Goal: Contribute content: Contribute content

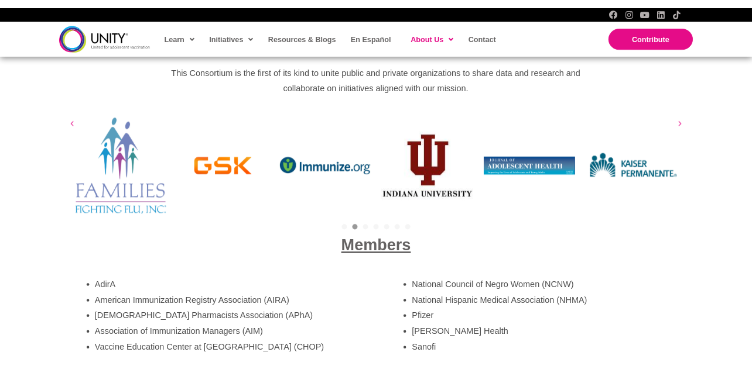
scroll to position [1944, 0]
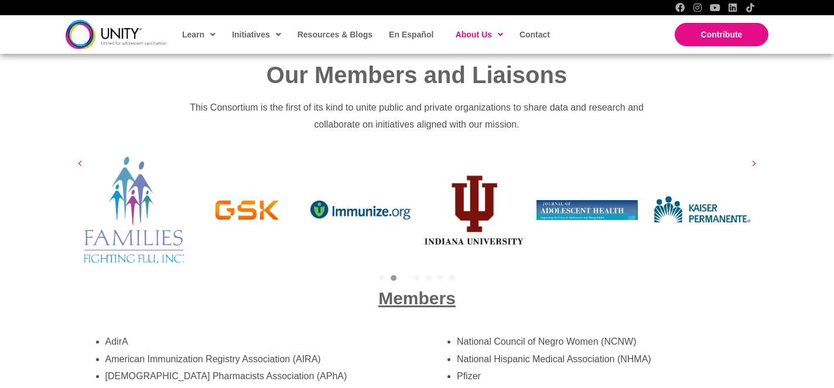
click at [403, 275] on link "3" at bounding box center [405, 278] width 6 height 6
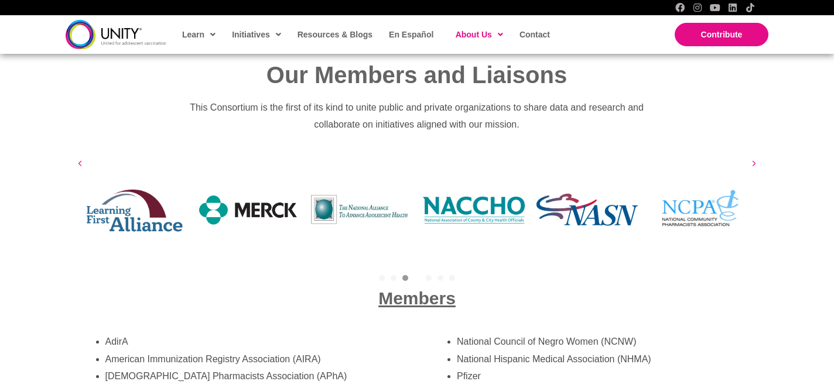
click at [417, 275] on link "4" at bounding box center [417, 278] width 6 height 6
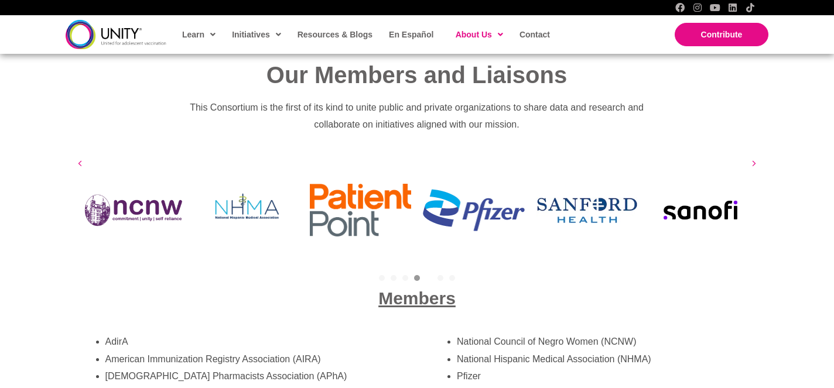
click at [429, 275] on link "5" at bounding box center [429, 278] width 6 height 6
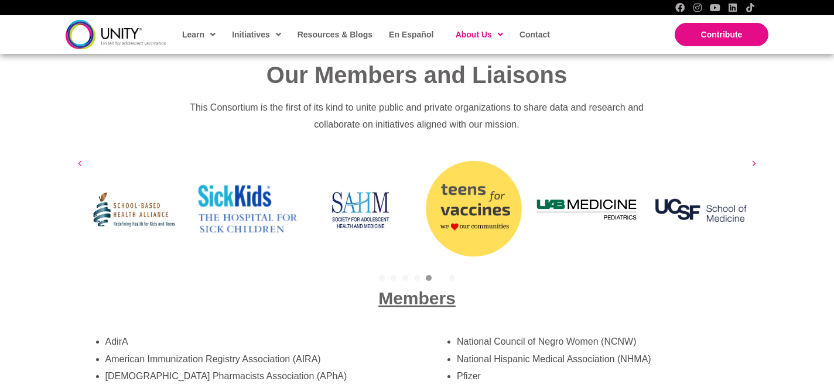
click at [440, 275] on link "6" at bounding box center [440, 278] width 6 height 6
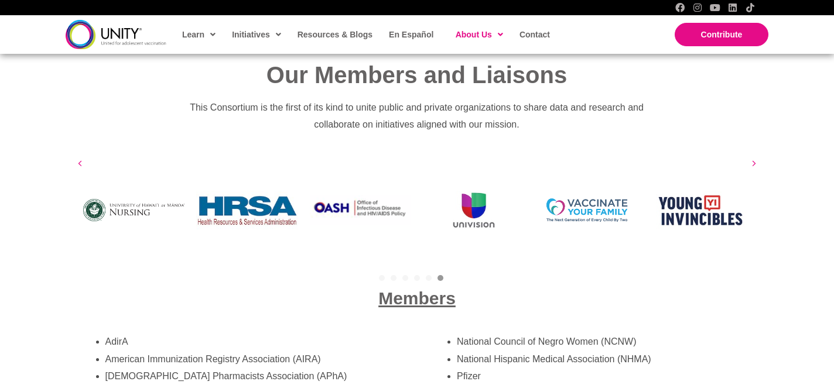
click at [450, 275] on link "7" at bounding box center [452, 278] width 6 height 6
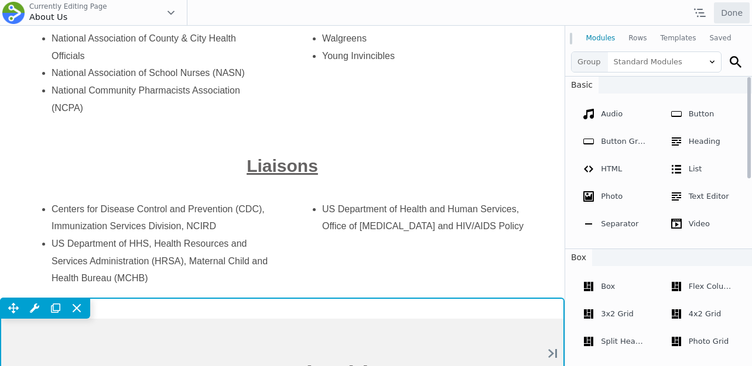
scroll to position [2731, 0]
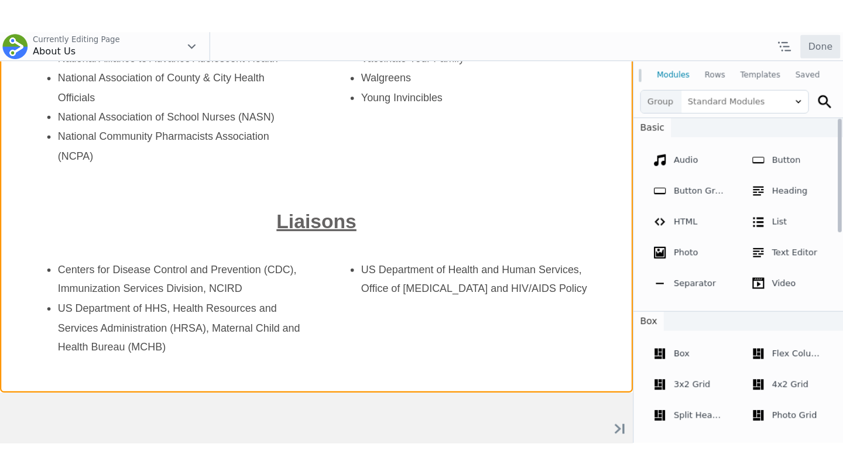
scroll to position [2679, 0]
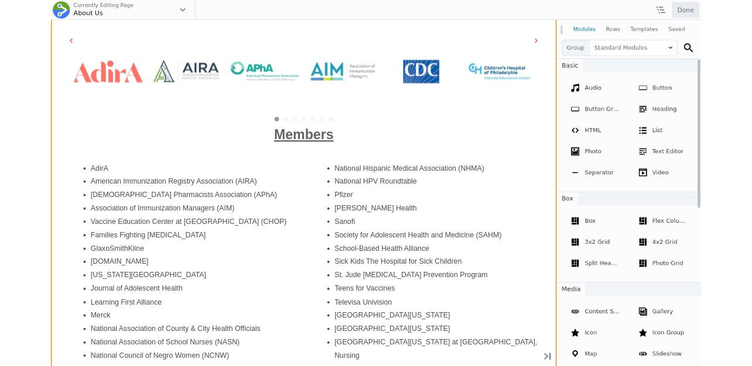
scroll to position [2074, 0]
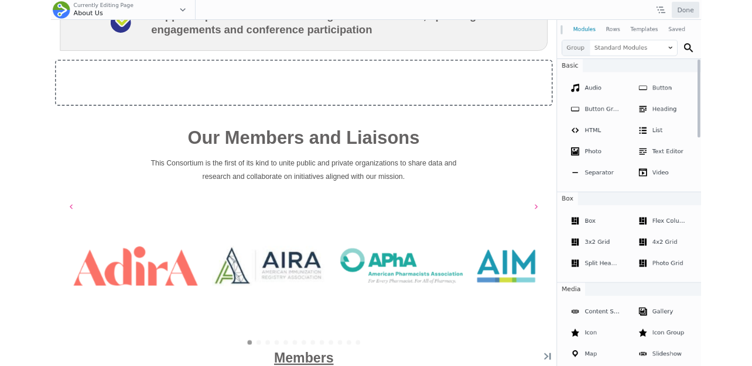
scroll to position [2016, 0]
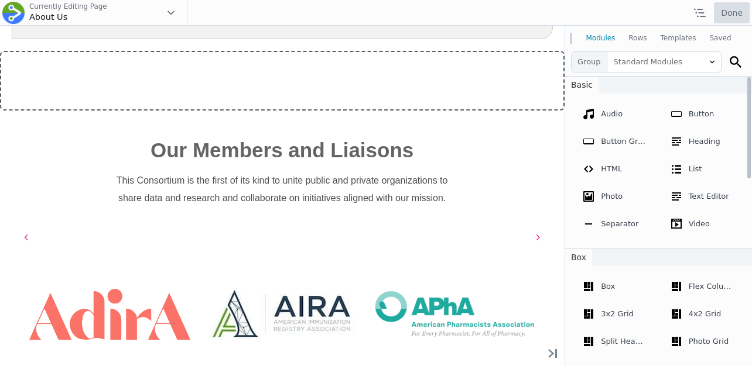
click at [732, 15] on button "Done" at bounding box center [732, 12] width 36 height 21
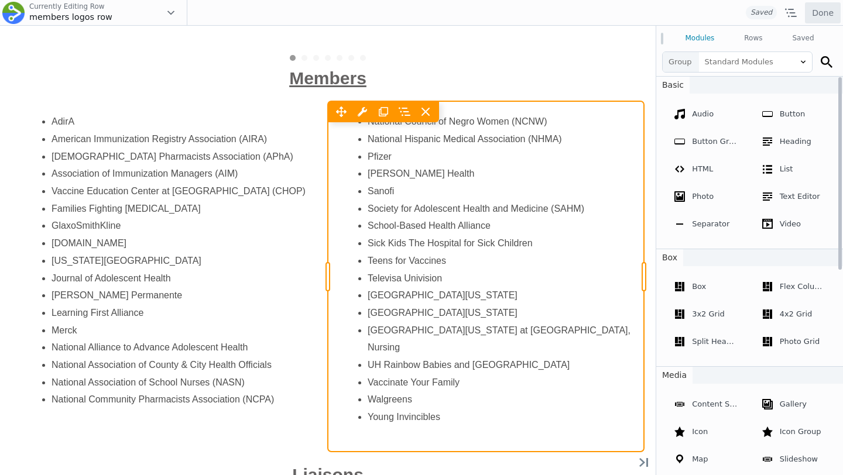
scroll to position [552, 0]
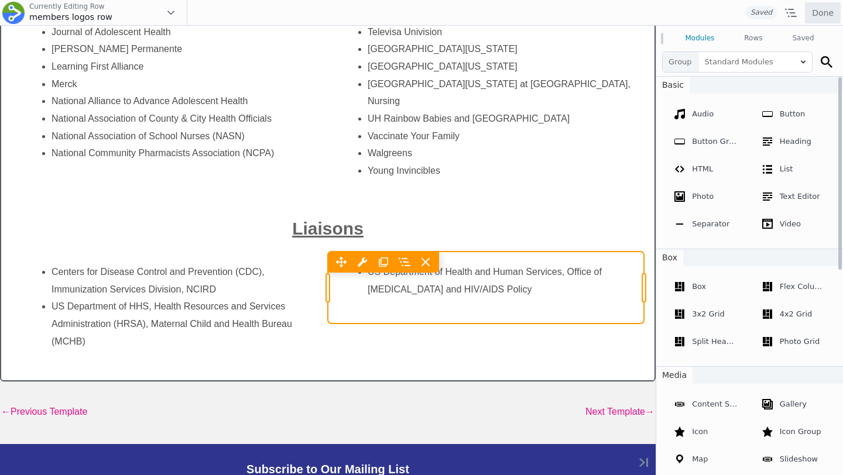
click at [426, 282] on div "Move Up Move Down Text Editor Settings Copy Text Editor Settings Paste Text Edi…" at bounding box center [486, 288] width 316 height 72
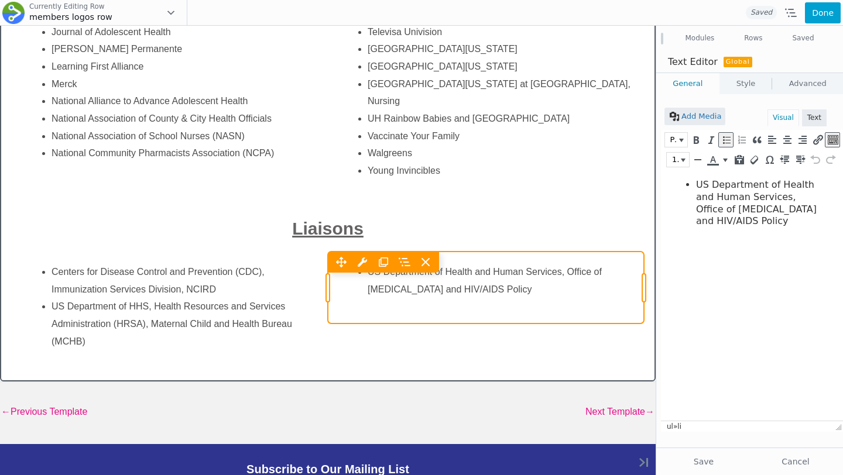
scroll to position [0, 0]
click at [427, 265] on icon at bounding box center [426, 262] width 12 height 12
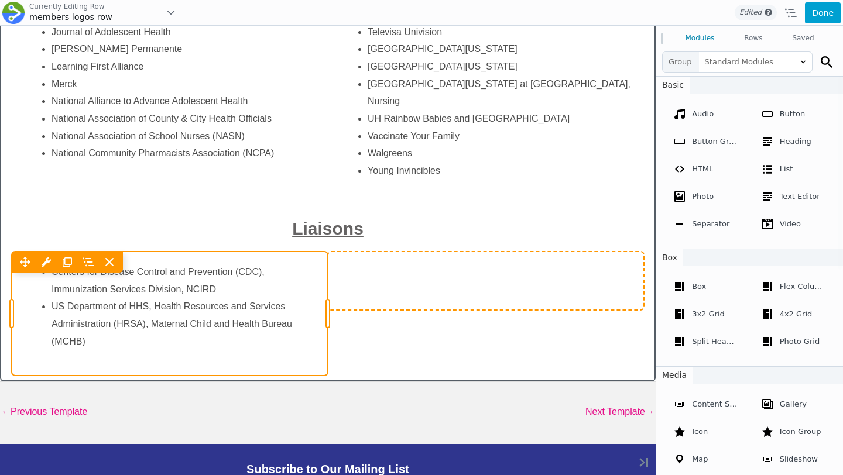
click at [140, 317] on div "Move Up Move Down Text Editor Settings Copy Text Editor Settings Paste Text Edi…" at bounding box center [170, 314] width 316 height 125
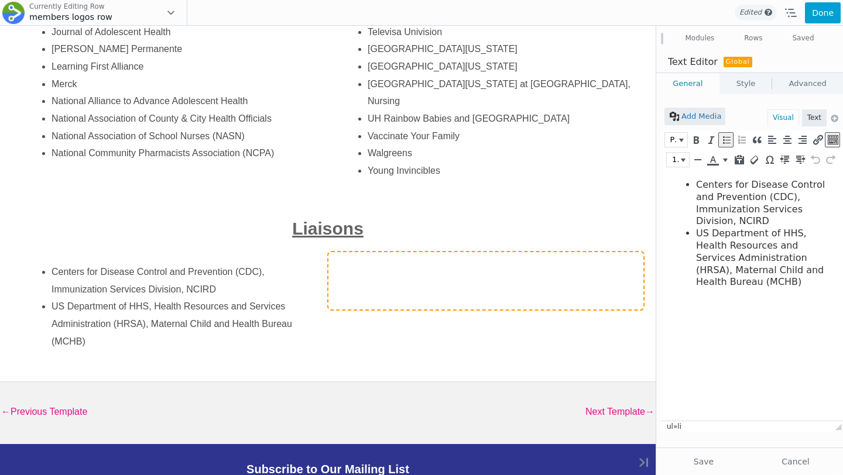
drag, startPoint x: 815, startPoint y: 290, endPoint x: 679, endPoint y: 233, distance: 147.2
click at [679, 233] on html "Centers for Disease Control and Prevention (CDC), Immunization Services Divisio…" at bounding box center [752, 234] width 182 height 128
click at [779, 269] on li "US Department of HHS, Health Resources and Services Administration (HRSA), Mate…" at bounding box center [760, 258] width 129 height 61
click at [807, 286] on li "US Department of HHS, Health Resources and Services Administration (HRSA), Mate…" at bounding box center [760, 258] width 129 height 61
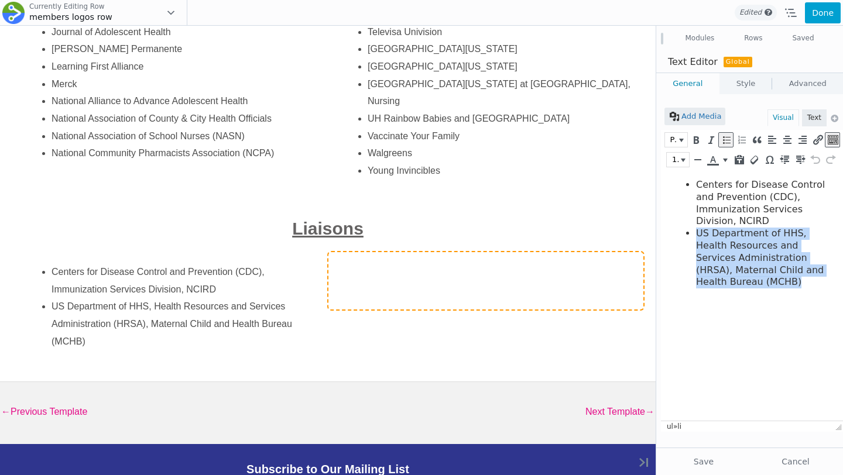
drag, startPoint x: 807, startPoint y: 286, endPoint x: 693, endPoint y: 238, distance: 124.6
click at [692, 237] on ul "Centers for Disease Control and Prevention (CDC), Immunization Services Divisio…" at bounding box center [749, 233] width 153 height 109
copy li "US Department of HHS, Health Resources and Services Administration (HRSA), Mate…"
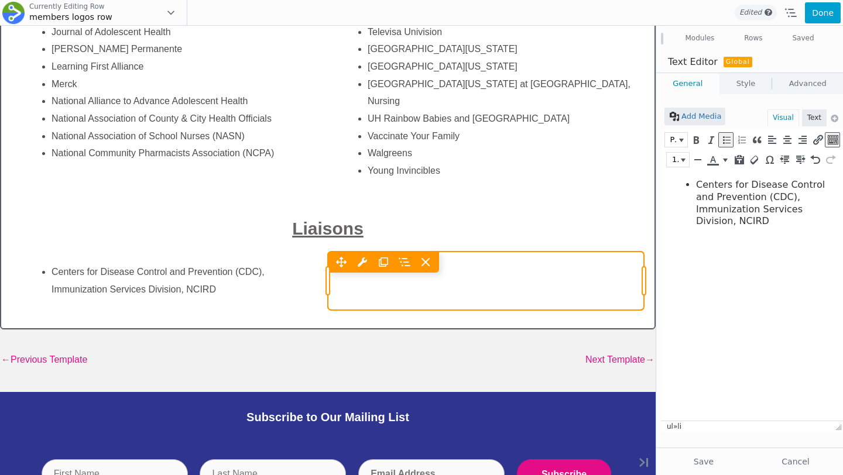
click at [443, 282] on div "Move Left Move Right Column Settings Reset Column Widths Reset Row Width Copy C…" at bounding box center [486, 281] width 316 height 59
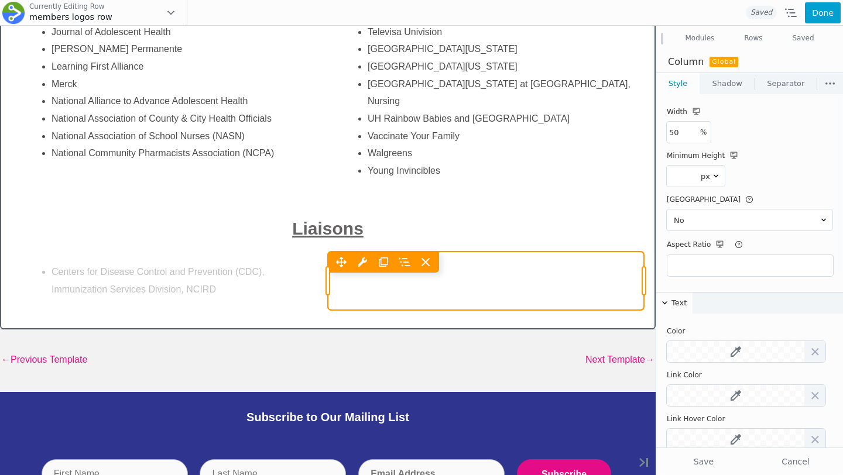
click at [517, 279] on div "Move Left Move Right Column Settings Reset Column Widths Reset Row Width Copy C…" at bounding box center [486, 281] width 316 height 59
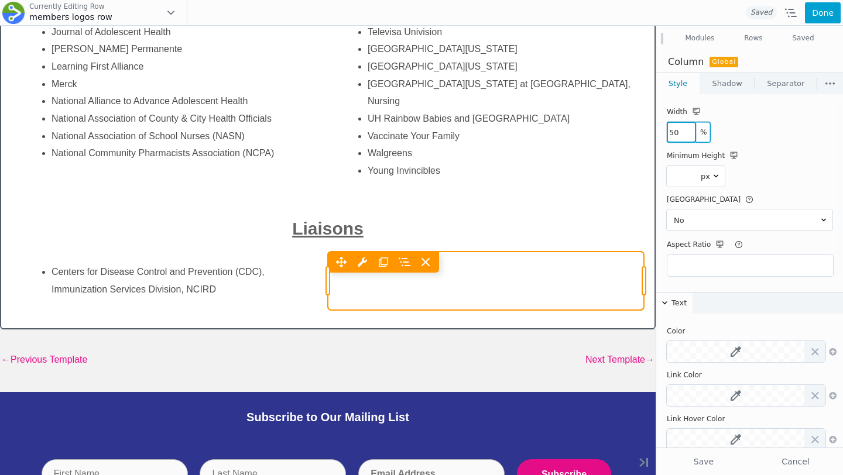
paste input "number"
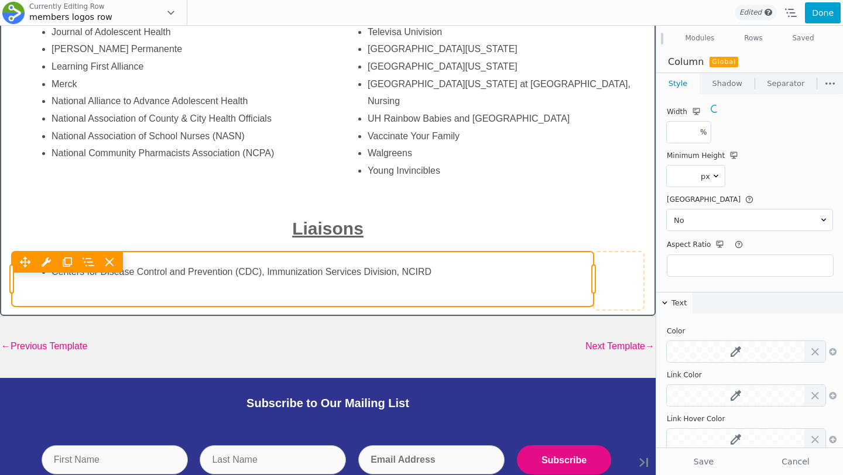
click at [421, 276] on div "Move Up Move Down Text Editor Settings Copy Text Editor Settings Paste Text Edi…" at bounding box center [303, 279] width 582 height 55
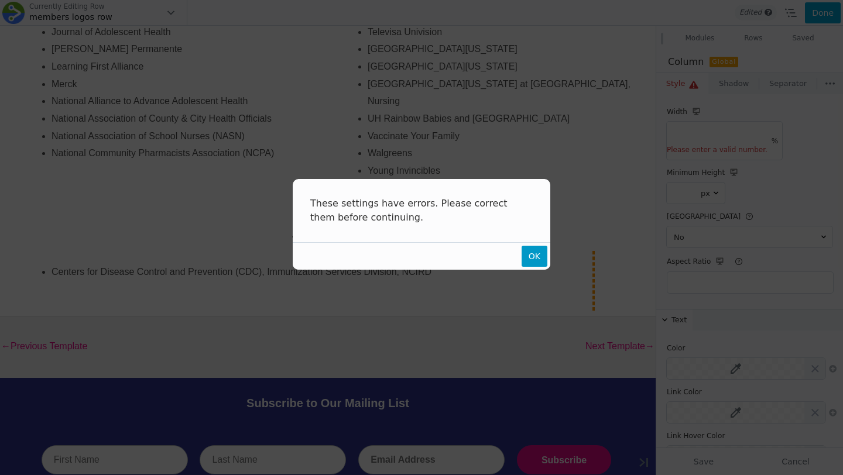
click at [529, 251] on span "OK" at bounding box center [535, 256] width 26 height 21
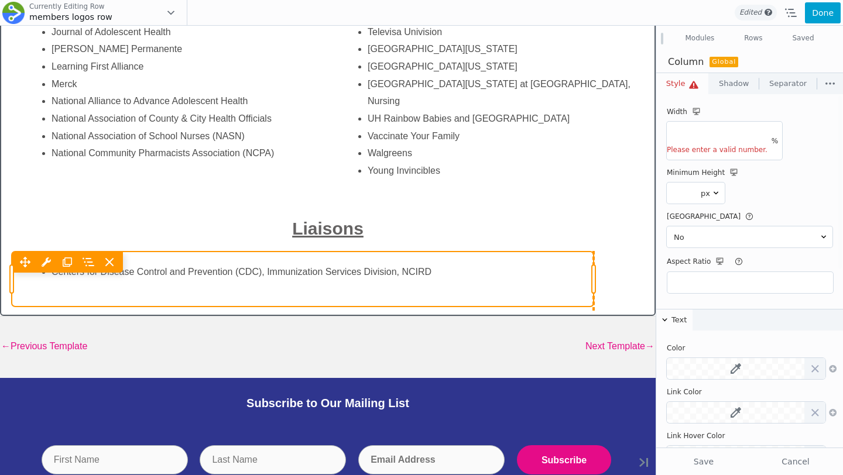
click at [450, 279] on div "Move Up Move Down Text Editor Settings Copy Text Editor Settings Paste Text Edi…" at bounding box center [303, 279] width 582 height 55
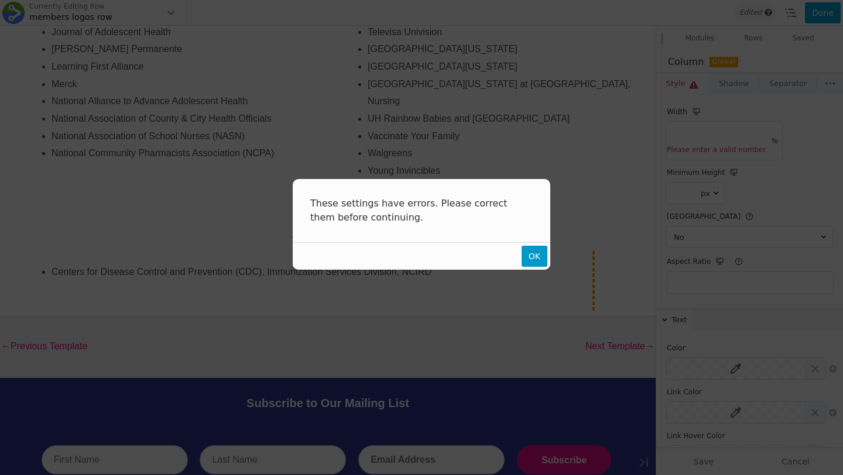
click at [542, 261] on span "OK" at bounding box center [535, 256] width 26 height 21
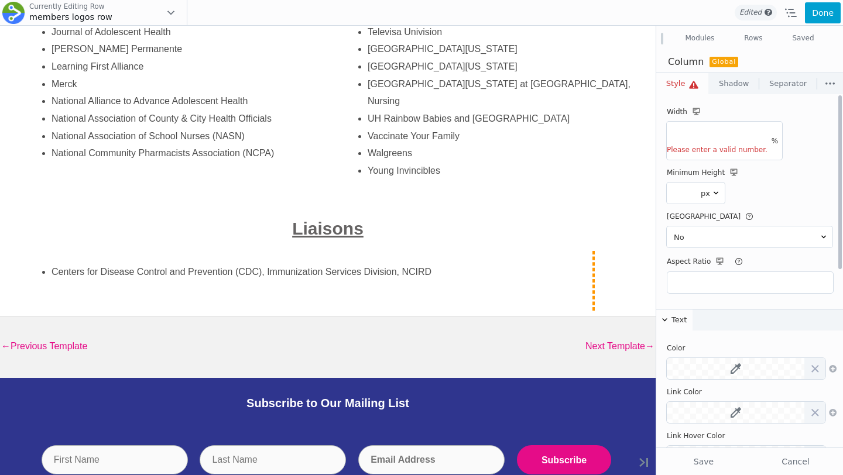
click at [742, 147] on label "Please enter a valid number." at bounding box center [717, 153] width 101 height 14
click at [685, 140] on input "number" at bounding box center [681, 132] width 29 height 21
click at [751, 108] on th "Width" at bounding box center [750, 112] width 166 height 14
click at [773, 142] on div "%" at bounding box center [775, 141] width 15 height 38
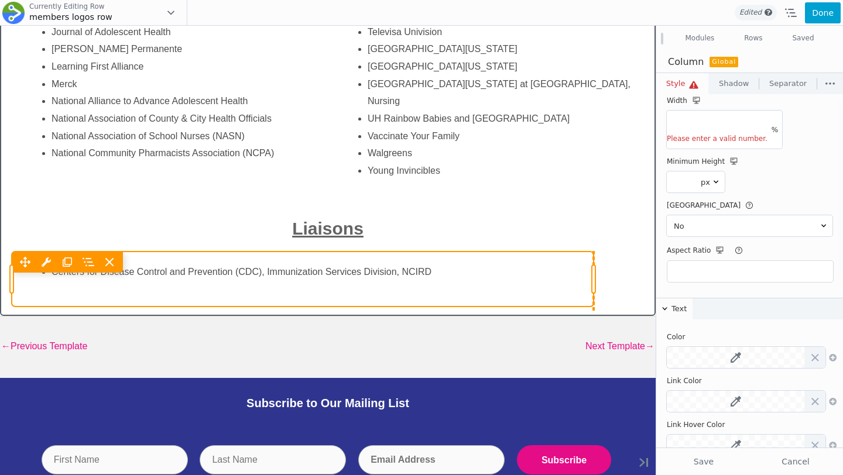
click at [435, 278] on div "Move Up Move Down Text Editor Settings Copy Text Editor Settings Paste Text Edi…" at bounding box center [303, 279] width 582 height 55
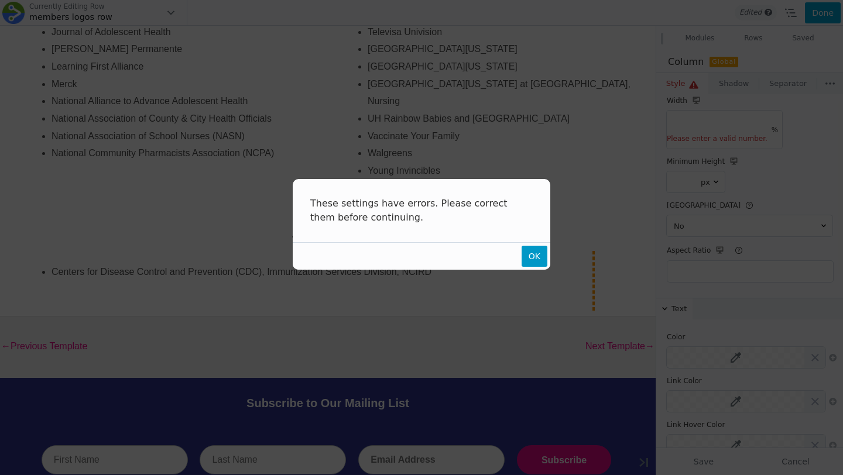
click at [526, 258] on span "OK" at bounding box center [535, 256] width 26 height 21
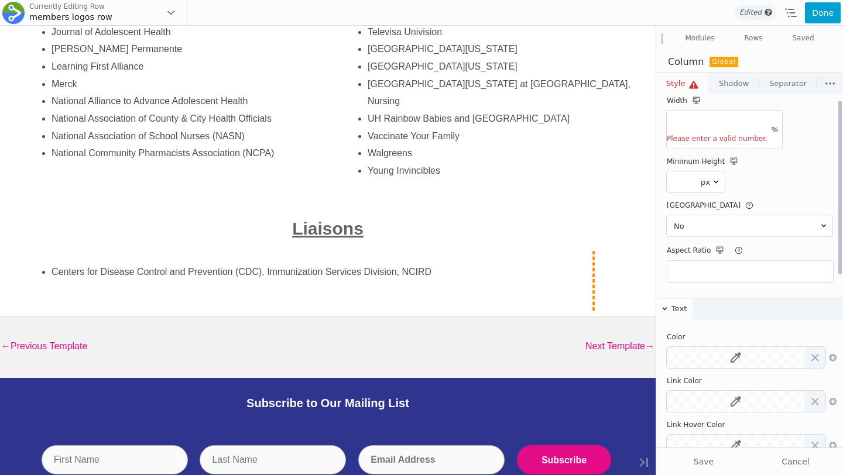
click at [768, 127] on div "%" at bounding box center [775, 130] width 15 height 38
click at [823, 22] on button "Done" at bounding box center [823, 12] width 36 height 21
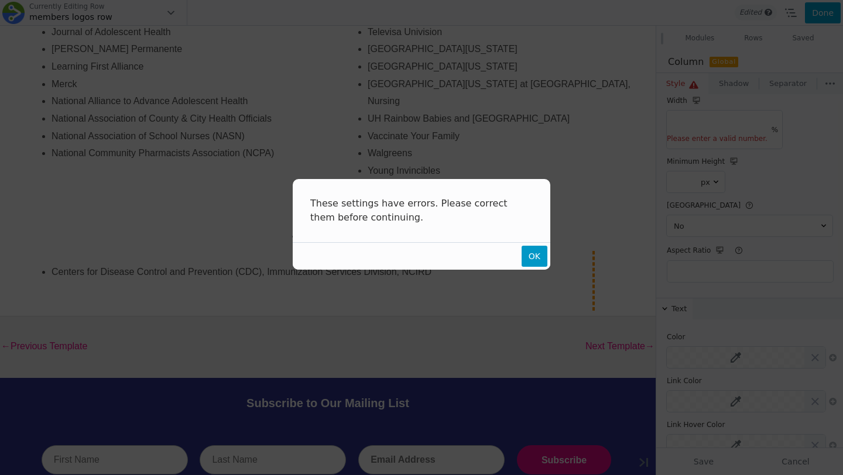
click at [543, 261] on span "OK" at bounding box center [535, 256] width 26 height 21
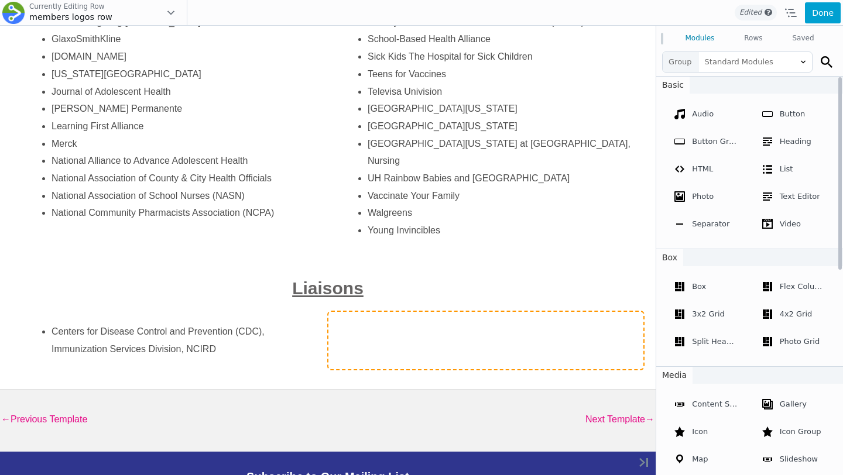
scroll to position [547, 0]
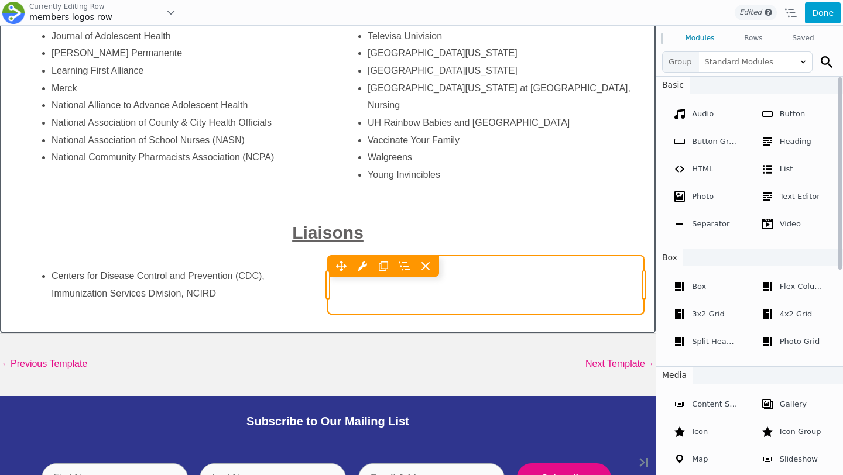
click at [385, 297] on div "Move Left Move Right Column Settings Reset Column Widths Reset Row Width Copy C…" at bounding box center [486, 285] width 316 height 59
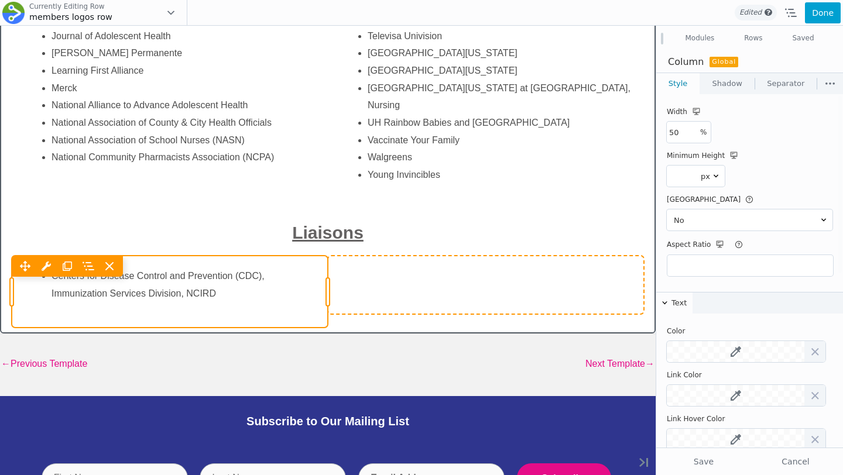
click at [228, 294] on div "Move Up Move Down Text Editor Settings Copy Text Editor Settings Paste Text Edi…" at bounding box center [170, 292] width 316 height 72
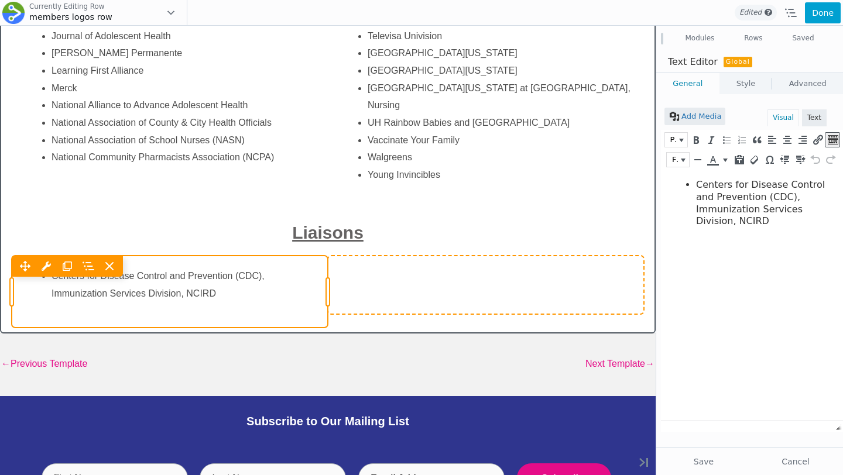
scroll to position [0, 0]
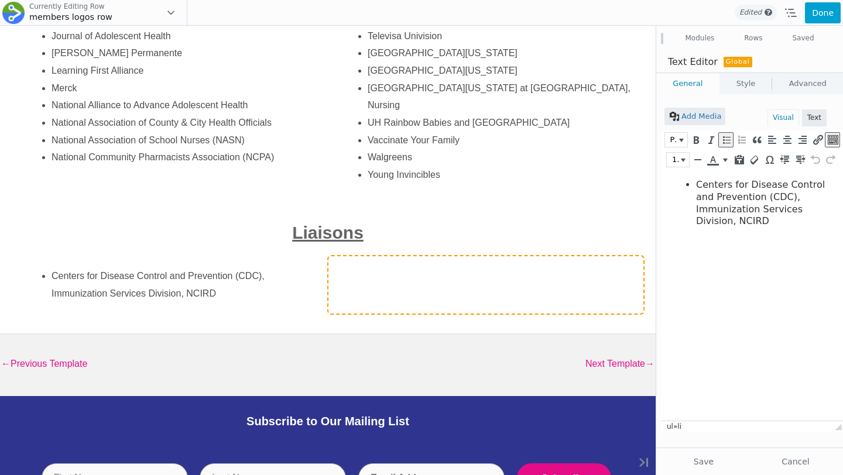
click at [789, 220] on li "Centers for Disease Control and Prevention (CDC), Immunization Services Divisio…" at bounding box center [760, 203] width 129 height 49
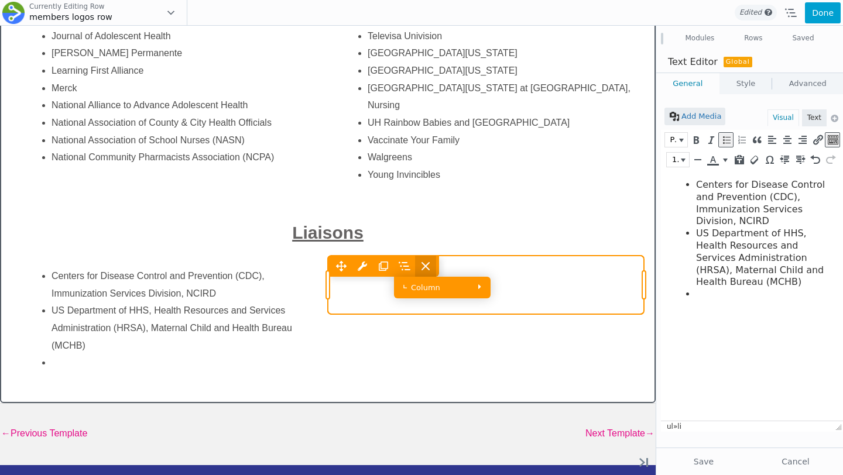
click at [427, 263] on icon at bounding box center [426, 267] width 12 height 12
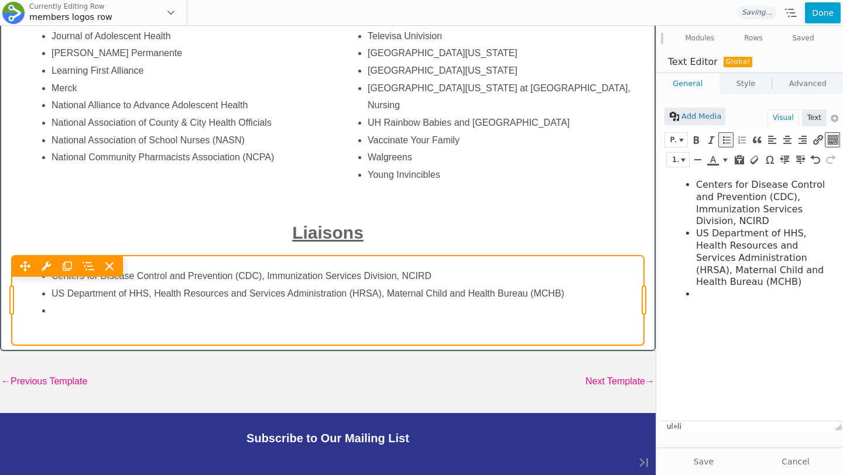
click at [273, 320] on div "Move Up Move Down Text Editor Settings Copy Text Editor Settings Paste Text Edi…" at bounding box center [328, 301] width 632 height 90
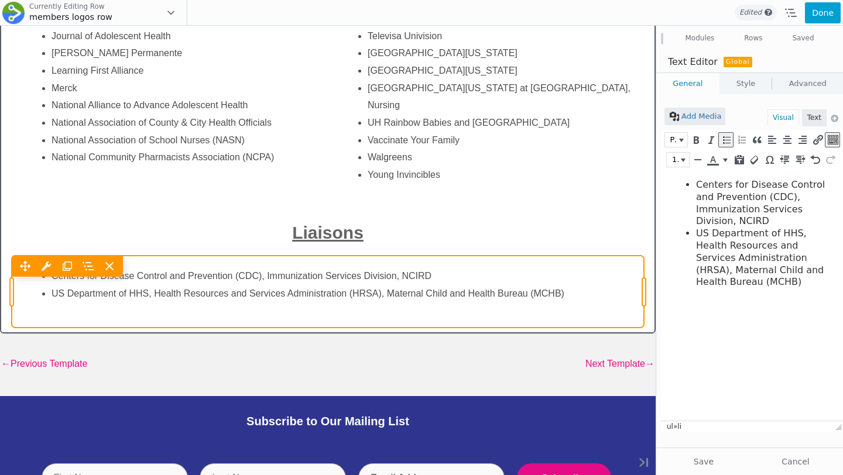
scroll to position [403, 0]
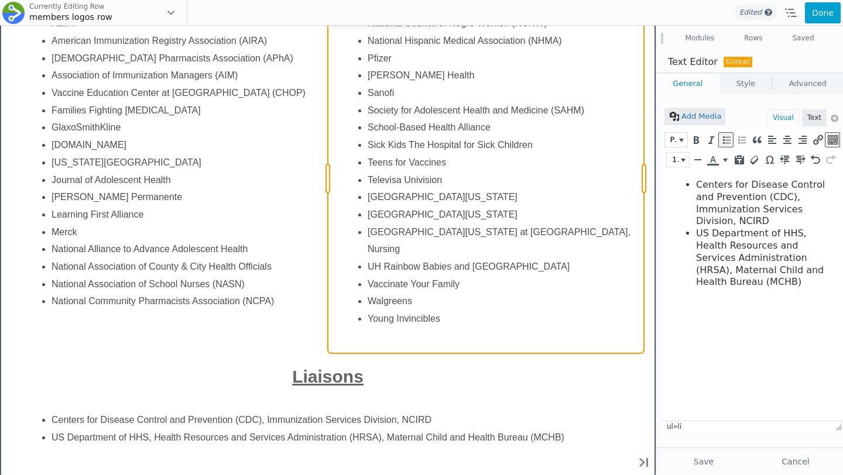
click at [407, 279] on div "Move Up Move Down Text Editor Settings Copy Text Editor Settings Paste Text Edi…" at bounding box center [486, 178] width 316 height 351
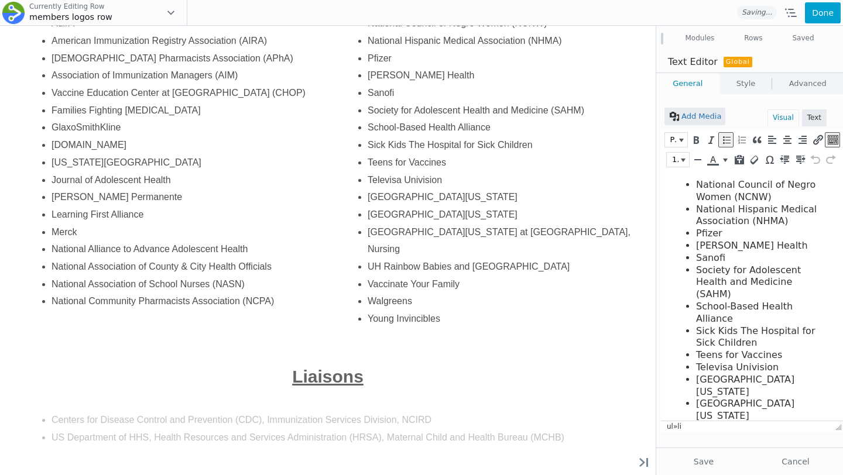
scroll to position [72, 0]
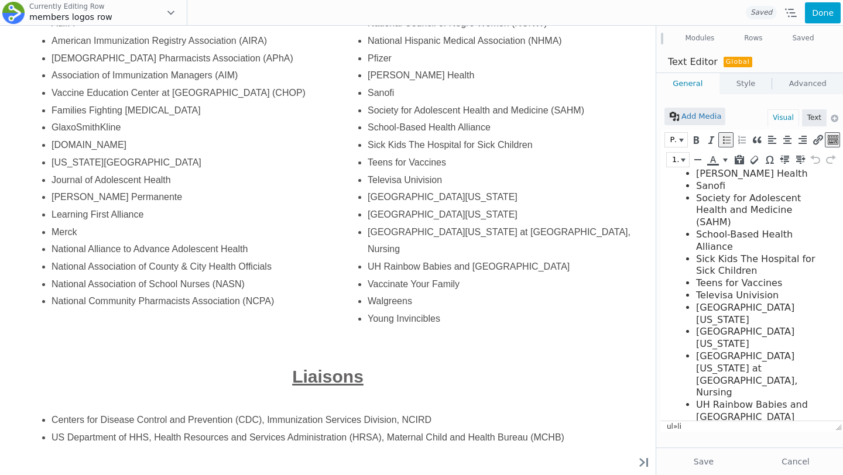
click at [722, 436] on li "Walgreens" at bounding box center [760, 442] width 129 height 12
drag, startPoint x: 781, startPoint y: 407, endPoint x: 690, endPoint y: 396, distance: 92.0
click at [690, 396] on ul "National Council of Negro Women (NCNW) National Hispanic Medical Association (N…" at bounding box center [749, 283] width 153 height 353
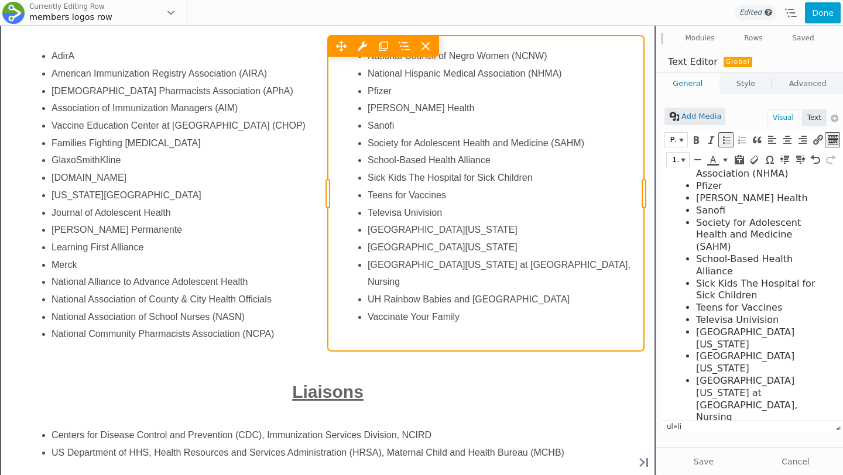
scroll to position [357, 0]
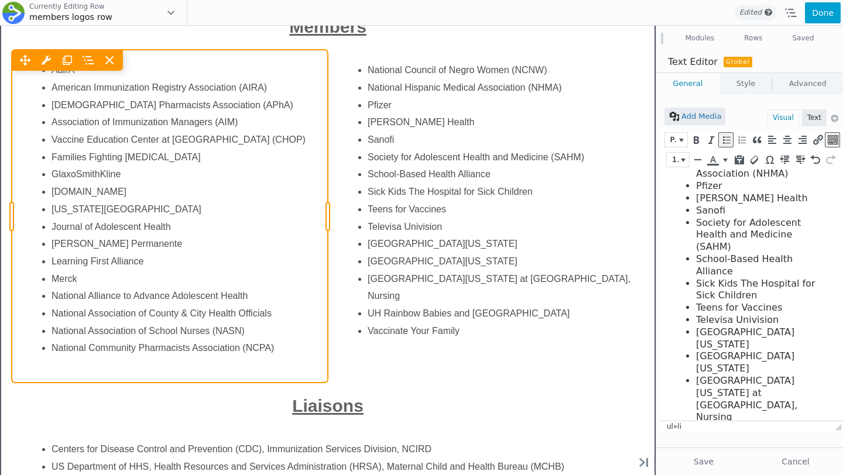
click at [98, 255] on div "Move Up Move Down Text Editor Settings Copy Text Editor Settings Paste Text Edi…" at bounding box center [170, 216] width 316 height 333
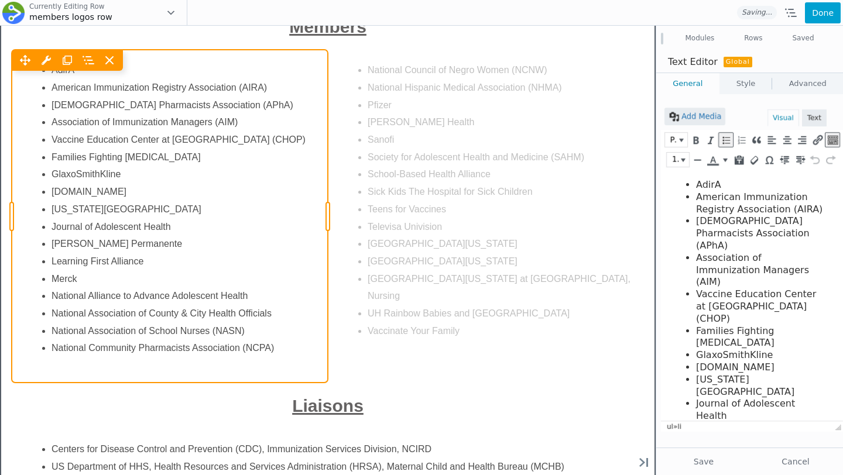
scroll to position [0, 0]
click at [99, 262] on div "Move Up Move Down Text Editor Settings Copy Text Editor Settings Paste Text Edi…" at bounding box center [170, 216] width 316 height 333
click at [110, 262] on div "Move Up Move Down Text Editor Settings Copy Text Editor Settings Paste Text Edi…" at bounding box center [170, 216] width 316 height 333
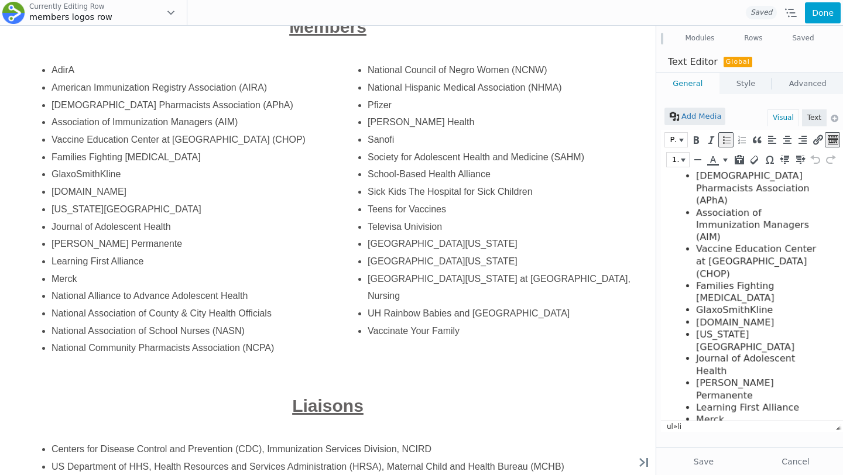
scroll to position [47, 0]
click at [731, 376] on li "Kaiser Permanente" at bounding box center [760, 388] width 129 height 25
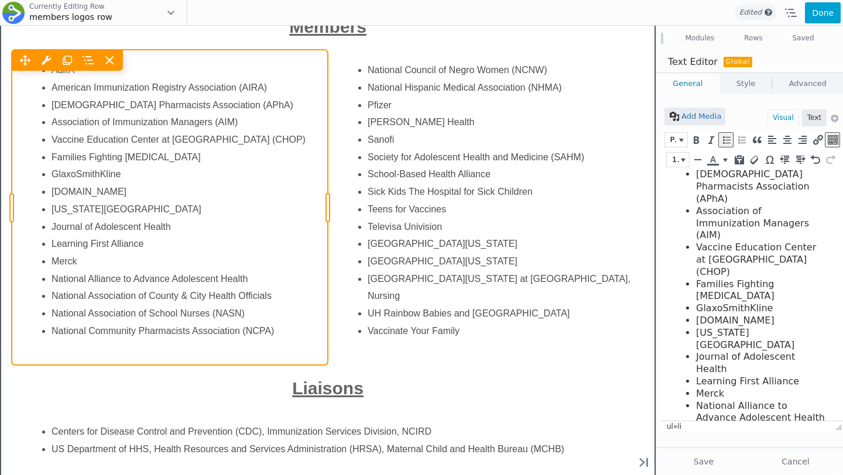
click at [143, 299] on div "Move Up Move Down Text Editor Settings Copy Text Editor Settings Paste Text Edi…" at bounding box center [170, 208] width 316 height 316
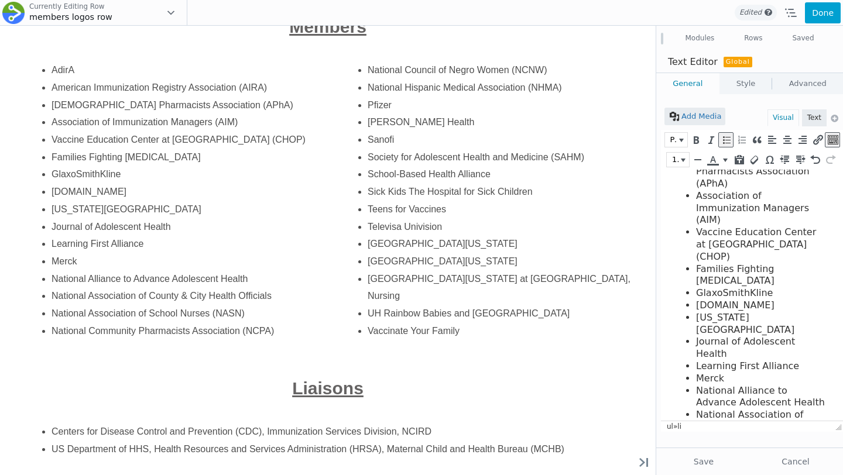
scroll to position [65, 0]
click at [737, 382] on li "National Alliance to Advance Adolescent Health" at bounding box center [760, 394] width 129 height 25
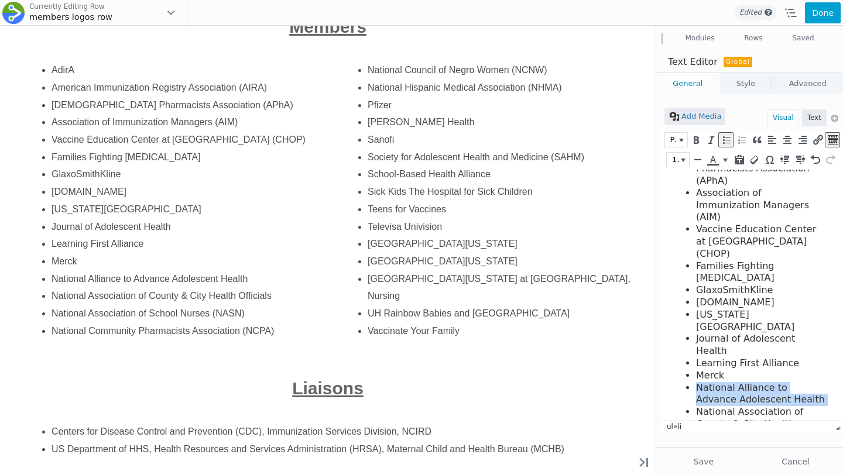
click at [737, 382] on li "National Alliance to Advance Adolescent Health" at bounding box center [760, 394] width 129 height 25
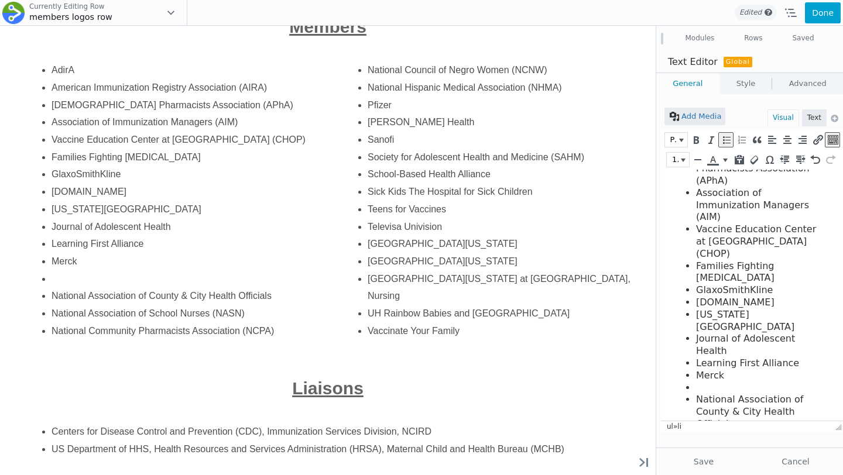
scroll to position [60, 0]
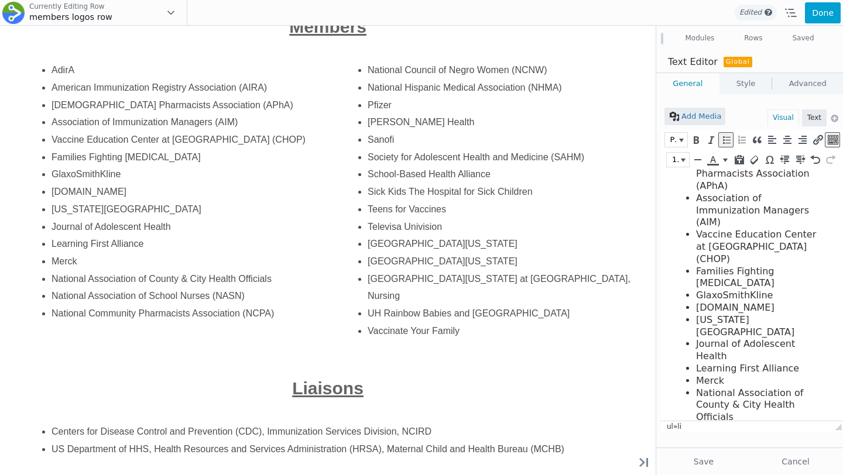
click at [755, 448] on li "National Community Pharmacists Association (NCPA)" at bounding box center [760, 466] width 129 height 36
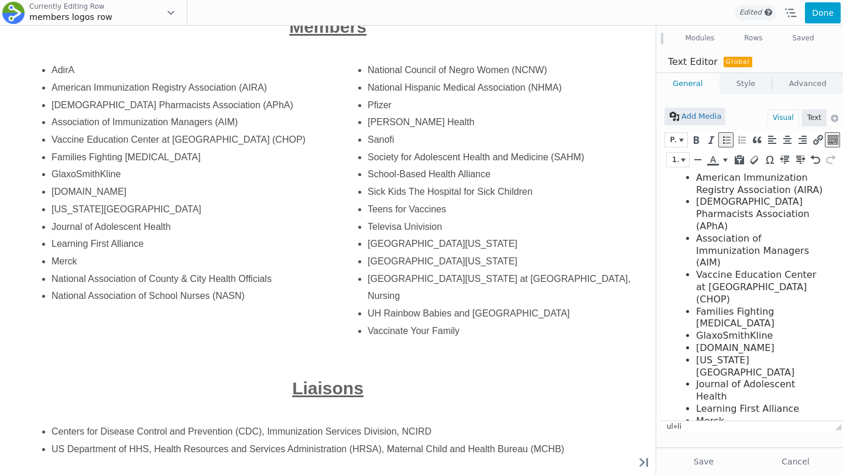
scroll to position [23, 0]
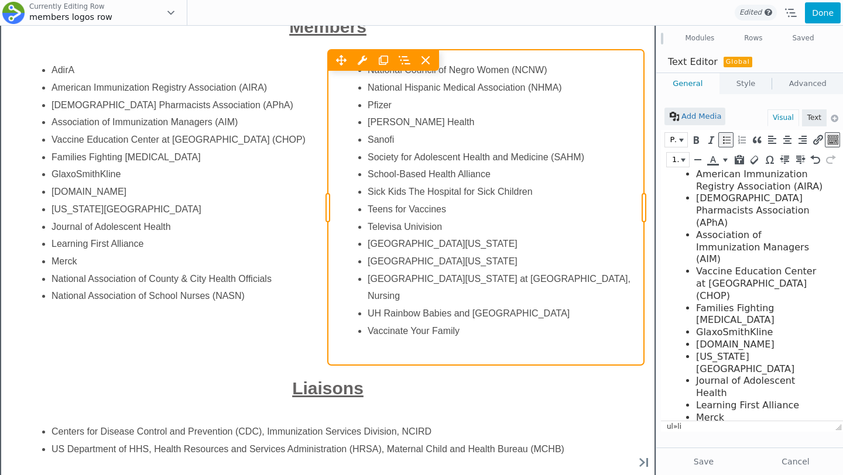
click at [492, 316] on div "Move Up Move Down Text Editor Settings Copy Text Editor Settings Paste Text Edi…" at bounding box center [486, 208] width 316 height 316
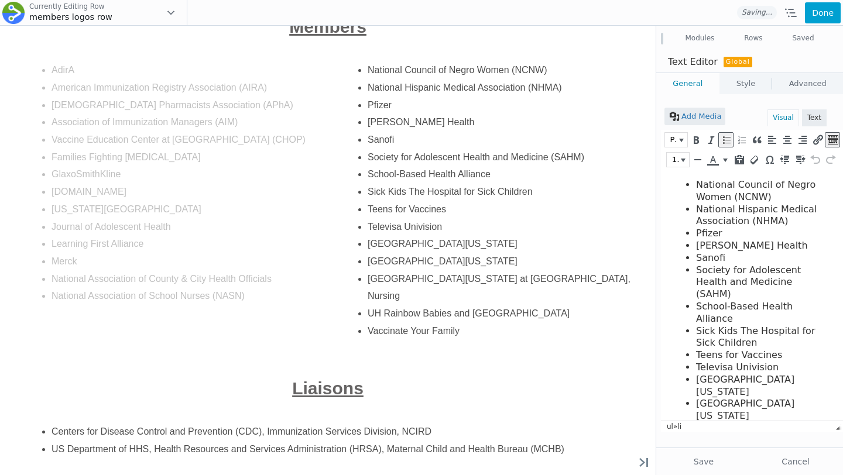
scroll to position [47, 0]
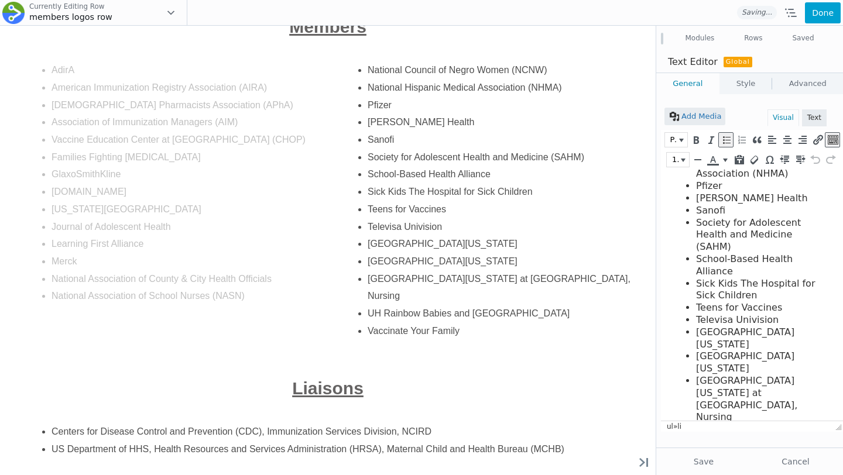
click at [806, 448] on li "Vaccinate Your Family" at bounding box center [760, 454] width 129 height 12
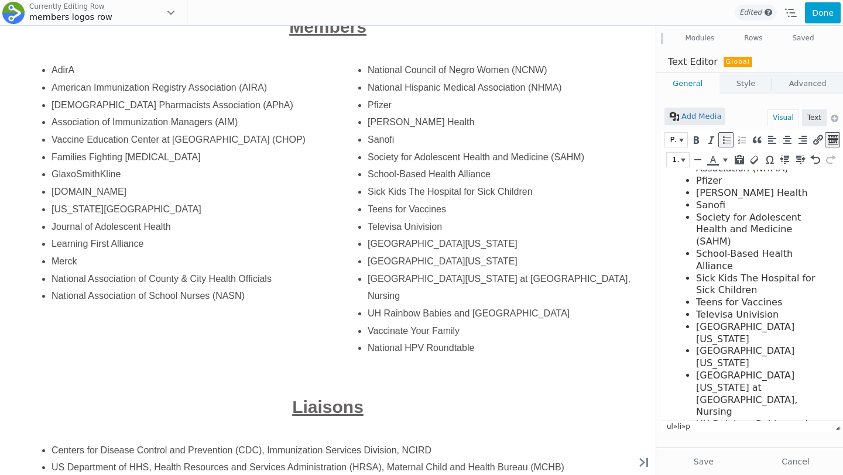
scroll to position [63, 0]
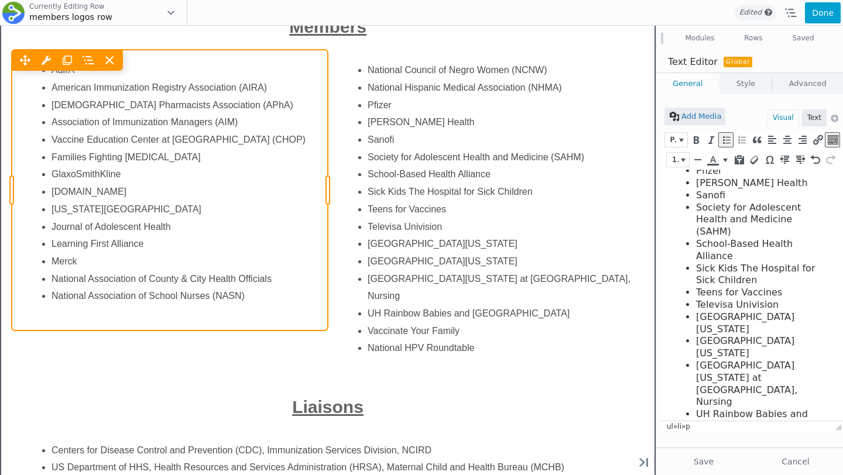
click at [273, 312] on div "Move Up Move Down Text Editor Settings Copy Text Editor Settings Paste Text Edi…" at bounding box center [170, 190] width 316 height 281
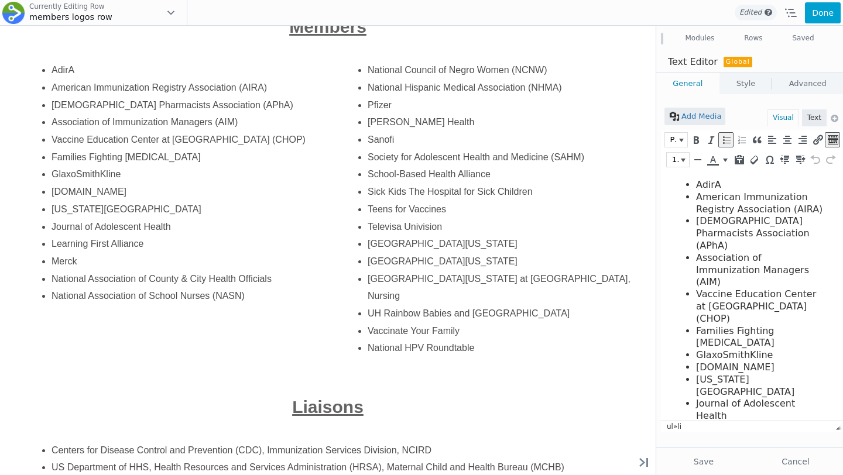
scroll to position [23, 0]
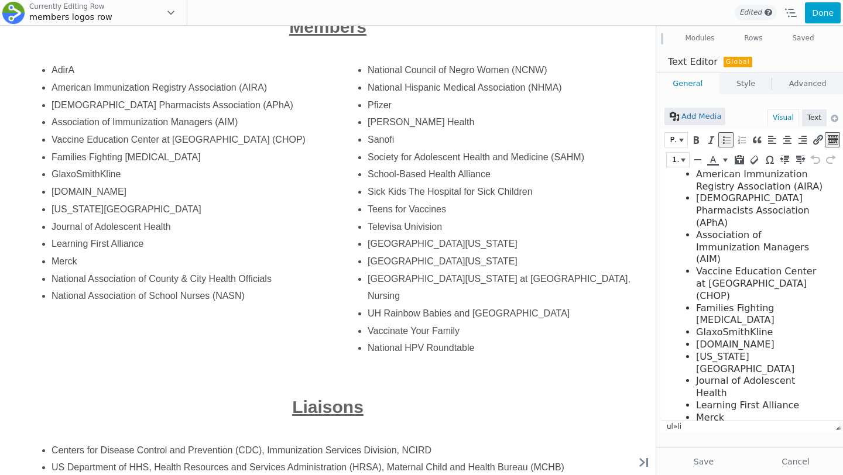
drag, startPoint x: 763, startPoint y: 406, endPoint x: 697, endPoint y: 400, distance: 66.4
click at [697, 461] on li "National Association of School Nurses (NASN)" at bounding box center [760, 473] width 129 height 25
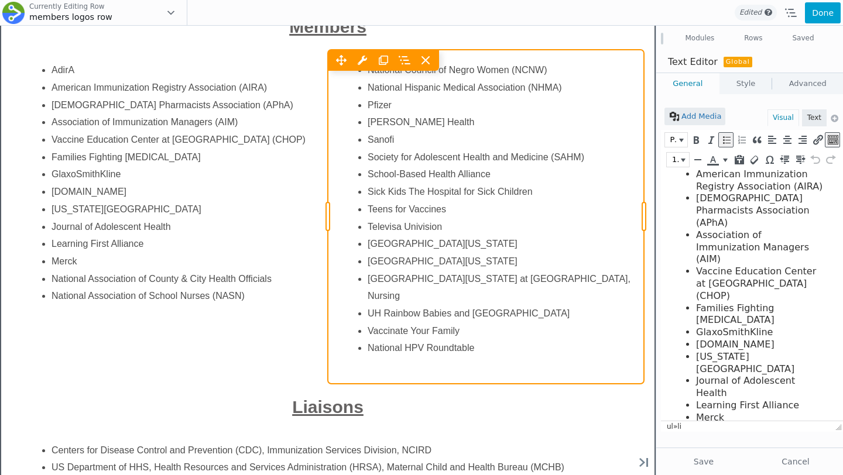
click at [463, 323] on div "Move Up Move Down Text Editor Settings Copy Text Editor Settings Paste Text Edi…" at bounding box center [486, 217] width 316 height 334
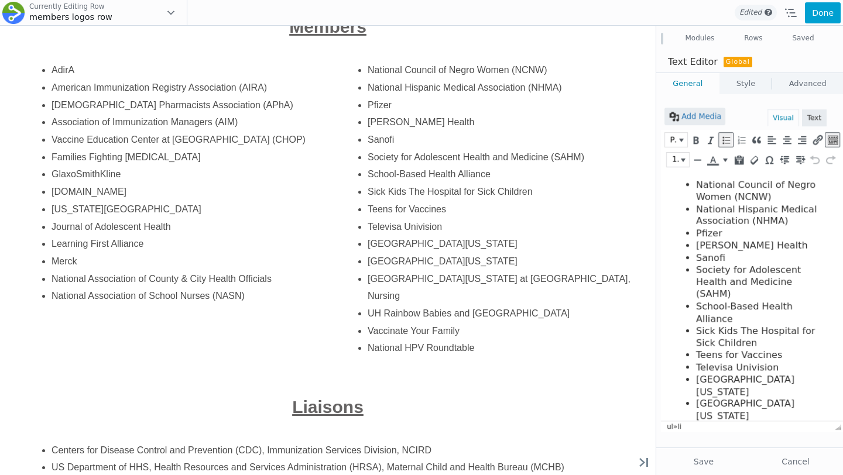
scroll to position [69, 0]
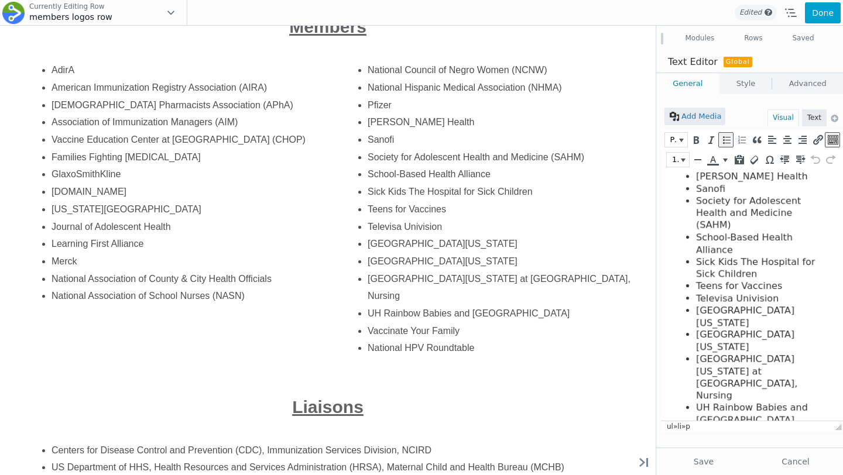
drag, startPoint x: 812, startPoint y: 405, endPoint x: 693, endPoint y: 405, distance: 119.4
click at [693, 405] on ul "National Council of Negro Women (NCNW) National Hispanic Medical Association (N…" at bounding box center [749, 285] width 153 height 350
copy p "National HPV Roundtable"
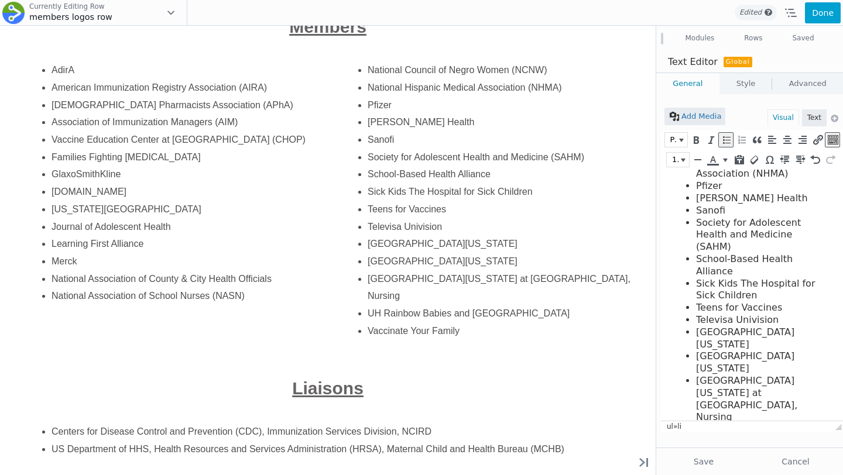
scroll to position [0, 0]
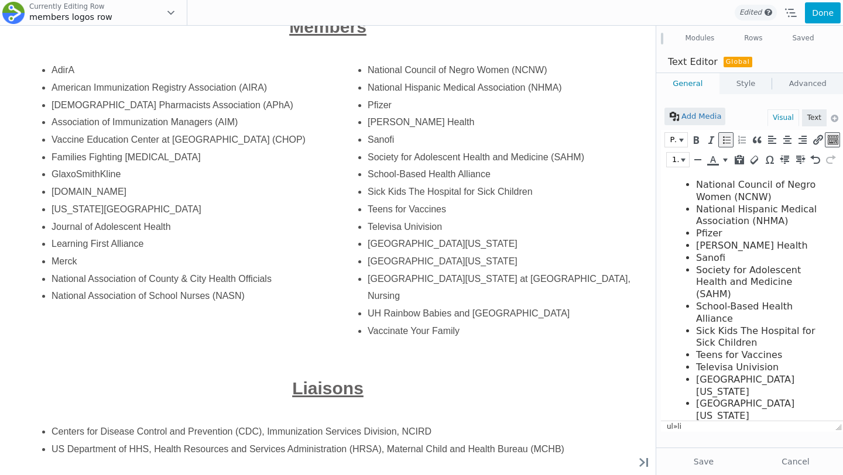
click at [799, 219] on li "National Hispanic Medical Association (NHMA)" at bounding box center [760, 216] width 129 height 25
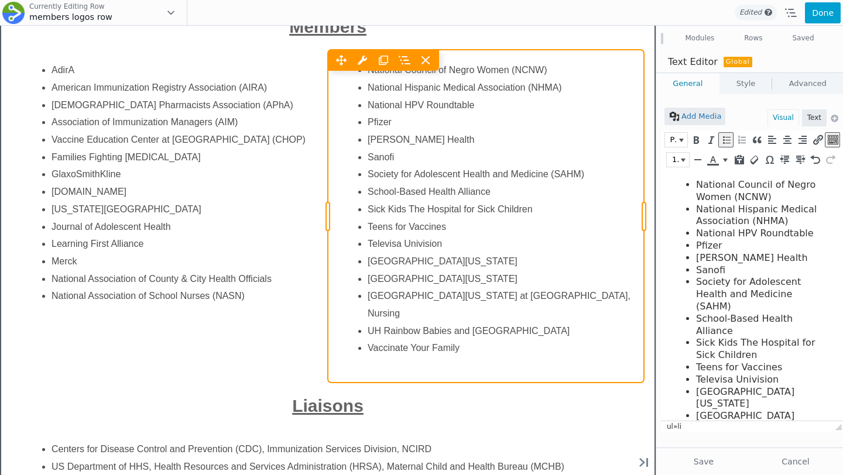
click at [492, 293] on div "Move Up Move Down Text Editor Settings Copy Text Editor Settings Paste Text Edi…" at bounding box center [486, 216] width 316 height 333
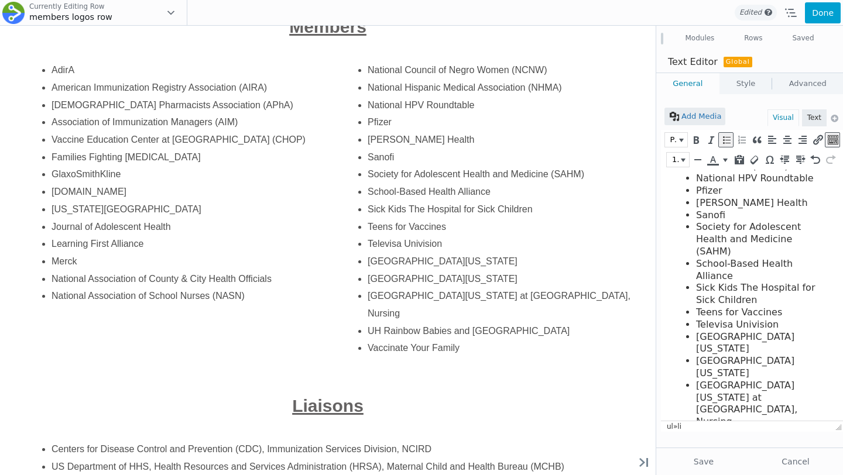
scroll to position [60, 0]
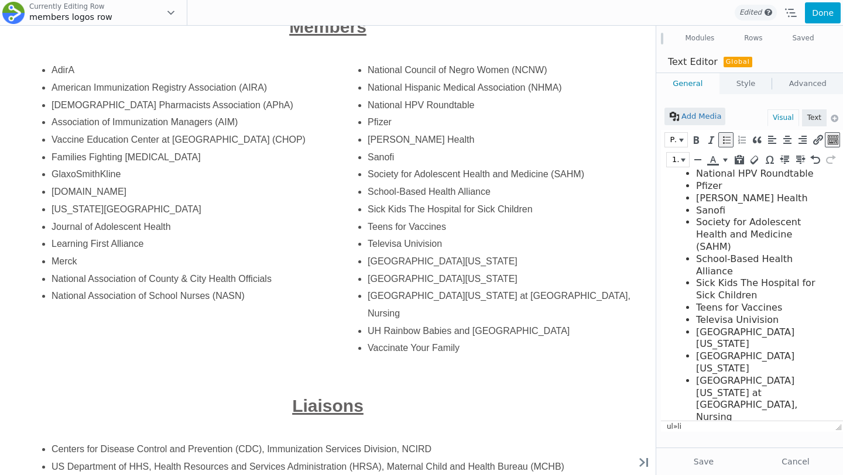
click at [741, 216] on li "Sanofi" at bounding box center [760, 211] width 129 height 12
click at [740, 278] on li "Sick Kids The Hospital for Sick Children" at bounding box center [760, 290] width 129 height 25
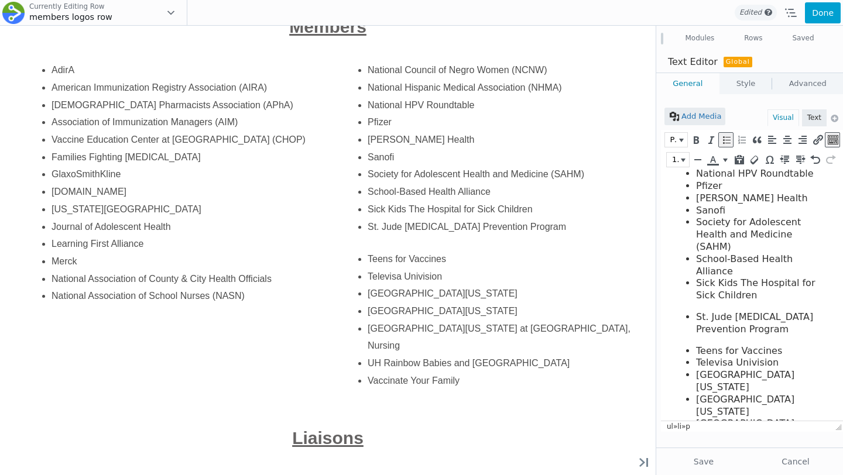
click at [710, 284] on ul "National Council of Negro Women (NCNW) National Hispanic Medical Association (N…" at bounding box center [749, 311] width 153 height 384
click at [687, 279] on ul "National Council of Negro Women (NCNW) National Hispanic Medical Association (N…" at bounding box center [749, 311] width 153 height 384
click at [723, 278] on li "Sick Kids The Hospital for Sick Children" at bounding box center [760, 290] width 129 height 25
click at [752, 278] on li "Sick Kids The Hospital for Sick Children" at bounding box center [760, 290] width 129 height 25
click at [698, 311] on p "St. Jude Cancer Prevention Program" at bounding box center [760, 323] width 129 height 25
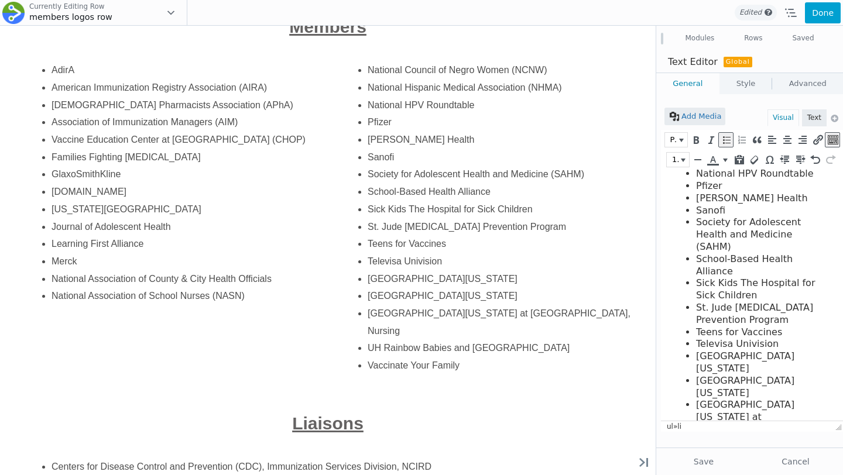
scroll to position [0, 0]
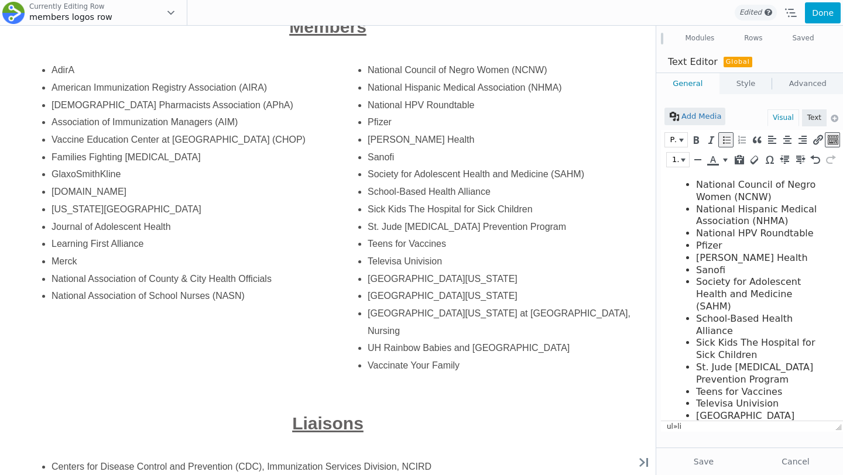
click at [738, 186] on li "National Council of Negro Women (NCNW)" at bounding box center [760, 191] width 129 height 25
copy li "National Council of Negro Women (NCNW)"
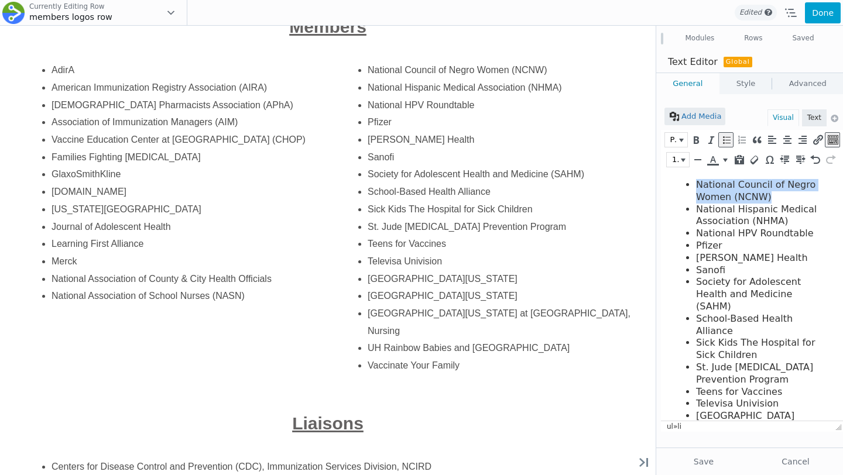
copy li "National Council of Negro Women (NCNW)"
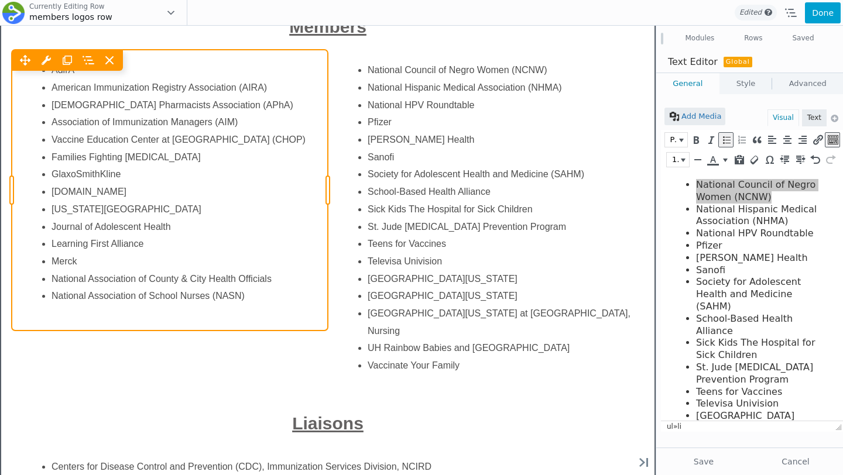
click at [232, 285] on div "Move Up Move Down Text Editor Settings Copy Text Editor Settings Paste Text Edi…" at bounding box center [170, 190] width 316 height 281
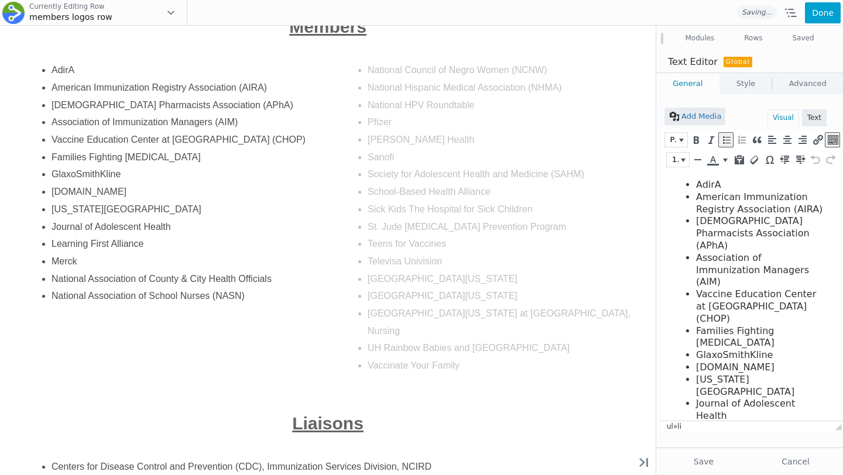
scroll to position [23, 0]
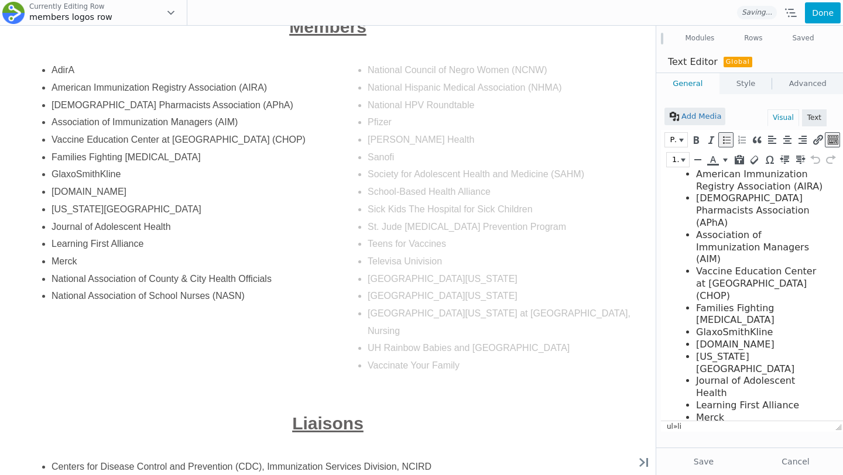
click at [766, 461] on li "National Association of School Nurses (NASN)" at bounding box center [760, 473] width 129 height 25
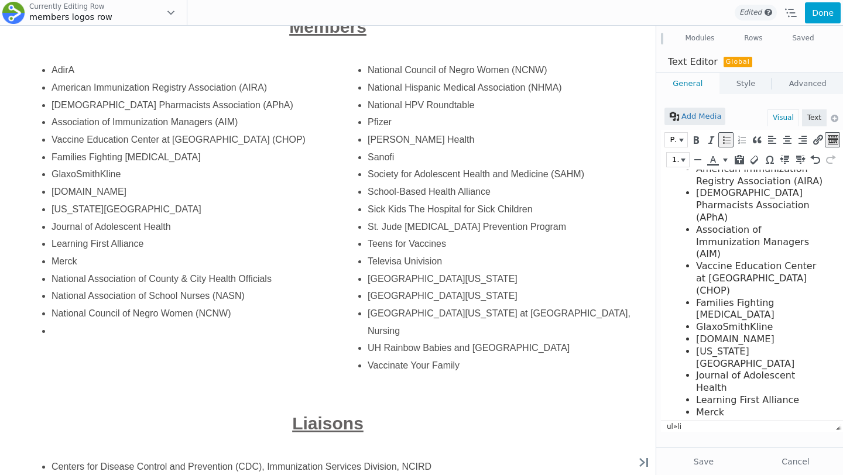
scroll to position [60, 0]
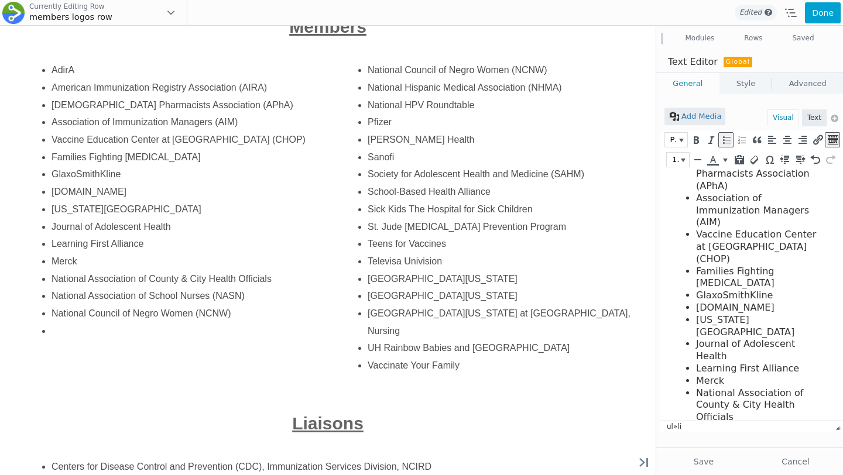
click at [737, 472] on li at bounding box center [760, 478] width 129 height 12
click at [724, 472] on li at bounding box center [760, 478] width 129 height 12
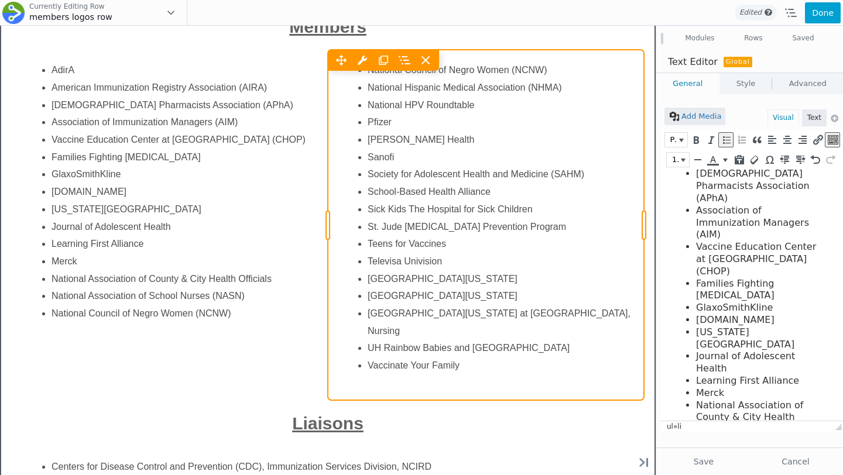
click at [564, 265] on div "Move Up Move Down Text Editor Settings Copy Text Editor Settings Paste Text Edi…" at bounding box center [486, 225] width 316 height 351
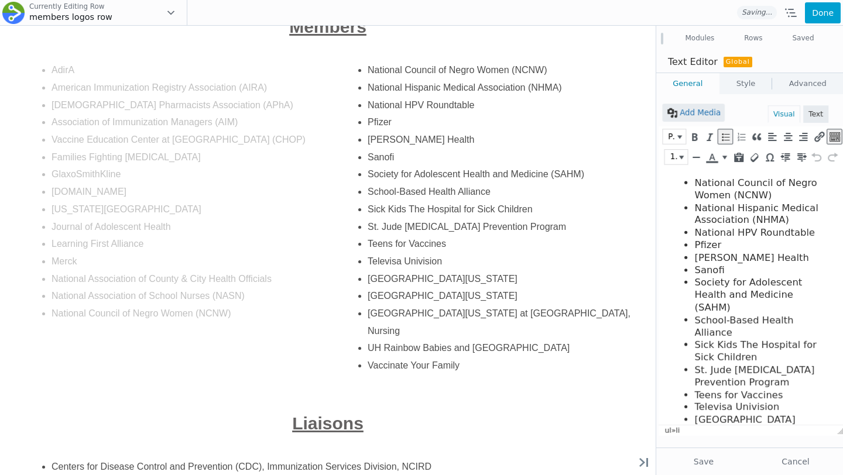
scroll to position [0, 0]
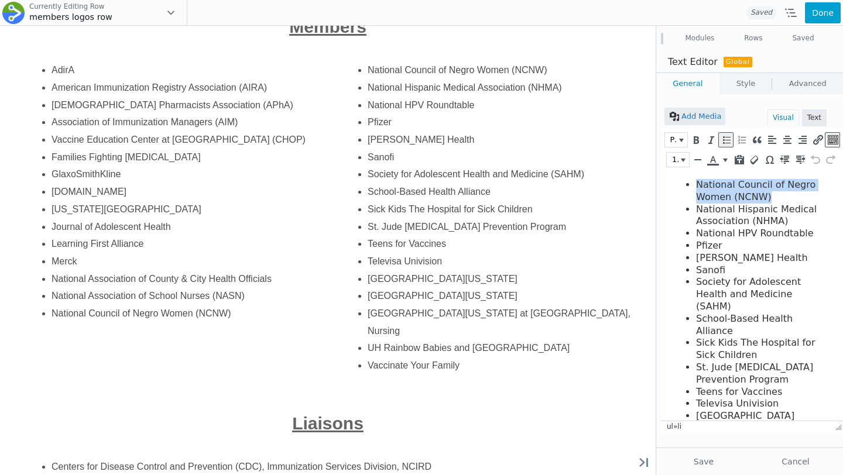
drag, startPoint x: 780, startPoint y: 201, endPoint x: 675, endPoint y: 184, distance: 106.7
click at [675, 184] on ul "National Council of Negro Women (NCNW) National Hispanic Medical Association (N…" at bounding box center [749, 361] width 153 height 365
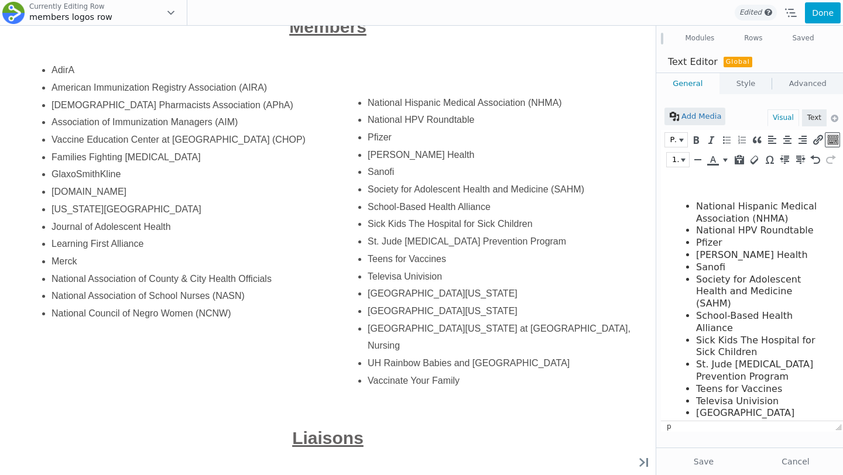
click at [717, 196] on body "National Hispanic Medical Association (NHMA) National HPV Roundtable Pfizer San…" at bounding box center [749, 360] width 153 height 362
click at [702, 192] on body "National Hispanic Medical Association (NHMA) National HPV Roundtable Pfizer San…" at bounding box center [749, 360] width 153 height 362
click at [692, 183] on p at bounding box center [749, 185] width 153 height 12
click at [694, 200] on body "National Hispanic Medical Association (NHMA) National HPV Roundtable Pfizer San…" at bounding box center [749, 360] width 153 height 362
click at [696, 194] on body "National Hispanic Medical Association (NHMA) National HPV Roundtable Pfizer San…" at bounding box center [749, 360] width 153 height 362
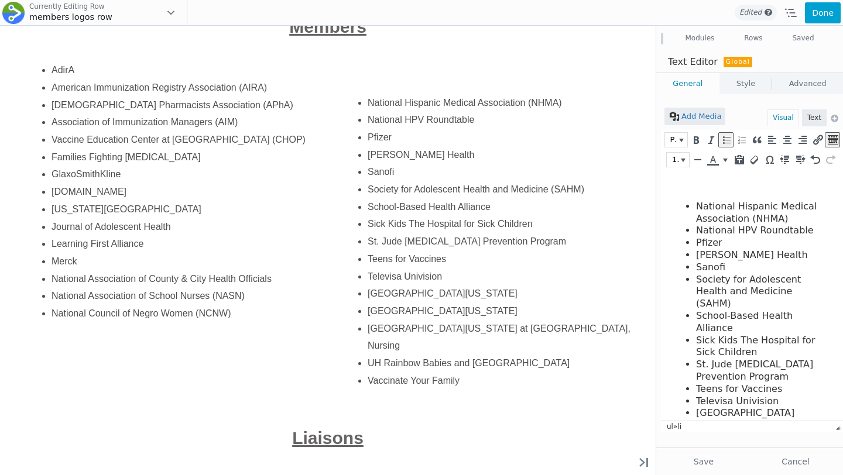
click at [698, 191] on body "National Hispanic Medical Association (NHMA) National HPV Roundtable Pfizer San…" at bounding box center [749, 360] width 153 height 362
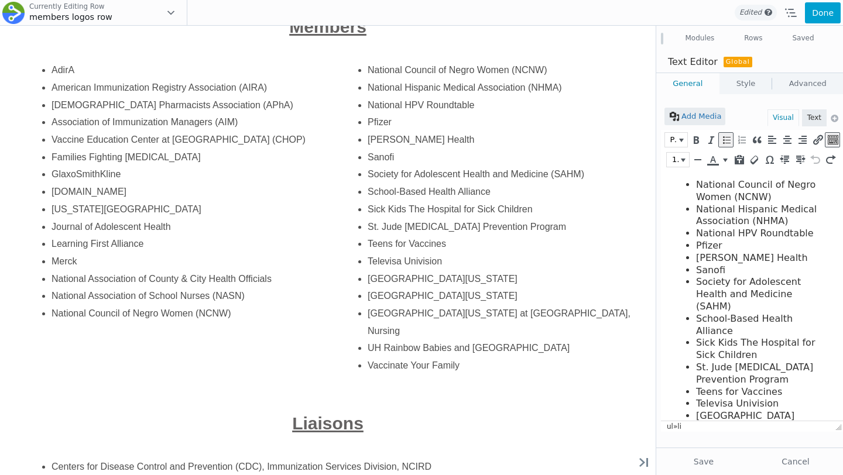
click at [779, 196] on li "National Council of Negro Women (NCNW)" at bounding box center [760, 191] width 129 height 25
drag, startPoint x: 783, startPoint y: 196, endPoint x: 694, endPoint y: 179, distance: 90.6
click at [694, 179] on ul "National Council of Negro Women (NCNW) National Hispanic Medical Association (N…" at bounding box center [749, 361] width 153 height 365
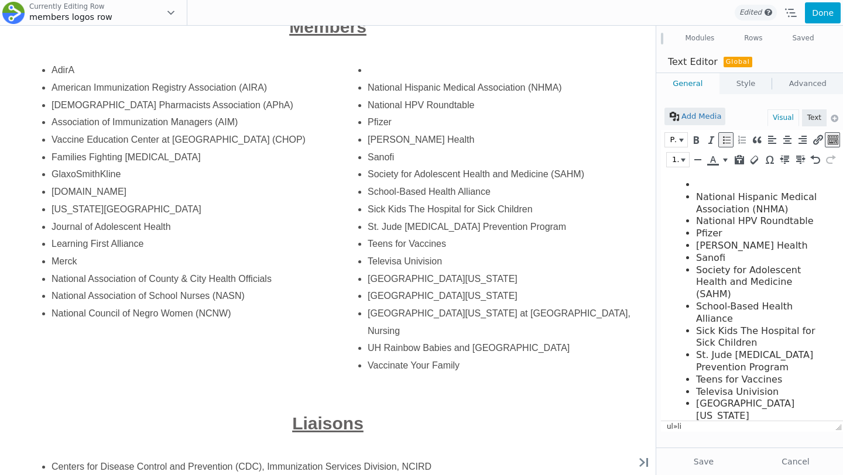
click at [700, 195] on li "National Hispanic Medical Association (NHMA)" at bounding box center [760, 203] width 129 height 25
click at [698, 196] on li "National Hispanic Medical Association (NHMA)" at bounding box center [760, 203] width 129 height 25
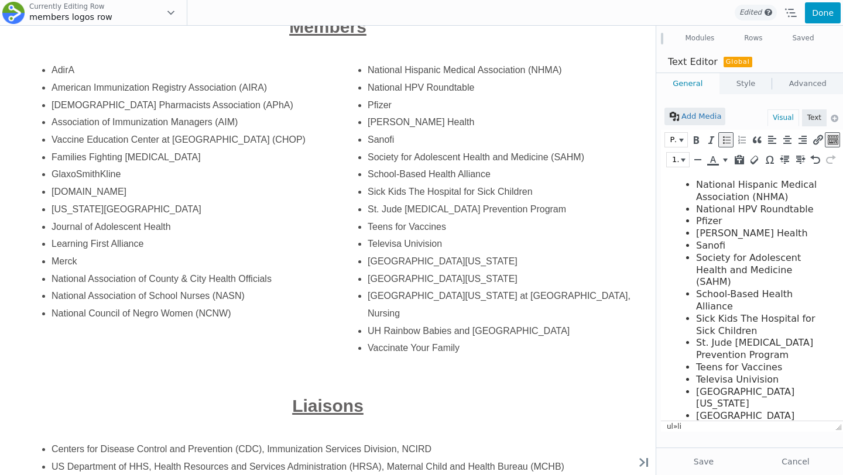
click at [817, 18] on button "Done" at bounding box center [823, 12] width 36 height 21
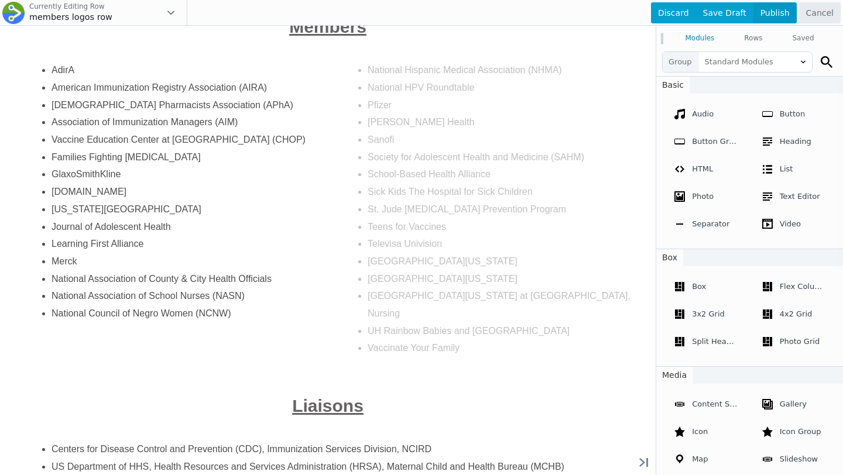
click at [783, 16] on span "Publish" at bounding box center [774, 12] width 43 height 21
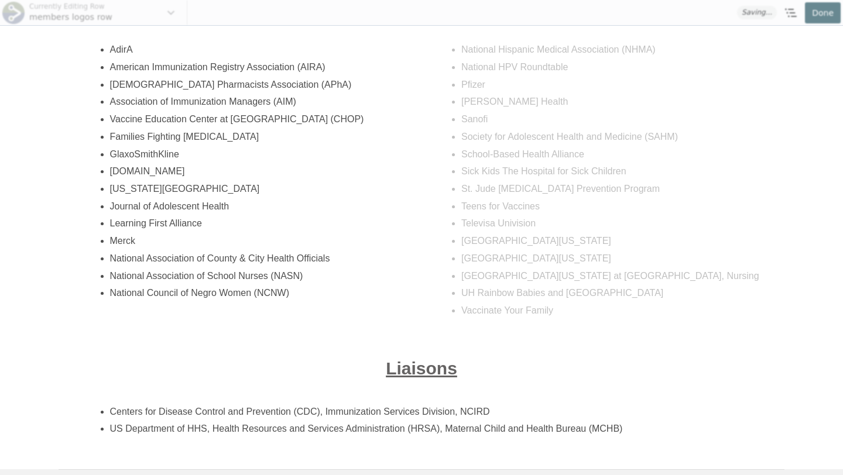
scroll to position [336, 0]
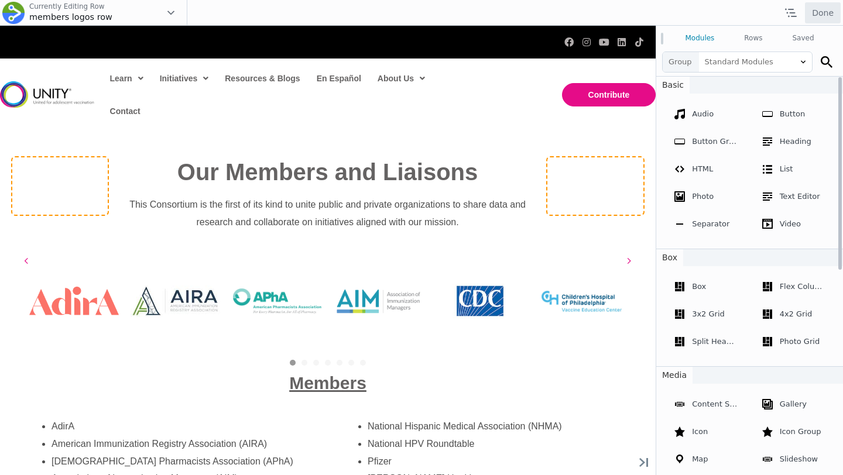
click at [599, 265] on div "The Vaccine Education Center at [GEOGRAPHIC_DATA] (CHOP)" at bounding box center [581, 301] width 101 height 94
click at [629, 261] on icon at bounding box center [629, 261] width 5 height 12
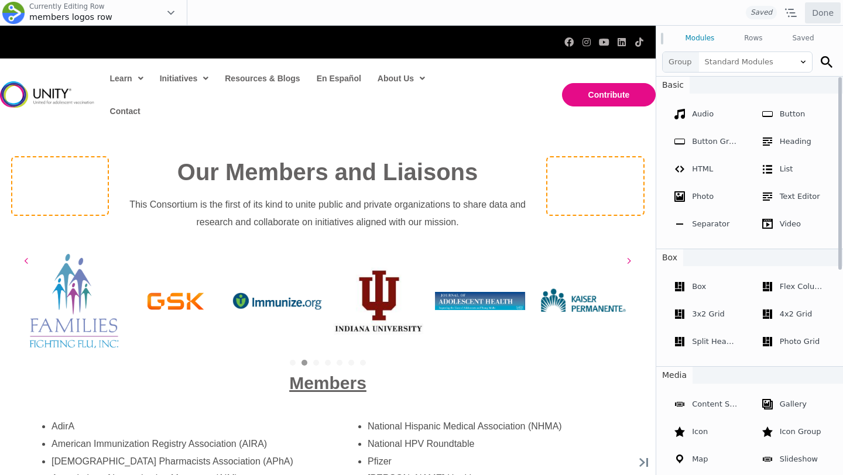
click at [425, 297] on div "[US_STATE][GEOGRAPHIC_DATA]" at bounding box center [378, 301] width 101 height 94
click at [634, 259] on button "Next" at bounding box center [630, 261] width 18 height 18
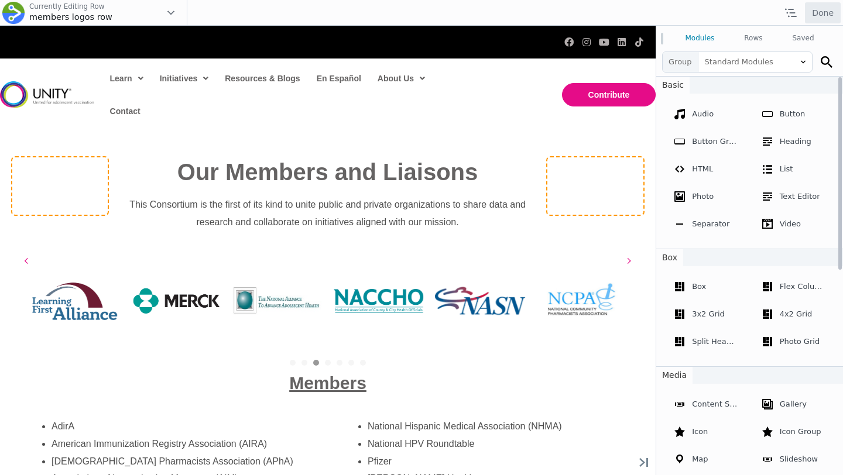
click at [468, 338] on div "National Association of School Nurses" at bounding box center [479, 301] width 101 height 94
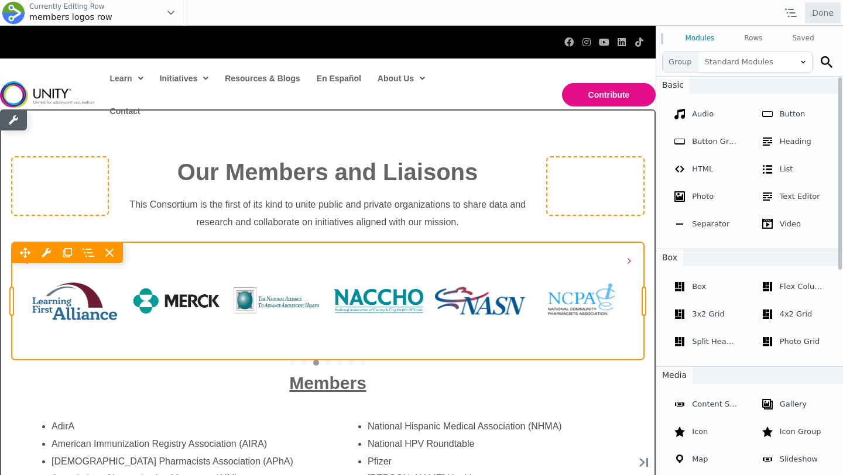
click at [492, 280] on div "Move Up Move Down Logo Grid & Carousel Settings Copy Logo Grid & Carousel Setti…" at bounding box center [328, 301] width 632 height 118
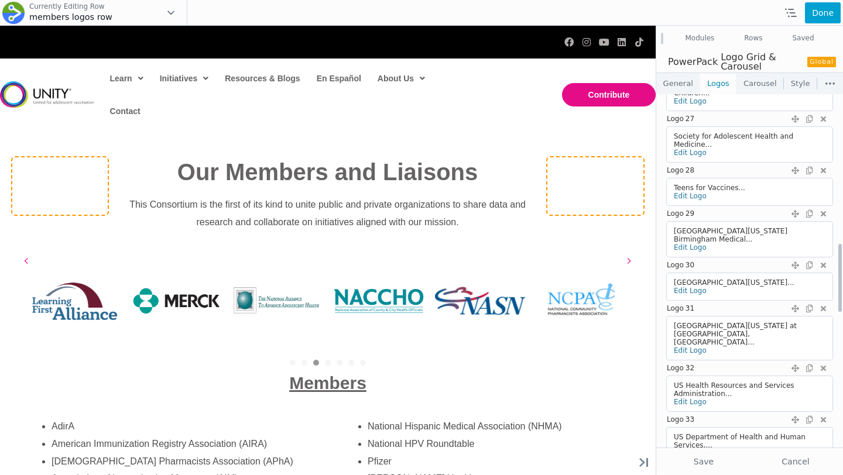
scroll to position [1477, 0]
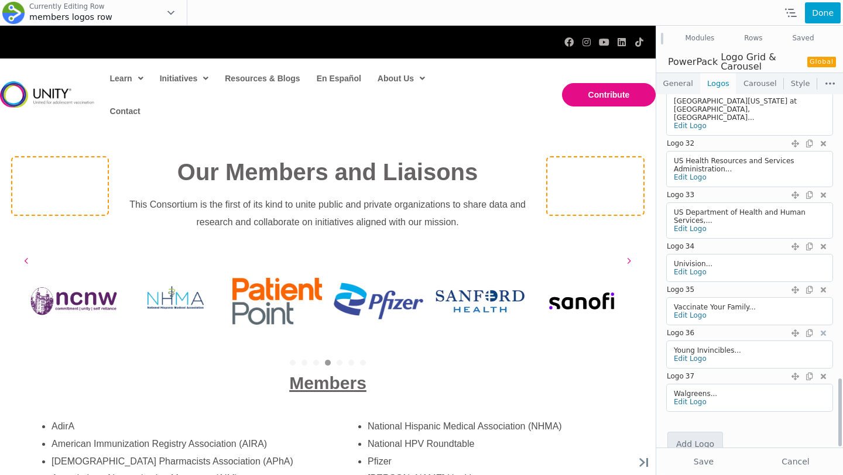
click at [824, 325] on icon at bounding box center [825, 333] width 9 height 17
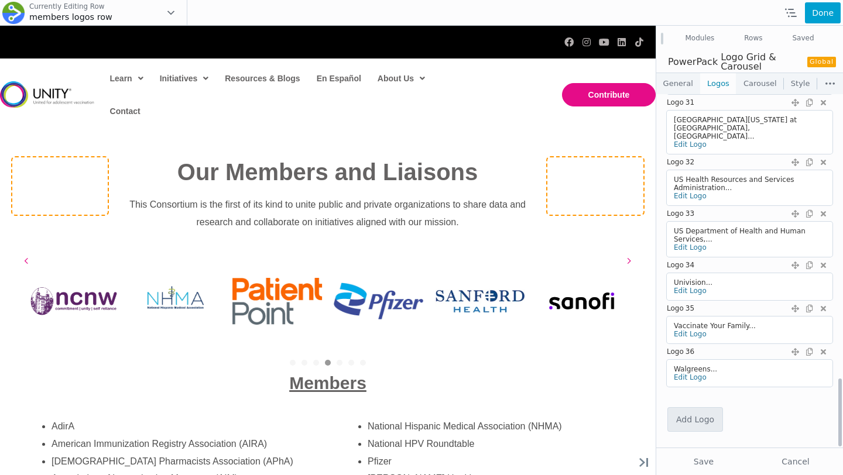
scroll to position [1434, 0]
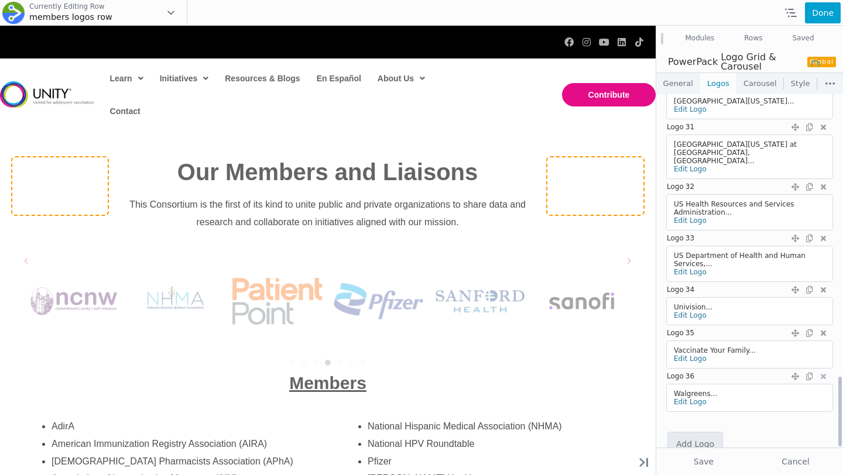
click at [822, 368] on icon at bounding box center [825, 376] width 9 height 17
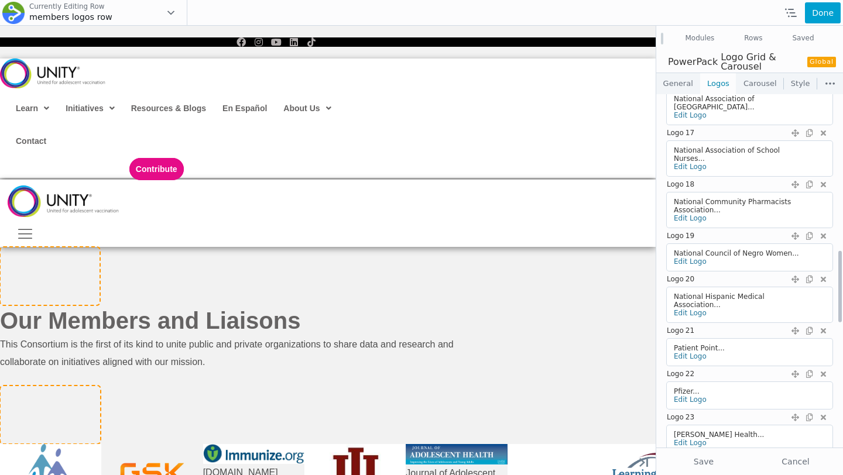
scroll to position [773, 0]
click at [823, 177] on icon at bounding box center [825, 184] width 9 height 17
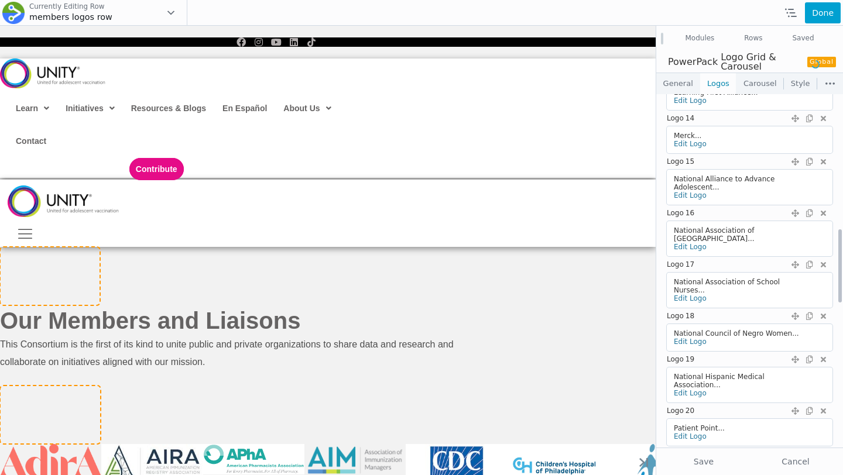
scroll to position [631, 0]
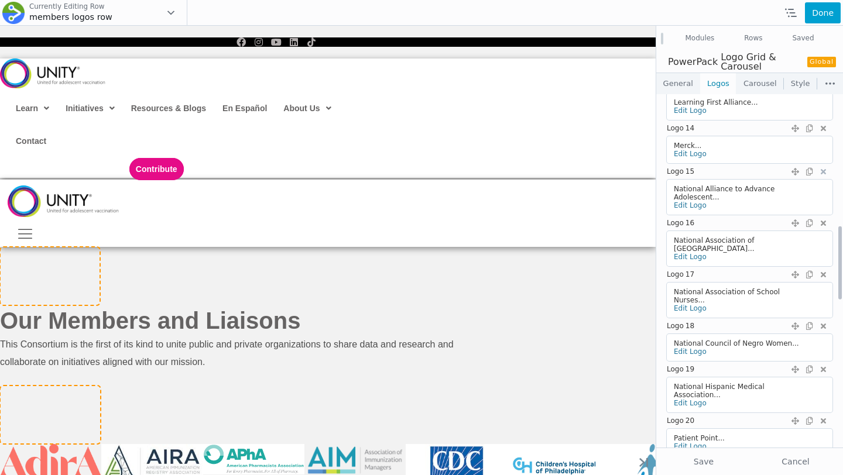
click at [823, 173] on icon at bounding box center [825, 171] width 9 height 17
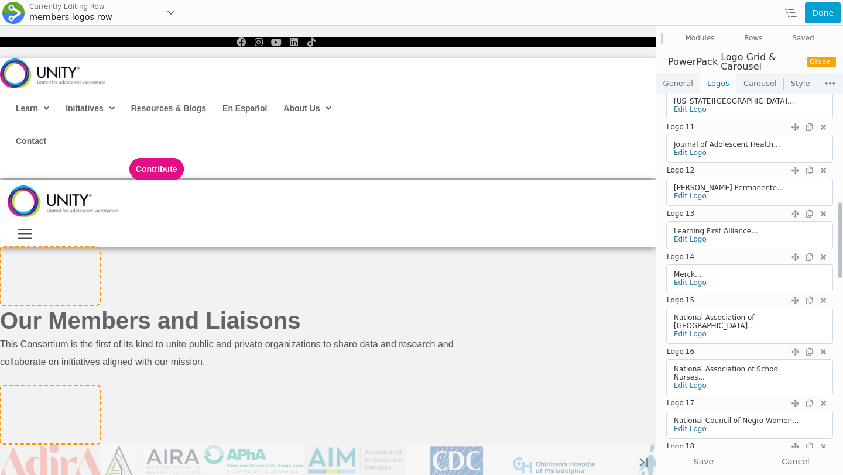
scroll to position [502, 0]
click at [824, 173] on icon at bounding box center [825, 170] width 9 height 17
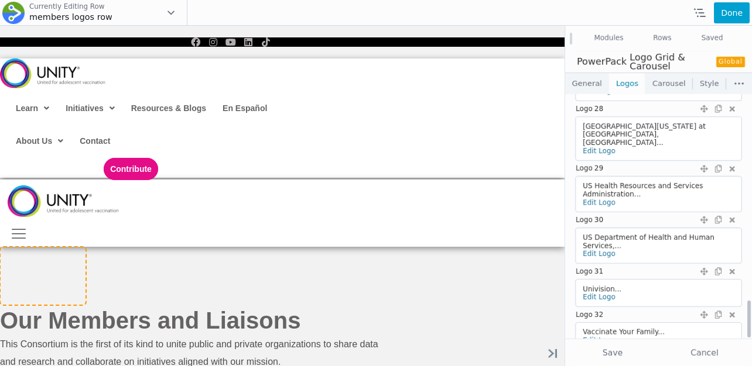
scroll to position [1353, 0]
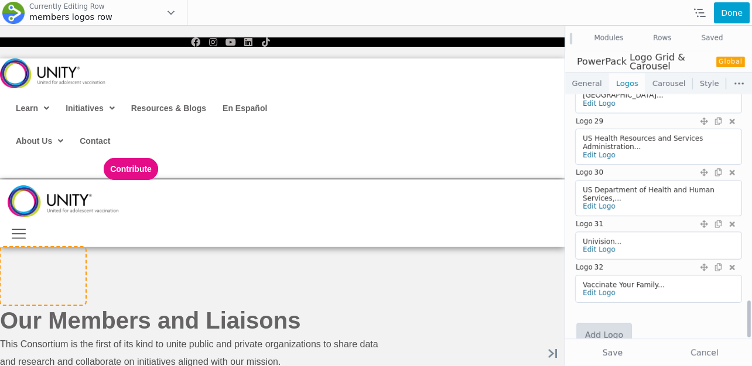
click at [605, 324] on link "Add Logo" at bounding box center [604, 335] width 54 height 23
click at [601, 324] on link "Edit Logo" at bounding box center [599, 328] width 33 height 8
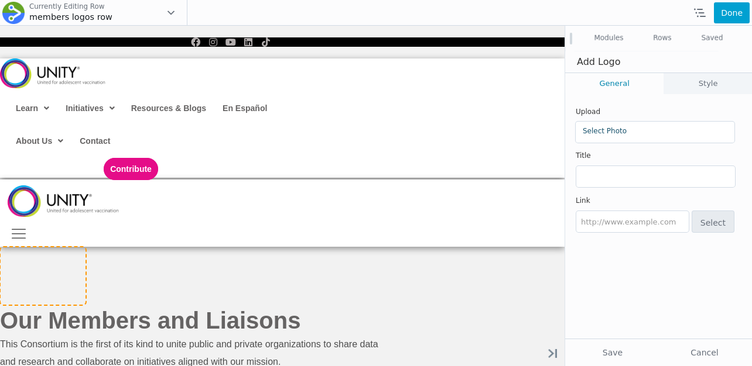
click at [619, 129] on link "Select Photo" at bounding box center [655, 131] width 145 height 8
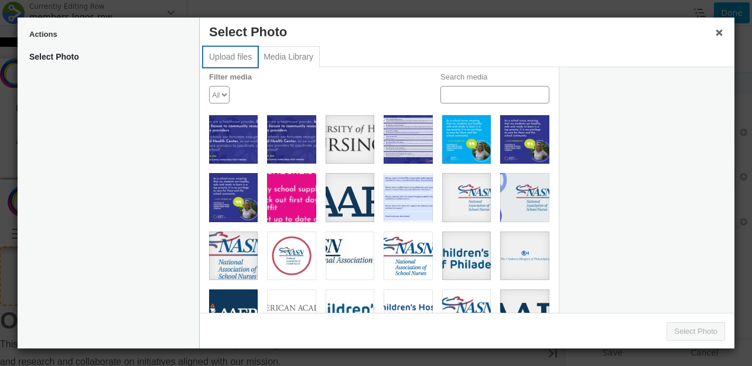
click at [225, 56] on button "Upload files" at bounding box center [230, 57] width 54 height 20
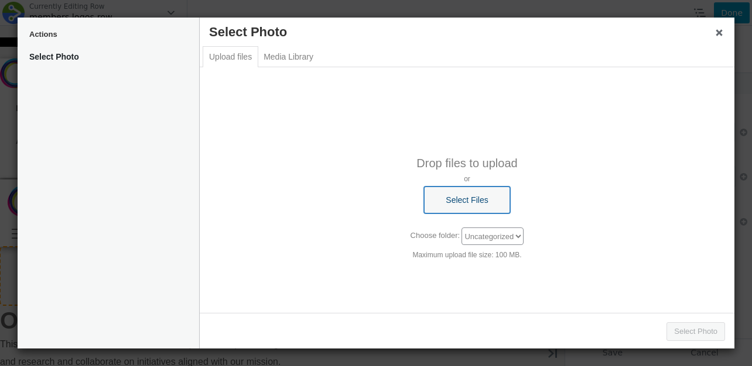
click at [452, 187] on button "Select Files" at bounding box center [466, 200] width 85 height 27
type input "C:\fakepath\5fdbc92129d99f2ead3d1dd5_logo_nhpvvr.png"
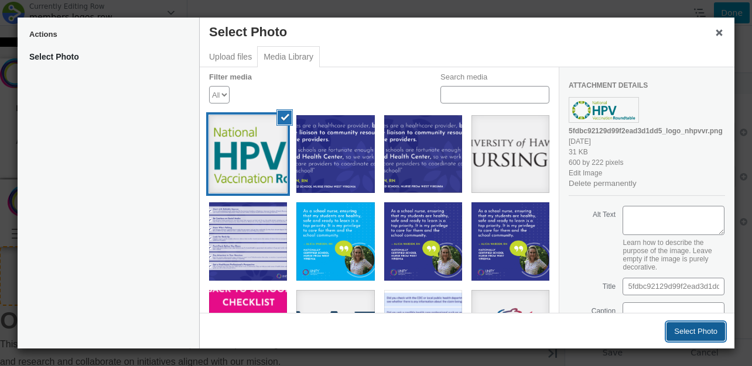
click at [677, 341] on button "Select Photo" at bounding box center [695, 332] width 59 height 19
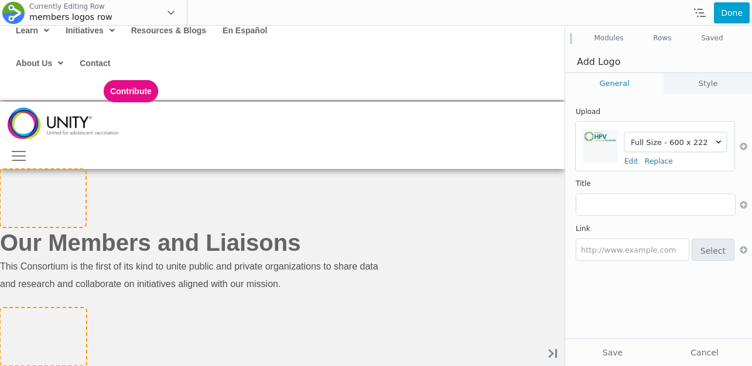
scroll to position [98, 0]
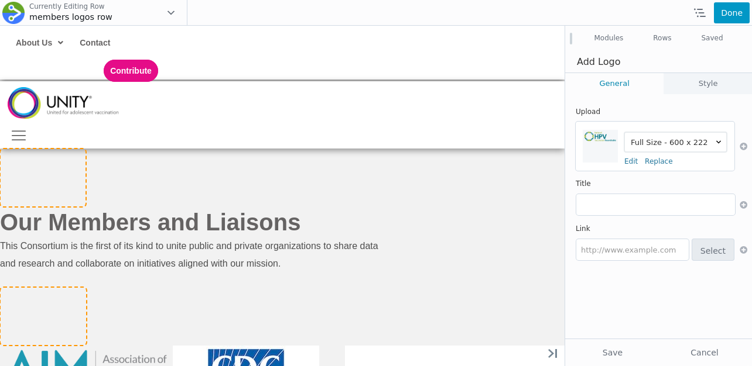
click at [732, 19] on button "Done" at bounding box center [732, 12] width 36 height 21
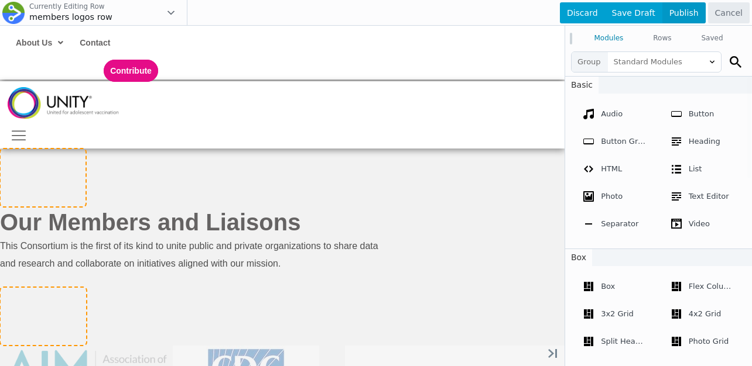
click at [694, 13] on span "Publish" at bounding box center [683, 12] width 43 height 21
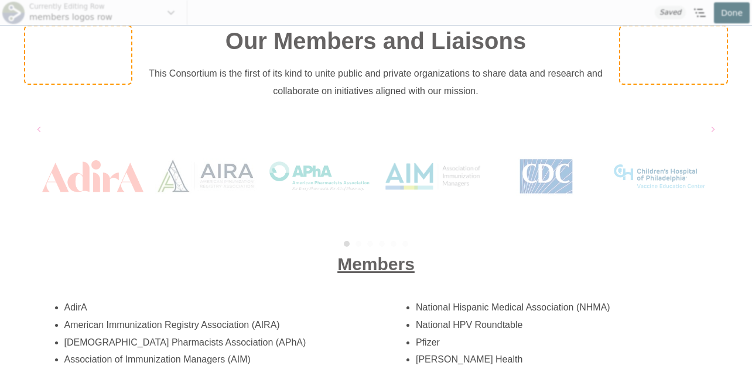
scroll to position [90, 0]
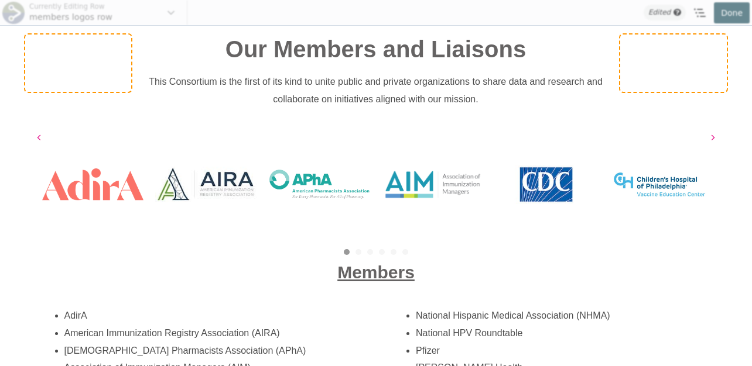
click at [399, 251] on div "6" at bounding box center [405, 252] width 12 height 6
click at [405, 251] on link "6" at bounding box center [405, 252] width 6 height 6
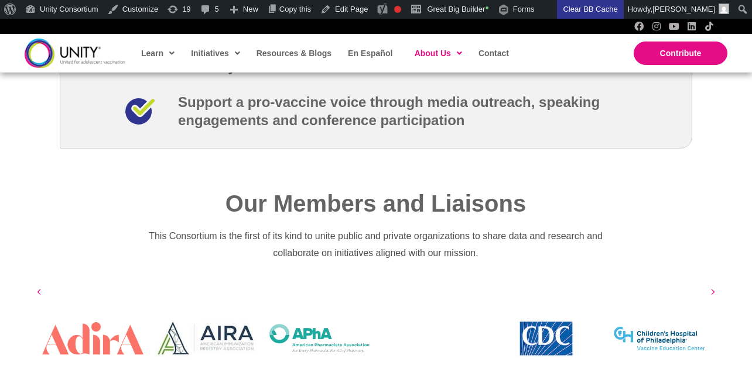
scroll to position [2028, 0]
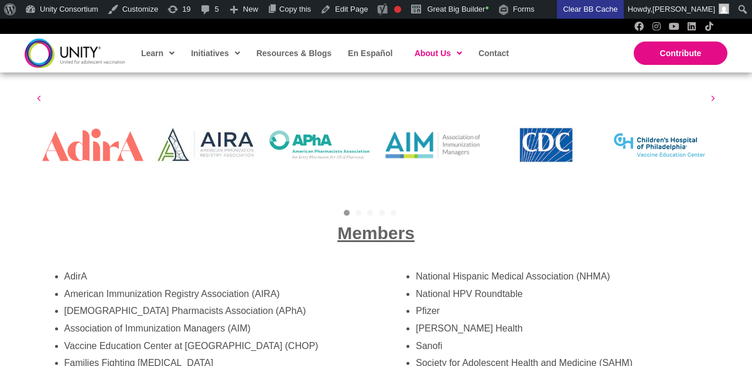
click at [405, 210] on link "6" at bounding box center [405, 213] width 6 height 6
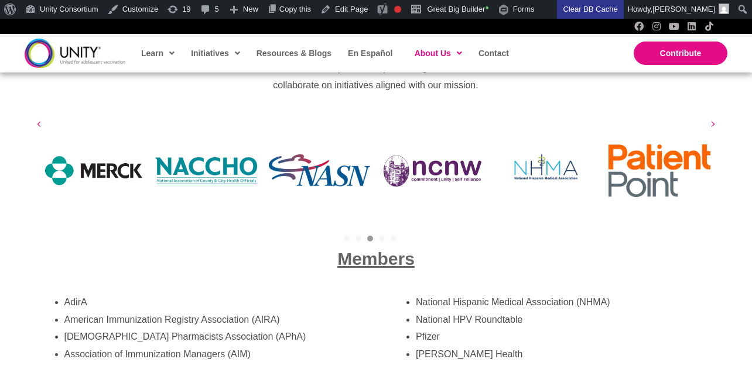
scroll to position [1927, 0]
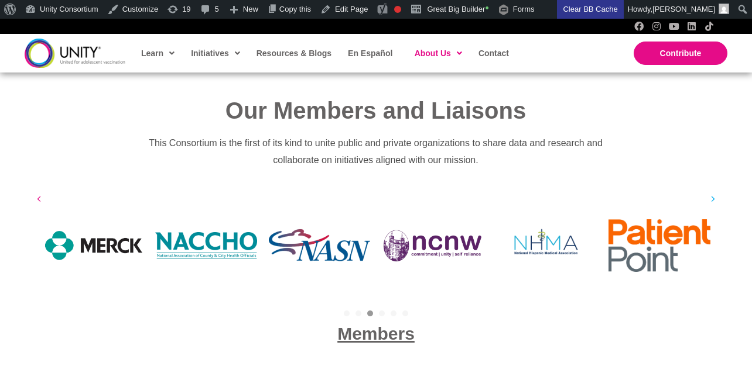
click at [715, 191] on button "Next" at bounding box center [713, 200] width 18 height 18
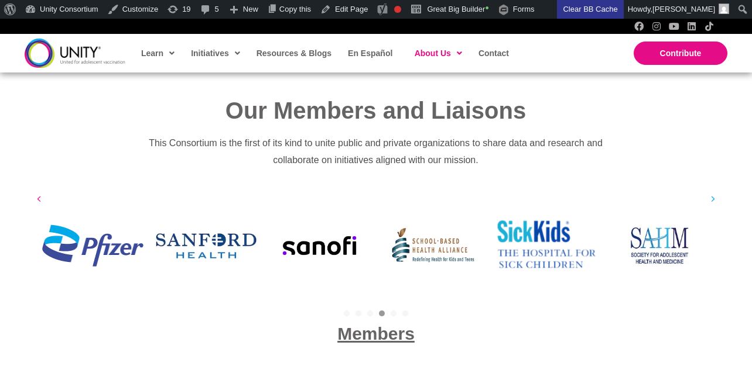
click at [714, 194] on icon at bounding box center [713, 200] width 5 height 12
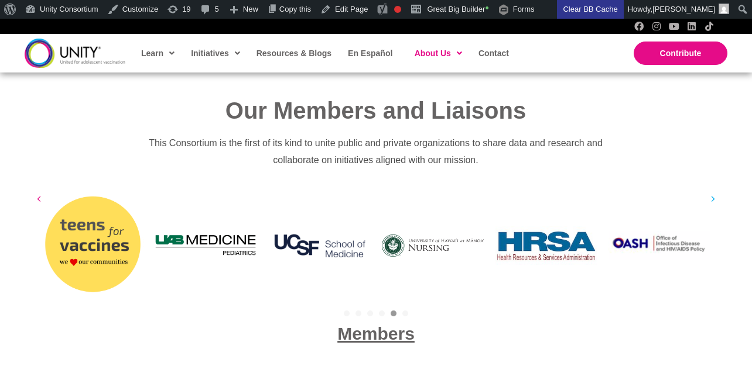
click at [714, 194] on icon at bounding box center [713, 200] width 5 height 12
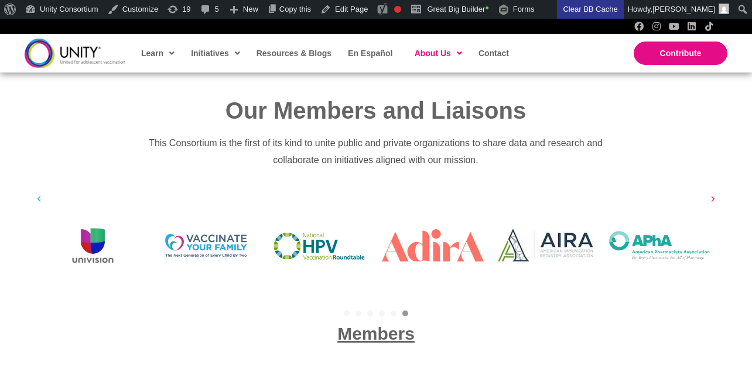
click at [39, 194] on icon at bounding box center [39, 200] width 5 height 12
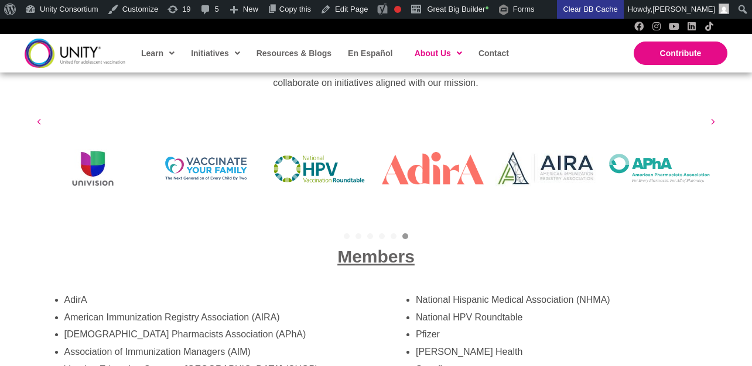
scroll to position [1899, 0]
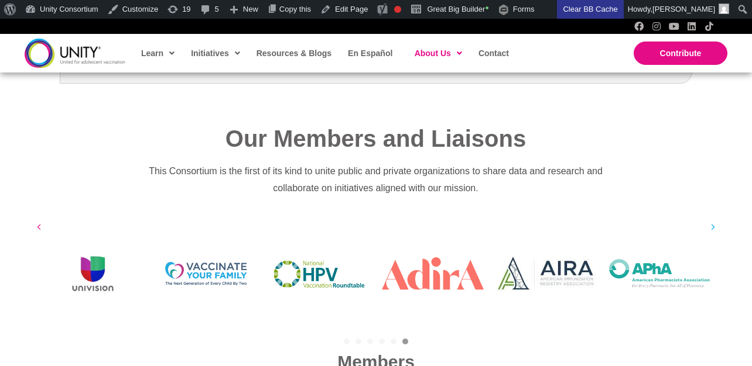
click at [707, 219] on button "Next" at bounding box center [713, 228] width 18 height 18
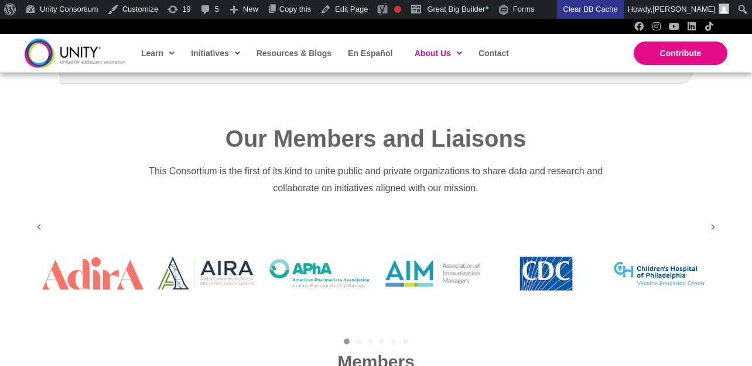
click at [49, 209] on div "University of Hawaii at Manoa, Nancy Atmospera-Walch School of Nursing US Healt…" at bounding box center [376, 274] width 703 height 130
click at [44, 219] on button "Previous" at bounding box center [39, 228] width 18 height 18
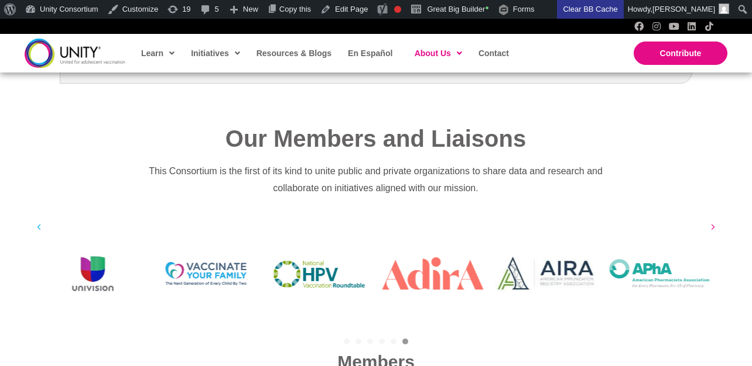
click at [44, 221] on div "Univision" at bounding box center [93, 274] width 114 height 107
click at [44, 219] on button "Previous" at bounding box center [39, 228] width 18 height 18
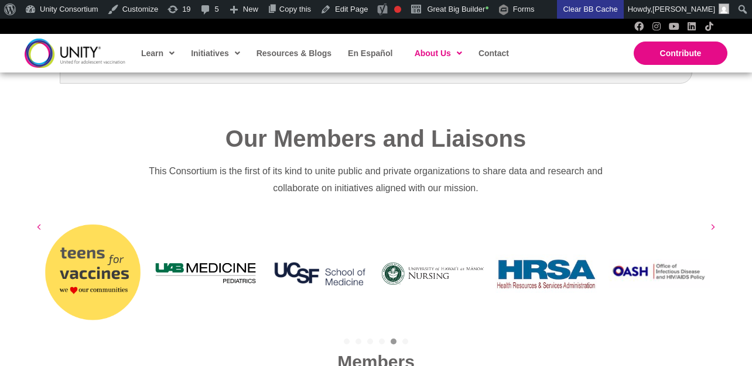
click at [45, 219] on button "Previous" at bounding box center [39, 228] width 18 height 18
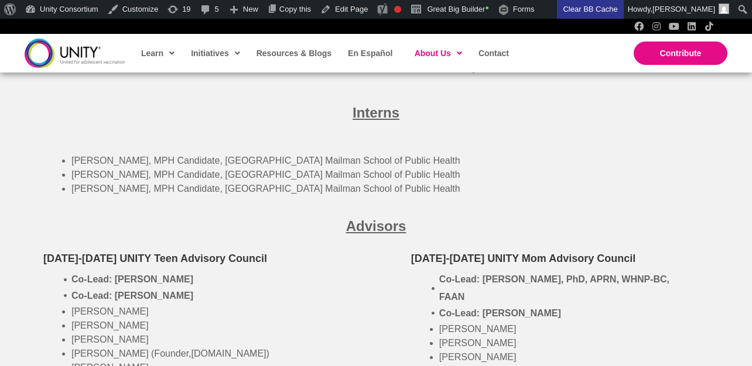
scroll to position [3190, 0]
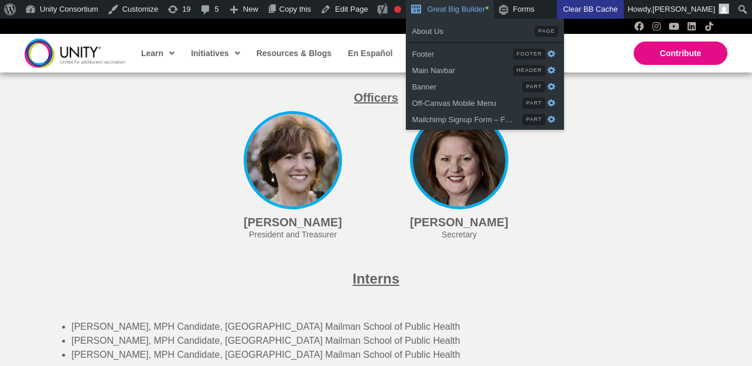
click at [447, 8] on link "Great Big Builder •" at bounding box center [449, 9] width 87 height 19
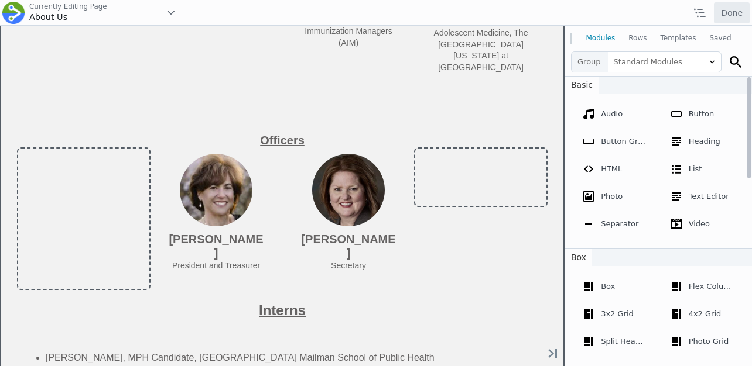
scroll to position [3331, 0]
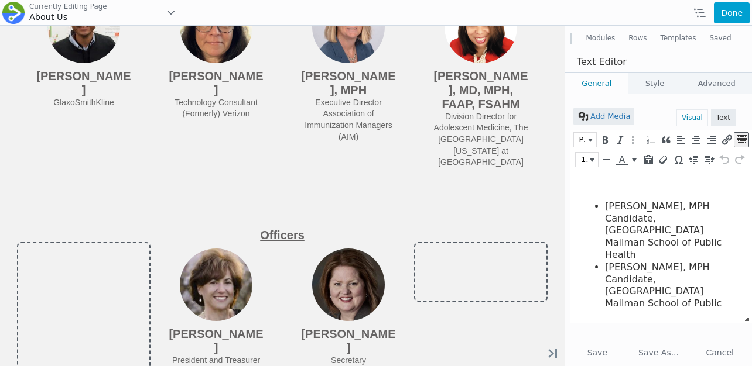
scroll to position [44, 0]
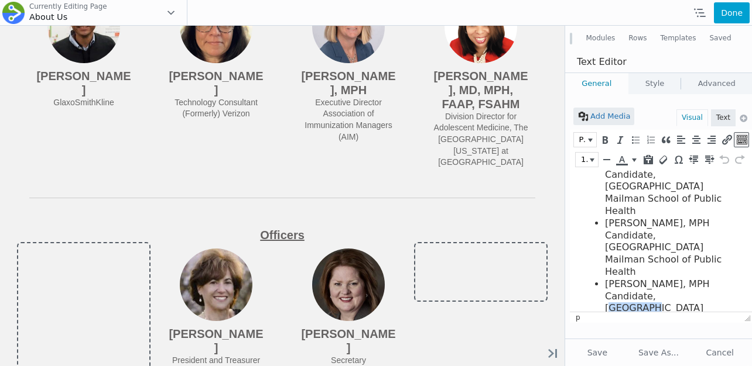
click at [655, 279] on li "[PERSON_NAME], MPH Candidate, [GEOGRAPHIC_DATA] Mailman School of Public Health" at bounding box center [669, 309] width 129 height 61
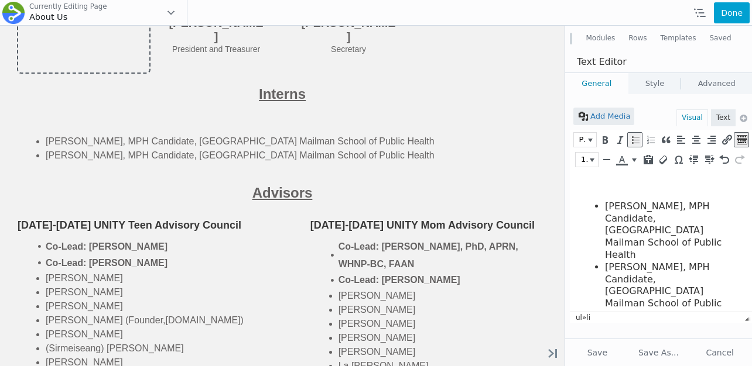
scroll to position [3513, 0]
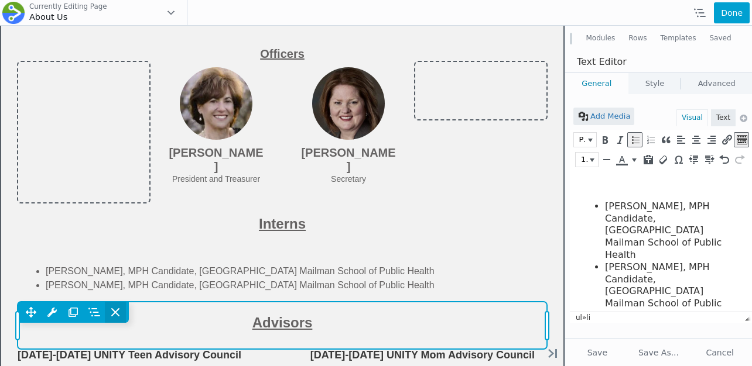
click at [122, 302] on span at bounding box center [115, 312] width 21 height 21
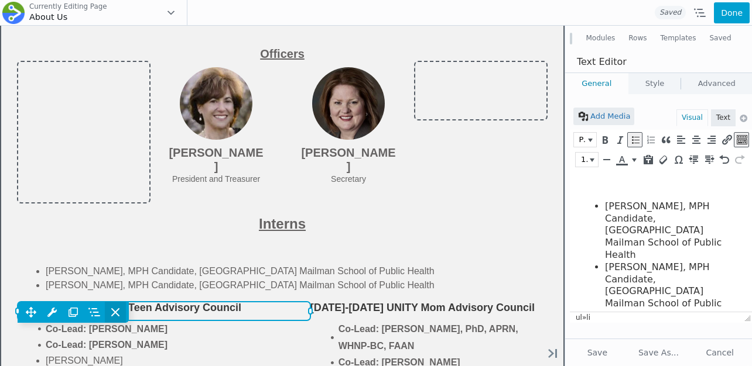
click at [118, 307] on icon at bounding box center [115, 313] width 12 height 12
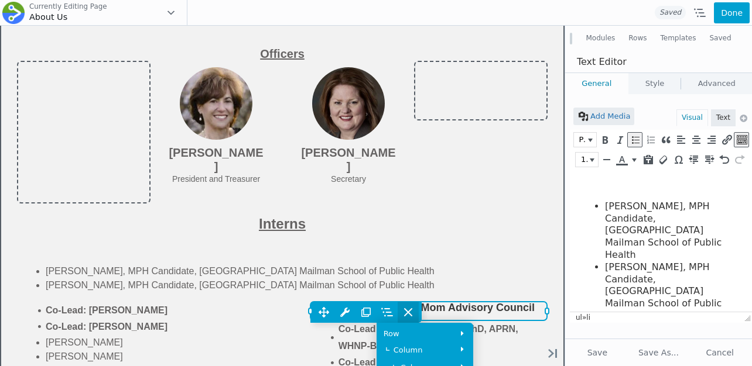
click at [417, 302] on span at bounding box center [408, 312] width 21 height 21
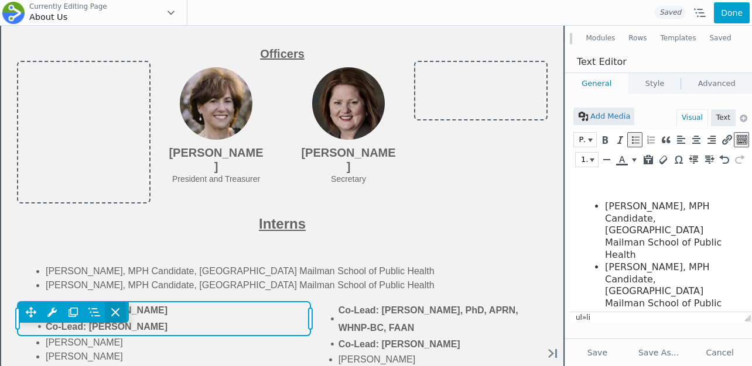
click at [118, 309] on icon at bounding box center [115, 312] width 7 height 7
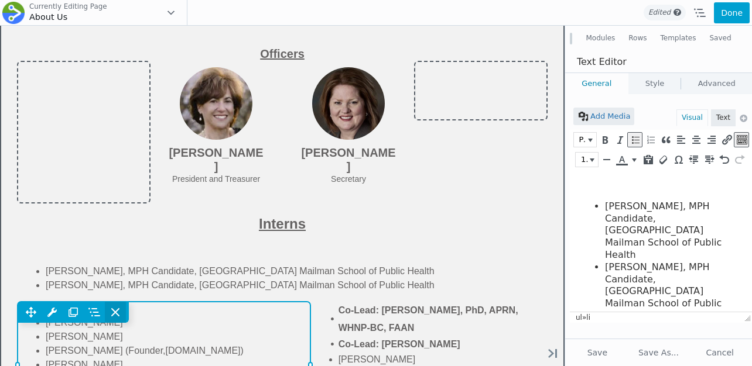
click at [121, 302] on span at bounding box center [115, 312] width 21 height 21
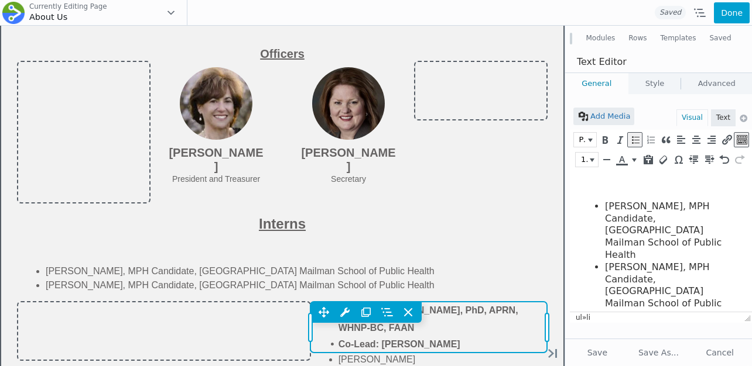
click at [448, 302] on div "Move Up Move Down FAQ Settings Copy FAQ Settings Paste FAQ Settings Row Row Set…" at bounding box center [428, 327] width 237 height 51
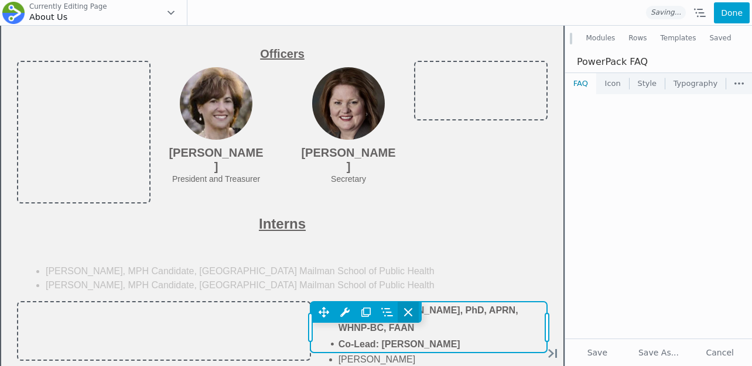
click at [409, 307] on icon at bounding box center [408, 313] width 12 height 12
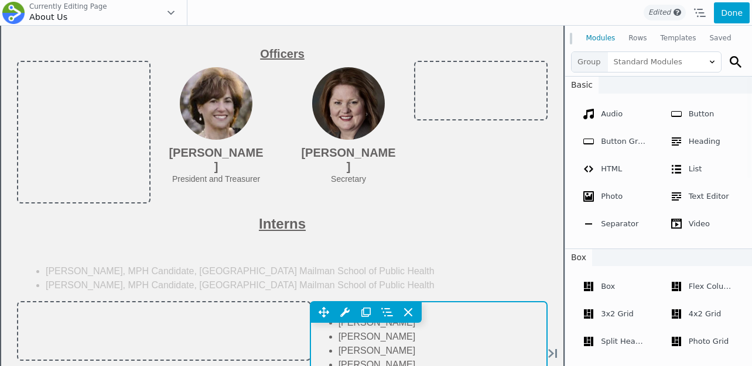
click at [444, 302] on div "Move Up Move Down Text Editor Settings Copy Text Editor Settings Paste Text Edi…" at bounding box center [428, 312] width 237 height 21
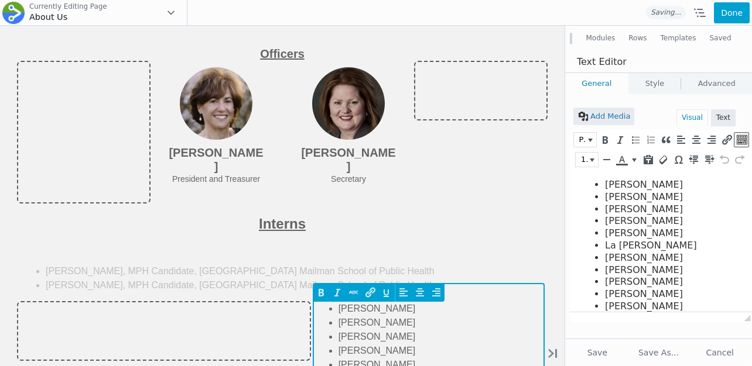
scroll to position [0, 0]
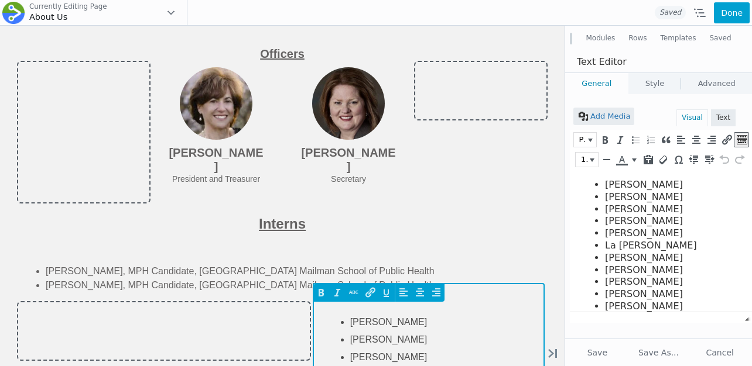
click at [417, 349] on li "Jill Lauer" at bounding box center [442, 358] width 185 height 18
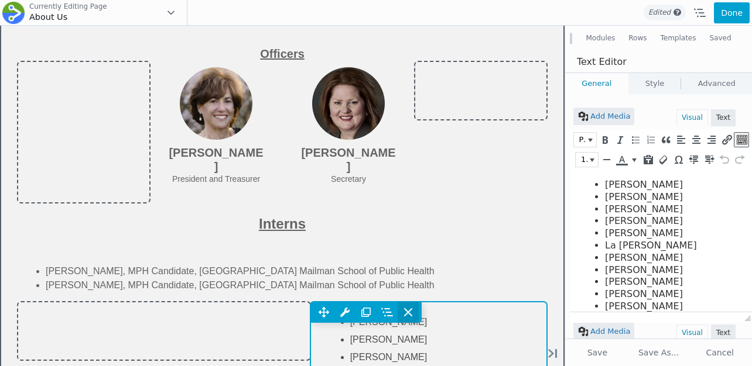
click at [409, 309] on icon at bounding box center [408, 312] width 7 height 7
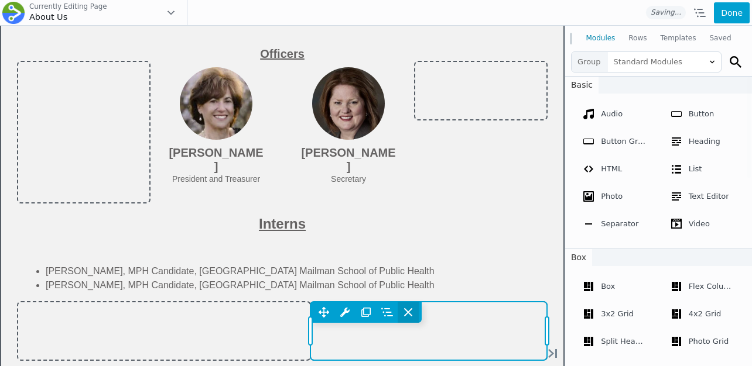
click at [414, 302] on span at bounding box center [408, 312] width 21 height 21
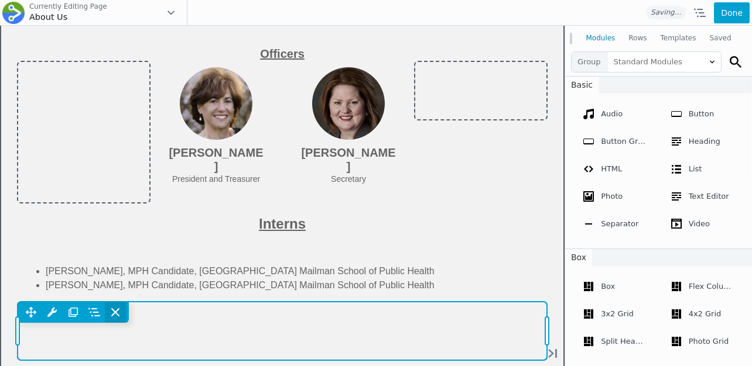
click at [116, 307] on icon at bounding box center [115, 313] width 12 height 12
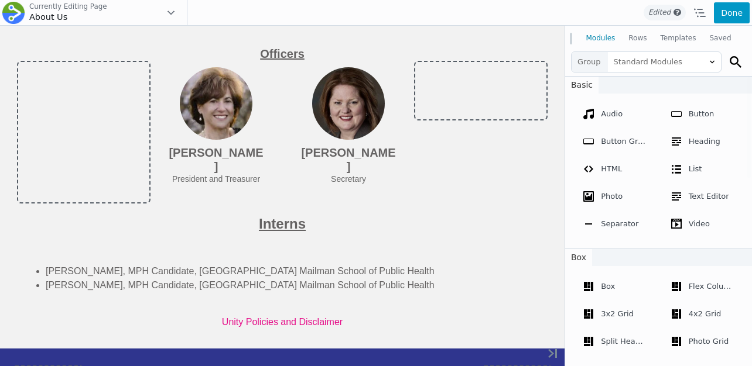
click at [725, 19] on button "Done" at bounding box center [732, 12] width 36 height 21
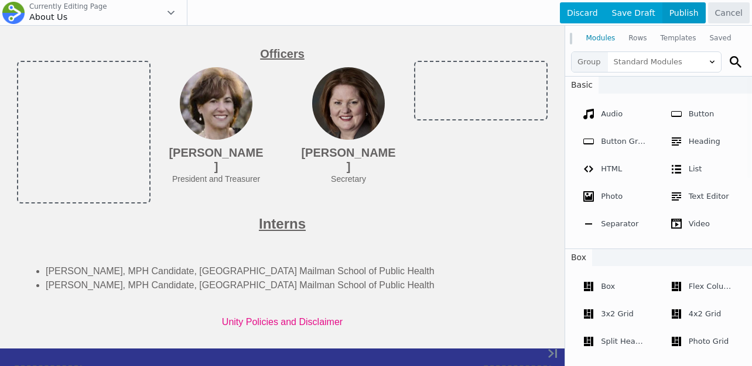
click at [692, 19] on span "Publish" at bounding box center [683, 12] width 43 height 21
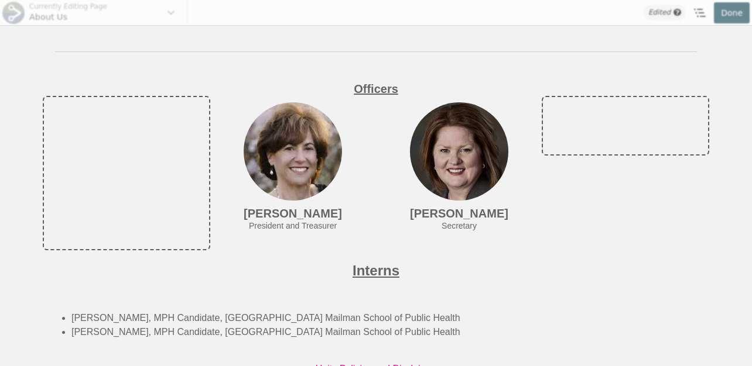
scroll to position [3507, 0]
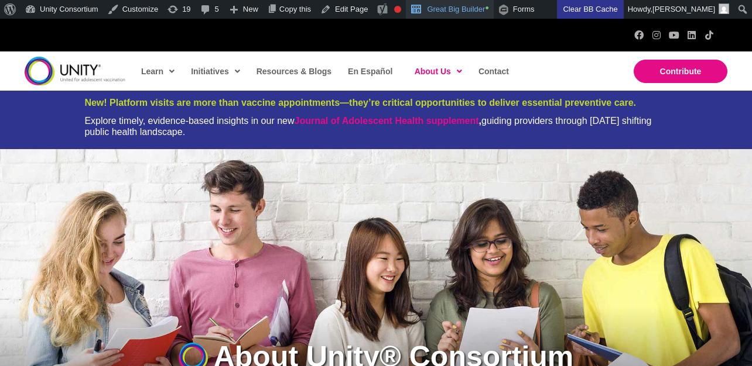
click at [457, 6] on link "Great Big Builder •" at bounding box center [449, 9] width 87 height 19
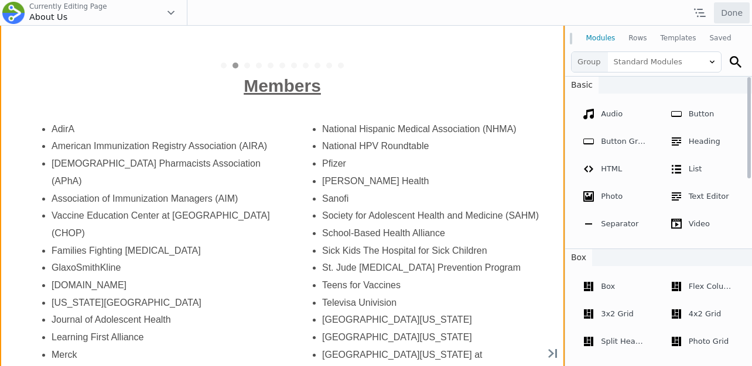
scroll to position [2347, 0]
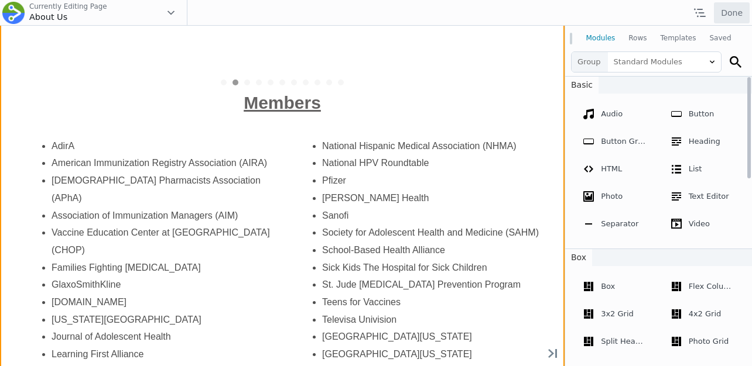
click at [393, 130] on div "Move Up Move Down" at bounding box center [282, 188] width 564 height 860
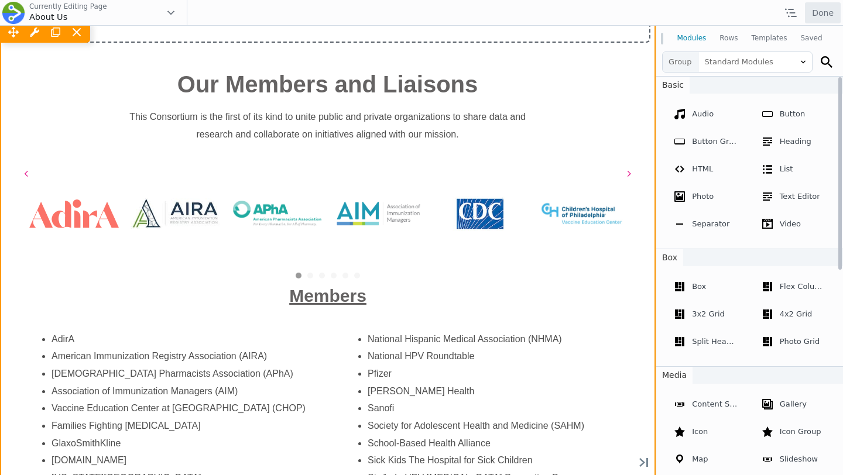
scroll to position [2109, 0]
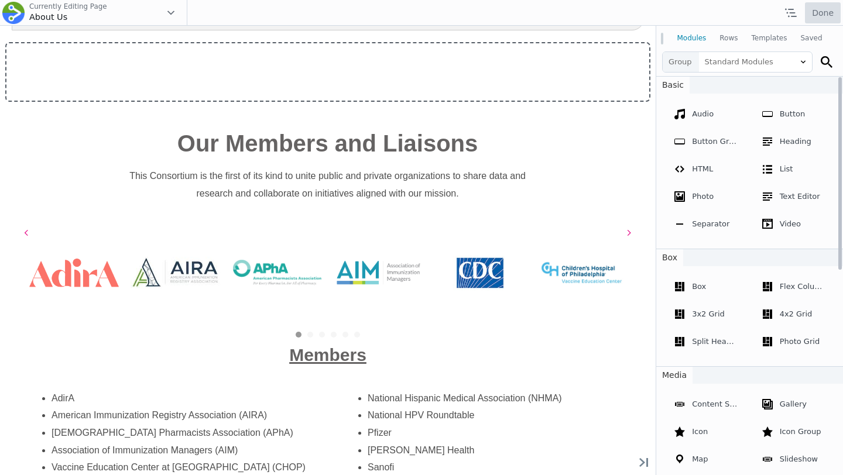
click at [751, 9] on button "Done" at bounding box center [823, 12] width 36 height 21
click at [751, 17] on button "Done" at bounding box center [823, 12] width 36 height 21
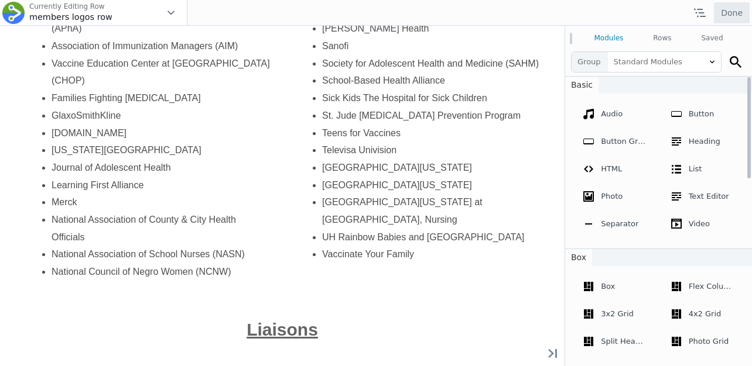
scroll to position [514, 0]
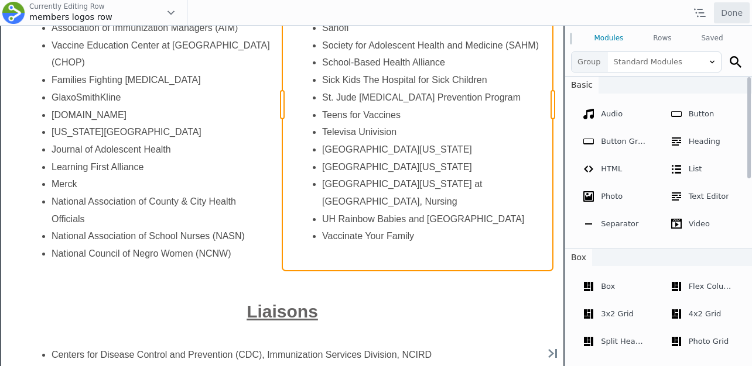
click at [382, 117] on div "Move Up Move Down Text Editor Settings Copy Text Editor Settings Paste Text Edi…" at bounding box center [417, 104] width 270 height 333
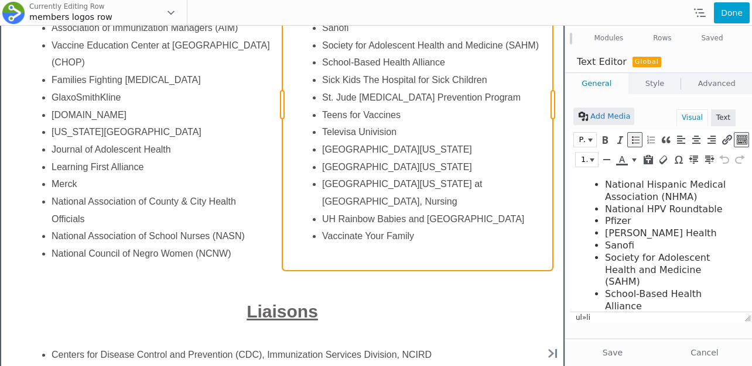
scroll to position [0, 0]
click at [368, 95] on div "Move Up Move Down Text Editor Settings Copy Text Editor Settings Paste Text Edi…" at bounding box center [417, 104] width 270 height 333
click at [356, 95] on div "Move Up Move Down Text Editor Settings Copy Text Editor Settings Paste Text Edi…" at bounding box center [417, 104] width 270 height 333
click at [336, 92] on div "Move Up Move Down Text Editor Settings Copy Text Editor Settings Paste Text Edi…" at bounding box center [417, 104] width 270 height 333
click at [356, 95] on div "Move Up Move Down Text Editor Settings Copy Text Editor Settings Paste Text Edi…" at bounding box center [417, 104] width 270 height 333
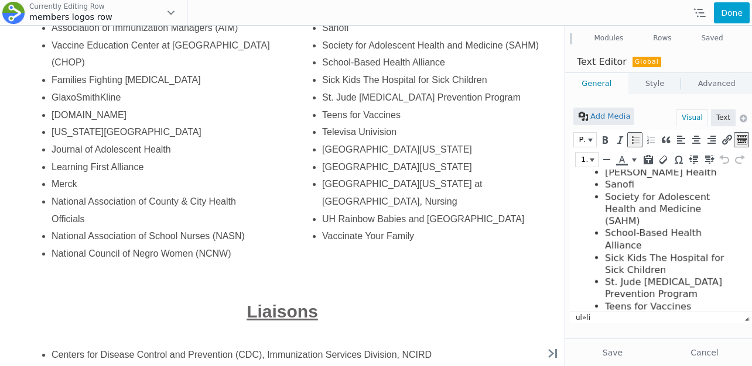
scroll to position [62, 0]
click at [638, 275] on li "St. Jude Cancer Prevention Program" at bounding box center [669, 287] width 129 height 25
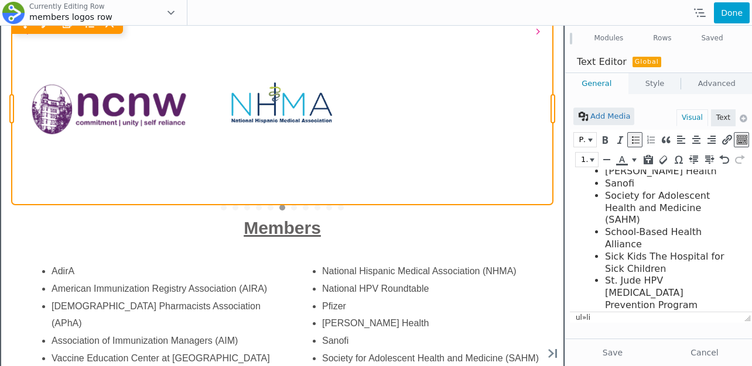
scroll to position [171, 0]
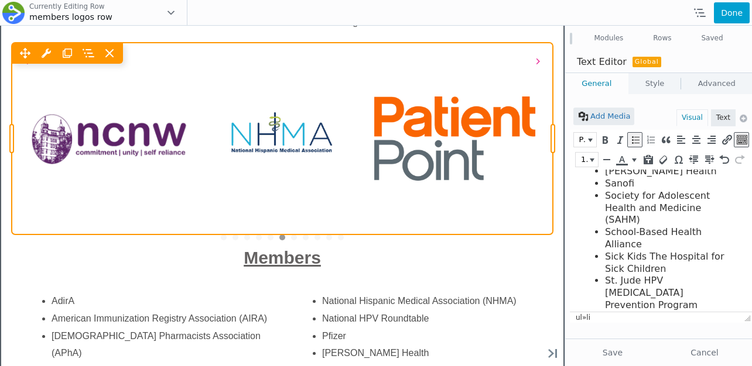
click at [396, 94] on div "Move Up Move Down Logo Grid & Carousel Settings Copy Logo Grid & Carousel Setti…" at bounding box center [282, 139] width 541 height 192
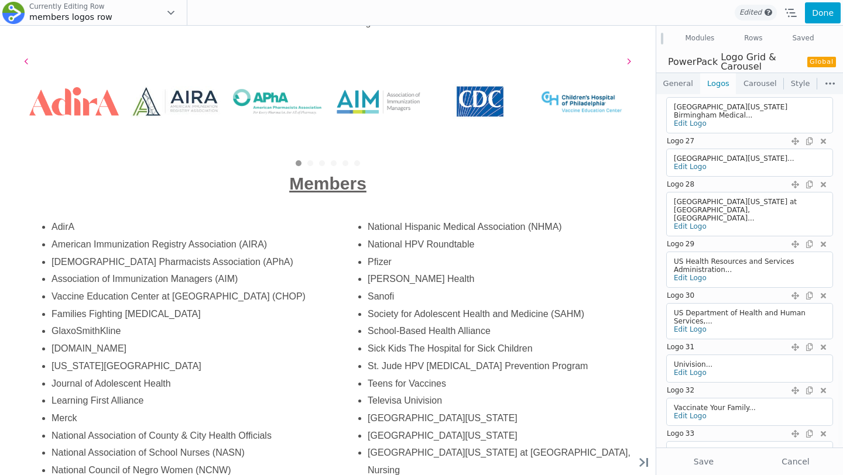
scroll to position [1282, 0]
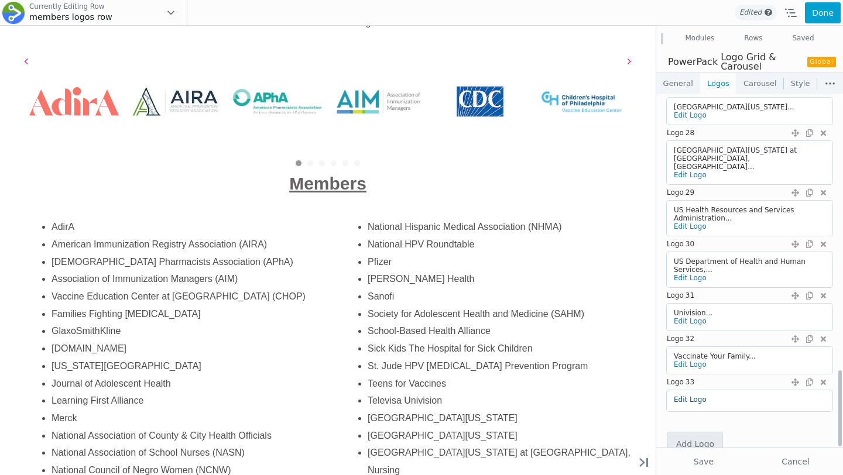
click at [682, 366] on link "Edit Logo" at bounding box center [690, 400] width 33 height 8
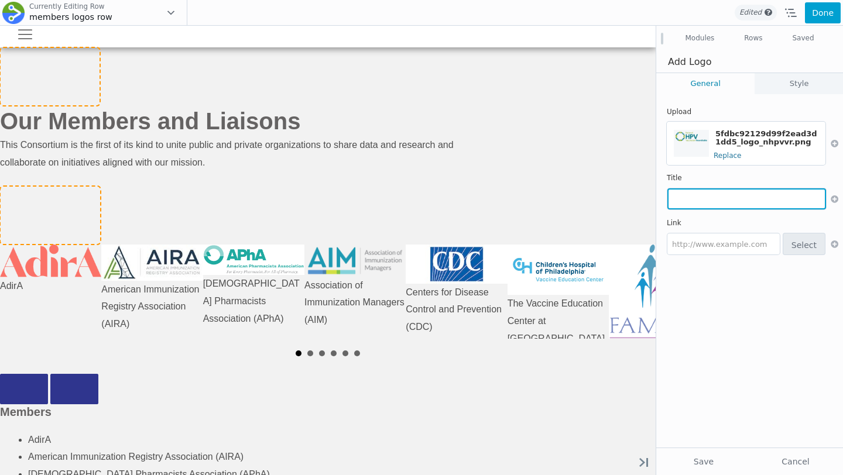
click at [708, 200] on input "text" at bounding box center [746, 199] width 159 height 21
click at [698, 197] on input "text" at bounding box center [746, 199] width 159 height 21
paste input "National HPV Vaccination Roundtable"
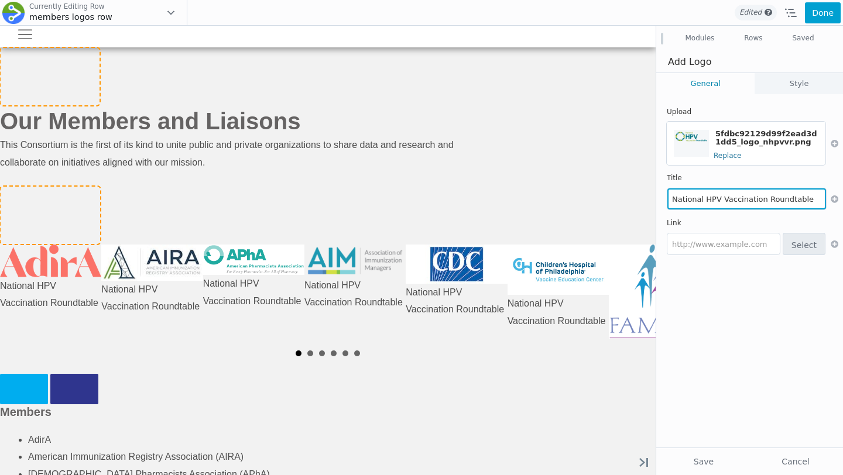
type input "National HPV Vaccination Roundtable"
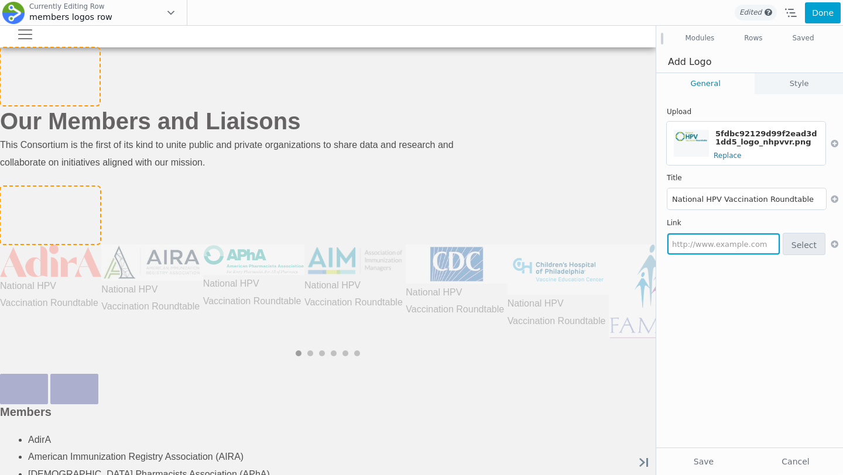
click at [710, 254] on input "text" at bounding box center [723, 244] width 112 height 21
paste input "https://hpvroundtable.org/"
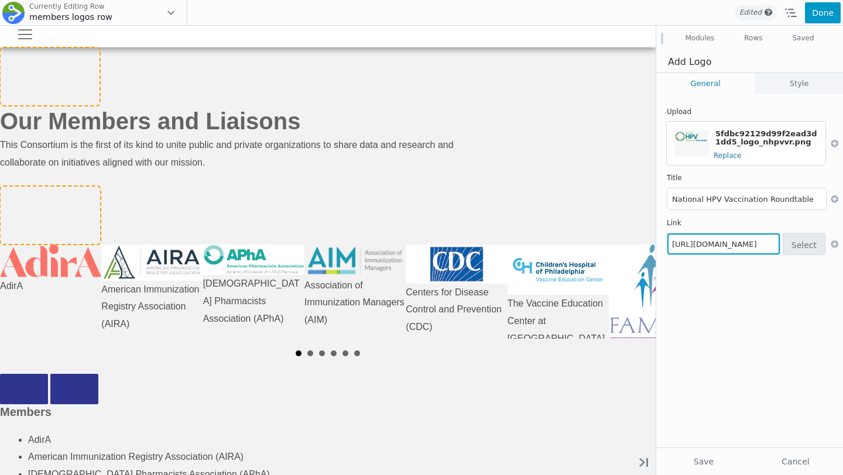
type input "https://hpvroundtable.org/"
click at [751, 8] on button "Done" at bounding box center [823, 12] width 36 height 21
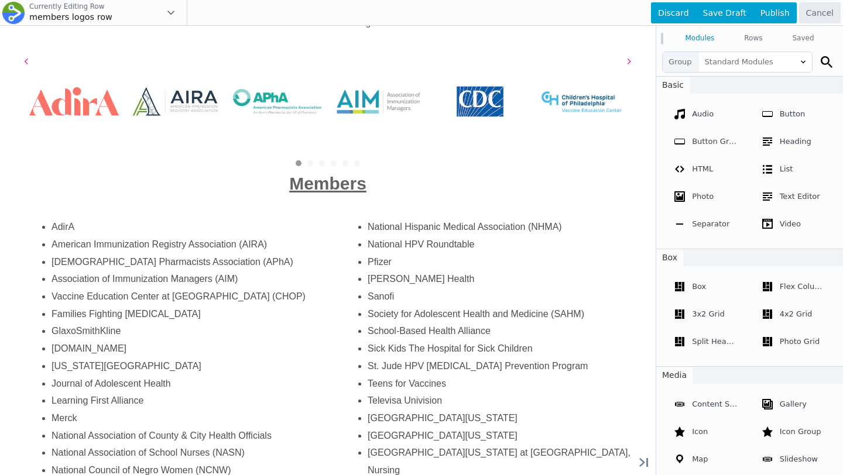
click at [591, 69] on div at bounding box center [421, 237] width 843 height 475
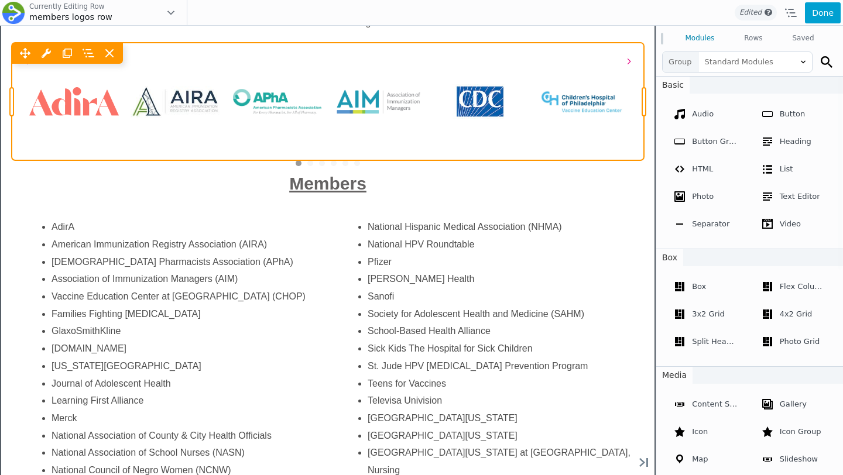
drag, startPoint x: 611, startPoint y: 69, endPoint x: 720, endPoint y: 220, distance: 186.6
click at [611, 69] on div "Move Up Move Down Logo Grid & Carousel Settings Copy Logo Grid & Carousel Setti…" at bounding box center [328, 102] width 632 height 118
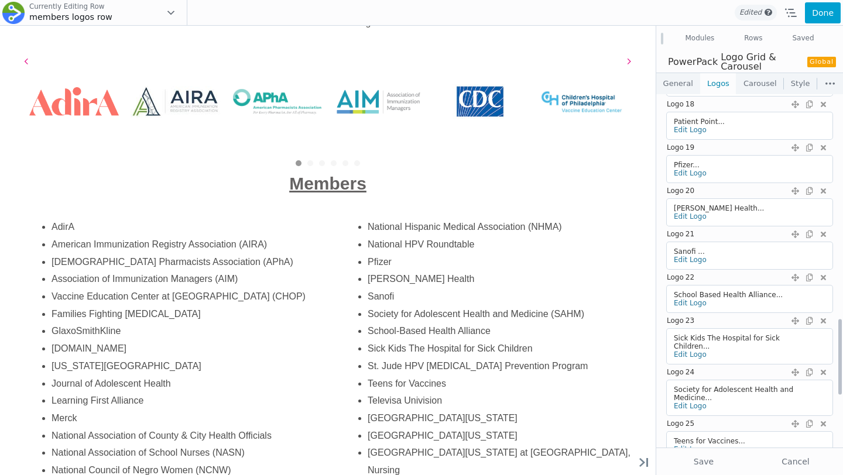
scroll to position [1287, 0]
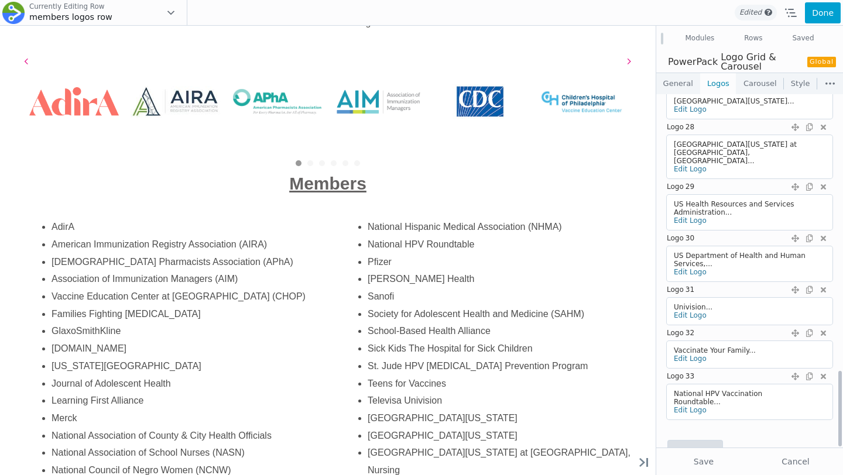
click at [691, 366] on link "Add Logo" at bounding box center [695, 452] width 54 height 23
click at [690, 366] on link "Edit Logo" at bounding box center [690, 445] width 33 height 8
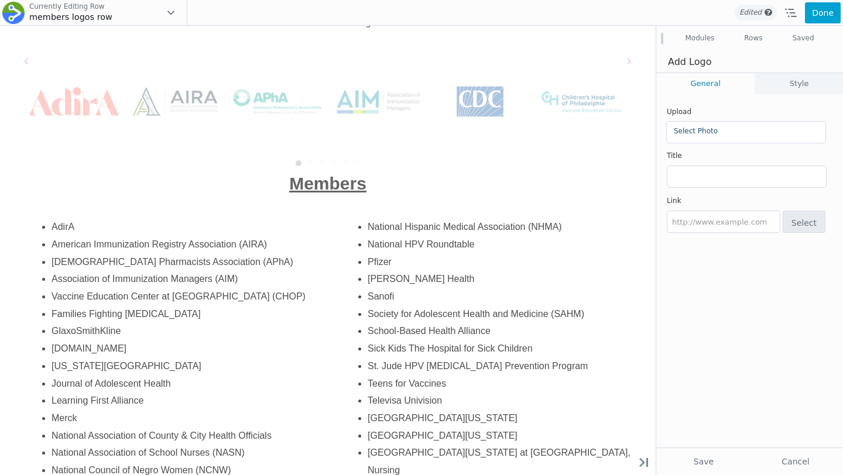
click at [696, 131] on link "Select Photo" at bounding box center [746, 131] width 145 height 8
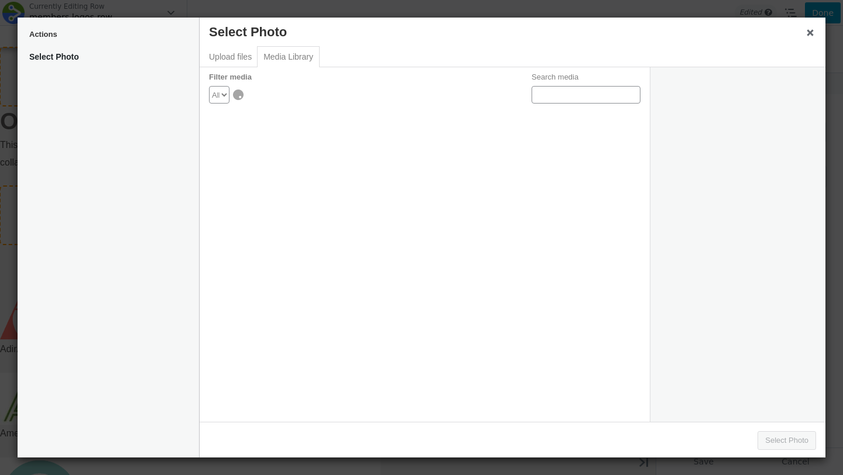
click at [252, 67] on div "Upload files Media Library" at bounding box center [513, 57] width 626 height 21
click at [242, 61] on button "Upload files" at bounding box center [230, 57] width 54 height 20
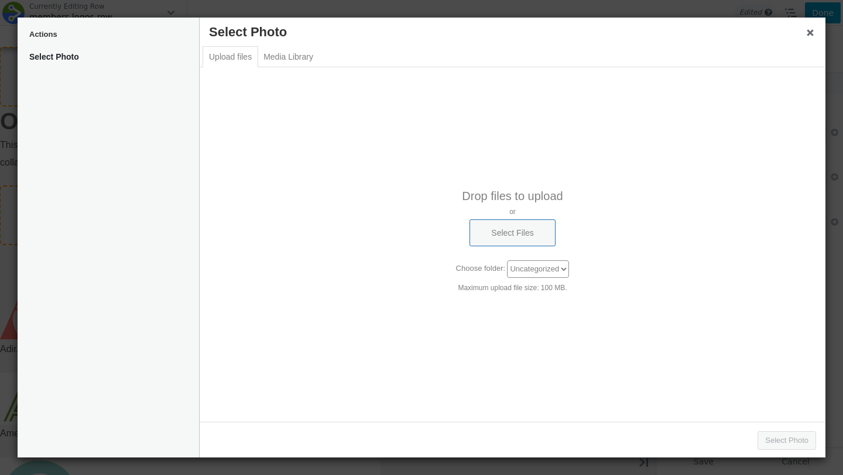
click at [474, 215] on p "or" at bounding box center [513, 212] width 626 height 8
click at [474, 227] on button "Select Files" at bounding box center [512, 233] width 85 height 27
type input "C:\fakepath\Untitled+design+(1).webp"
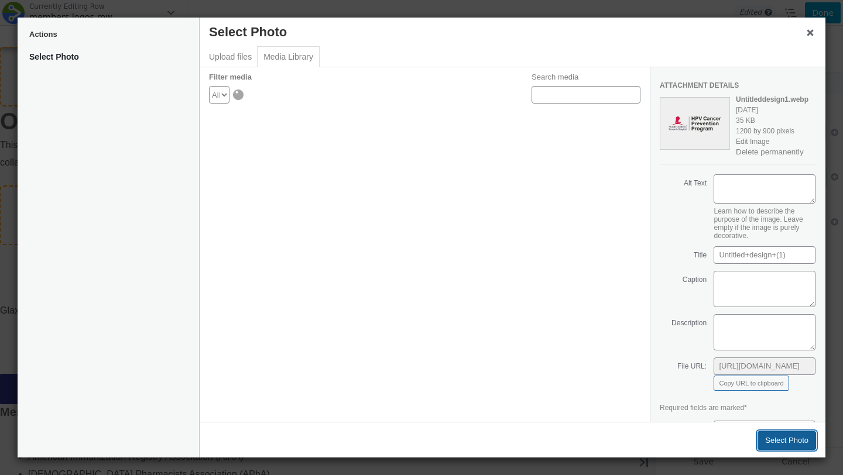
click at [751, 366] on button "Select Photo" at bounding box center [787, 440] width 59 height 19
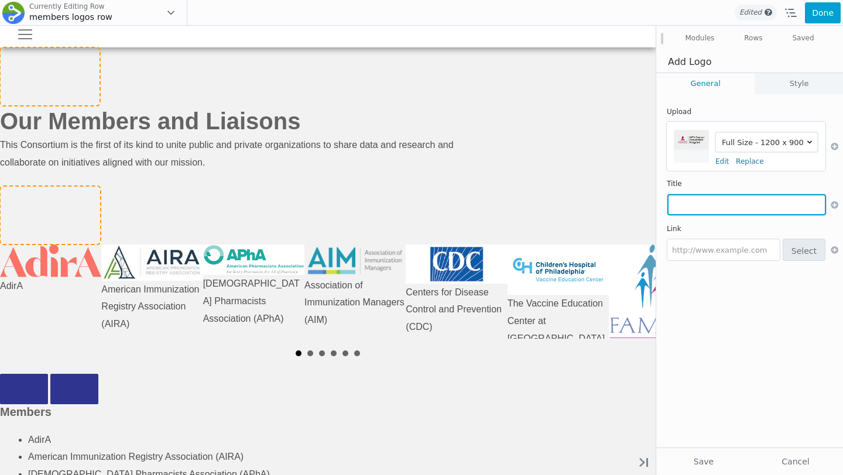
click at [686, 203] on input "text" at bounding box center [746, 204] width 159 height 21
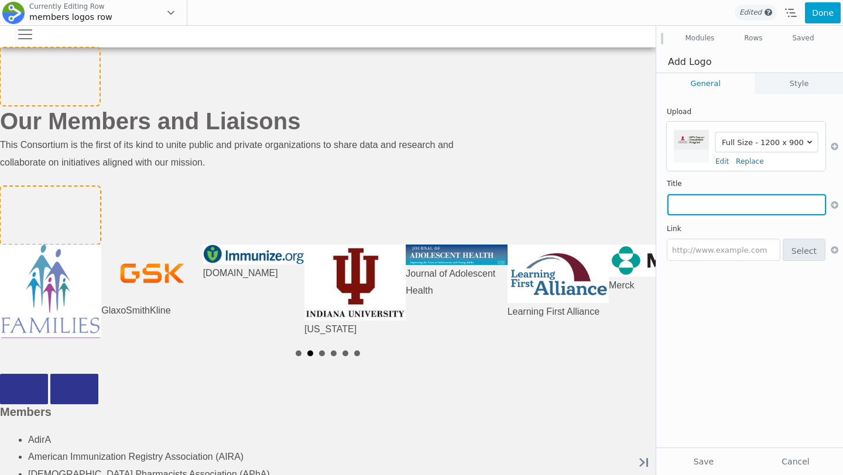
paste input "The St. Jude HPV [MEDICAL_DATA] Prevention Program"
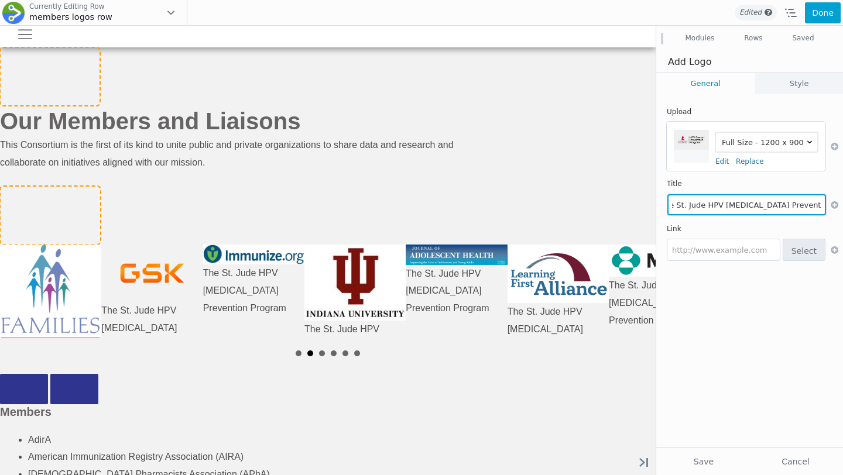
type input "The St. Jude HPV [MEDICAL_DATA] Prevention Program"
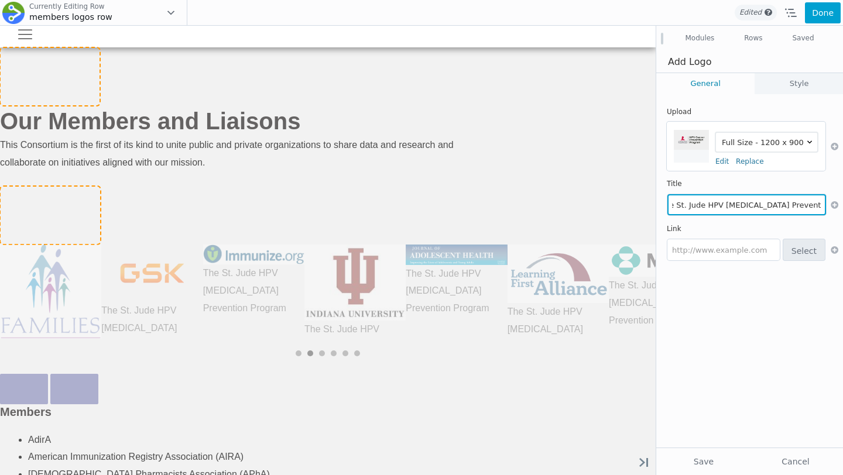
scroll to position [0, 0]
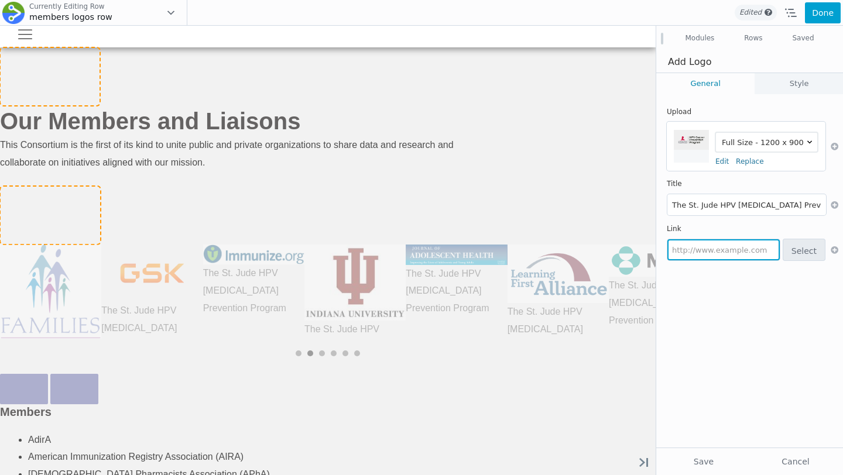
click at [685, 252] on input "text" at bounding box center [723, 249] width 112 height 21
paste input "https://www.stjude.org/research/comprehensive-cancer-center/hpv-cancer-preventi…"
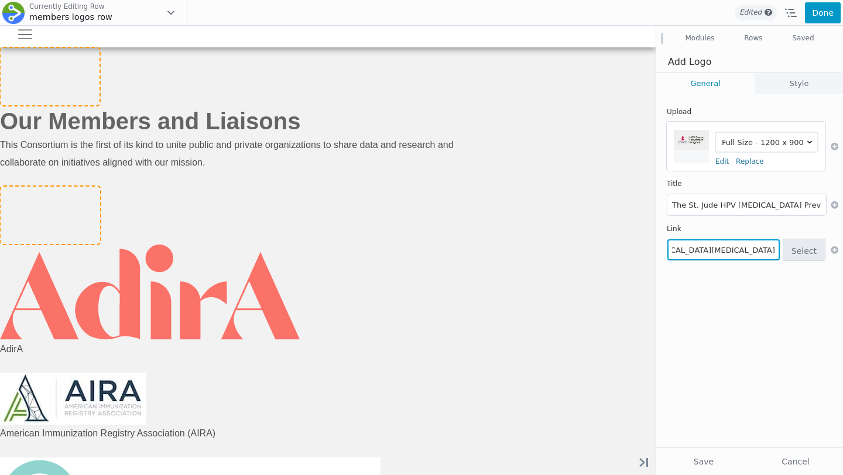
type input "https://www.stjude.org/research/comprehensive-cancer-center/hpv-cancer-preventi…"
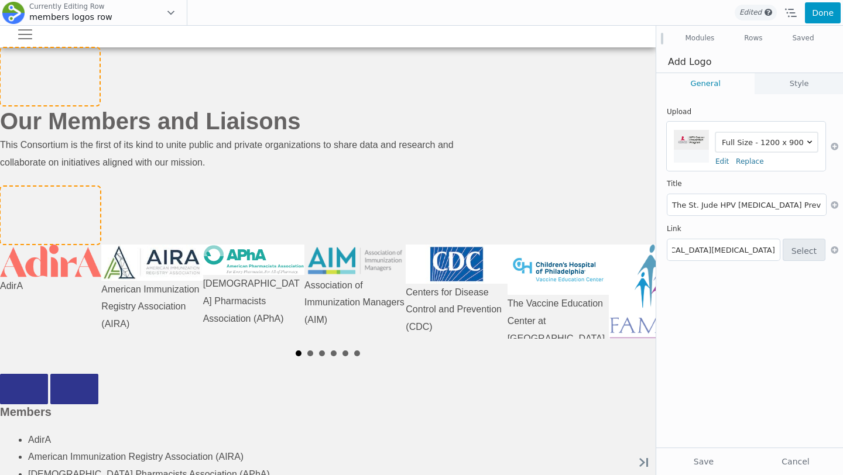
click at [751, 17] on button "Done" at bounding box center [823, 12] width 36 height 21
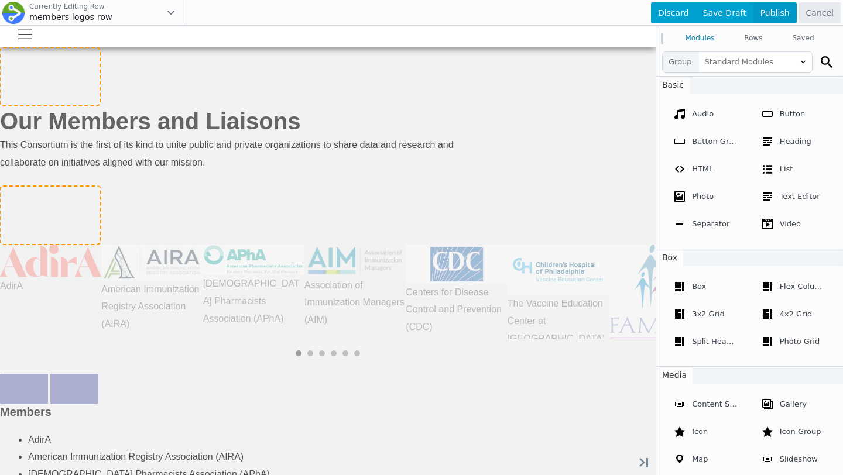
click at [751, 16] on span "Publish" at bounding box center [774, 12] width 43 height 21
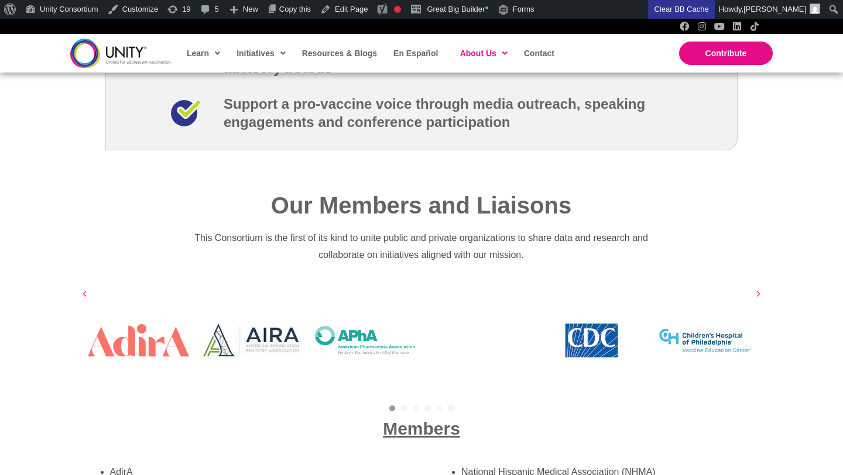
scroll to position [1838, 0]
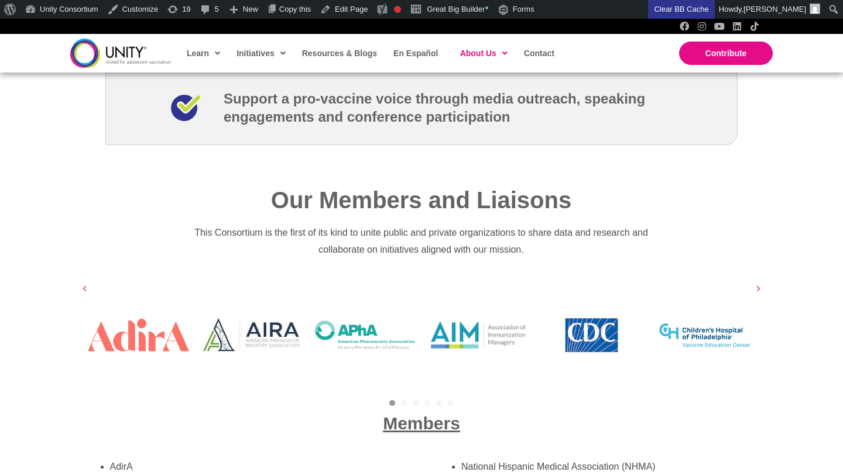
click at [436, 383] on div "1 2 3 4 5 6" at bounding box center [422, 393] width 680 height 28
click at [427, 400] on link "4" at bounding box center [427, 403] width 6 height 6
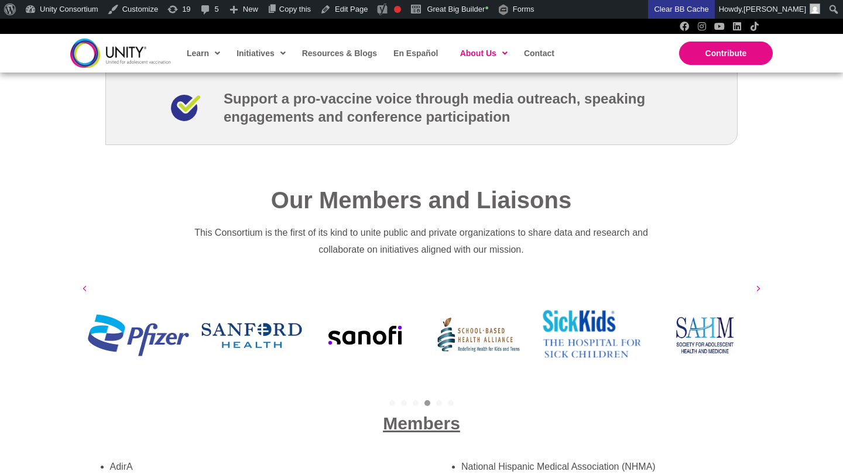
click at [440, 400] on div "Members" at bounding box center [421, 423] width 703 height 46
click at [439, 400] on link "5" at bounding box center [439, 403] width 6 height 6
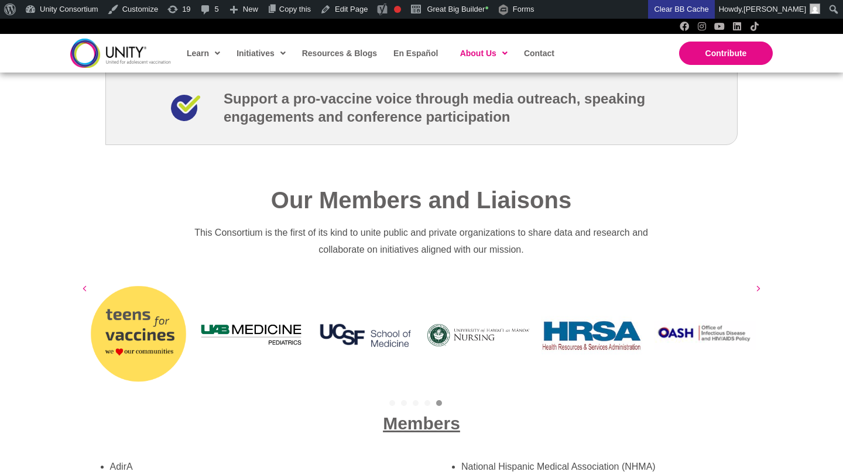
click at [451, 400] on link "6" at bounding box center [451, 403] width 6 height 6
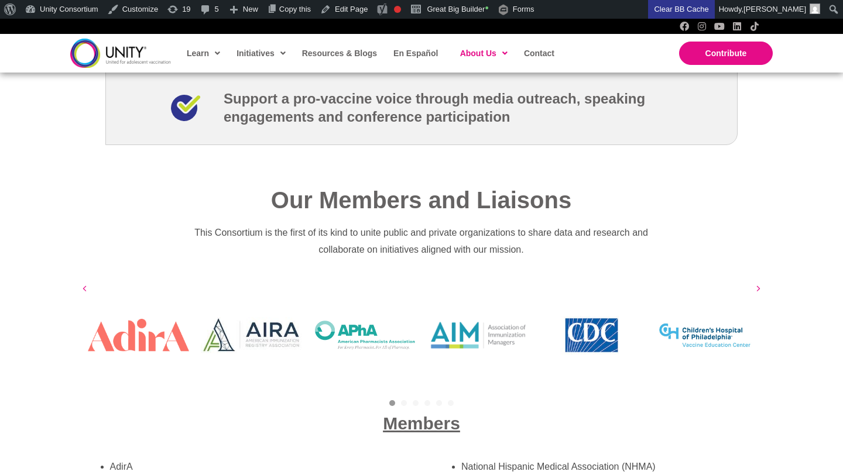
click at [507, 253] on div "Our Members and Liaisons This Consortium is the first of its kind to unite publ…" at bounding box center [421, 227] width 488 height 85
drag, startPoint x: 513, startPoint y: 282, endPoint x: 515, endPoint y: 276, distance: 6.0
click at [513, 282] on div "Association of Immunization Managers (AIM)" at bounding box center [479, 335] width 114 height 107
click at [443, 107] on h3 "Support a pro-vaccine voice through media outreach, speaking engagements and co…" at bounding box center [448, 108] width 448 height 36
click at [466, 9] on link "Great Big Builder •" at bounding box center [449, 9] width 87 height 19
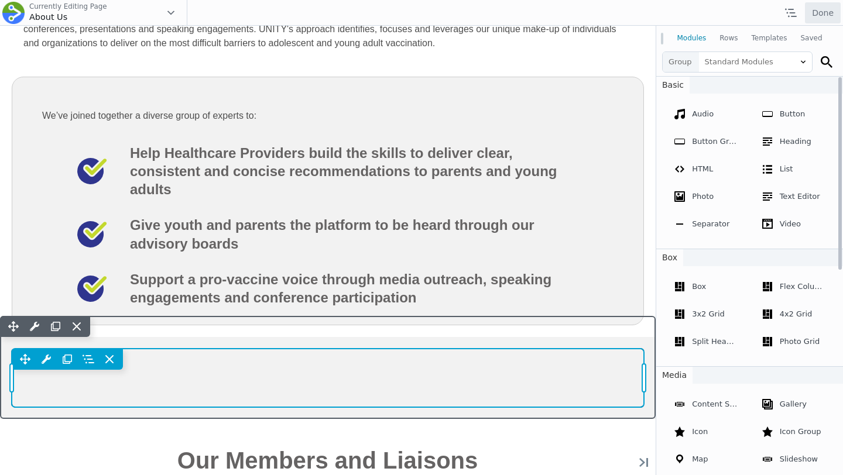
scroll to position [1817, 0]
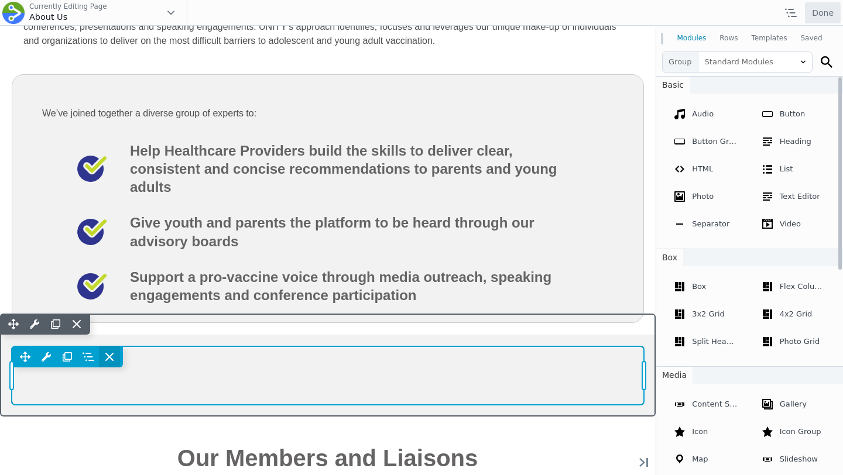
click at [104, 351] on icon at bounding box center [110, 357] width 12 height 12
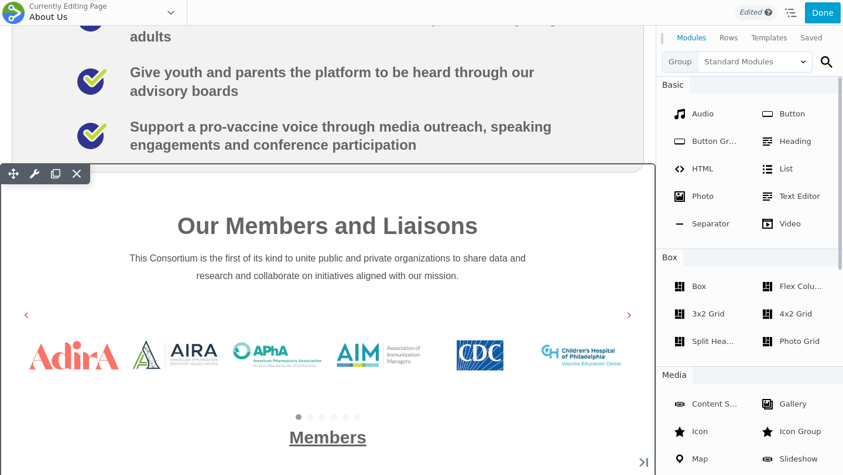
scroll to position [1868, 0]
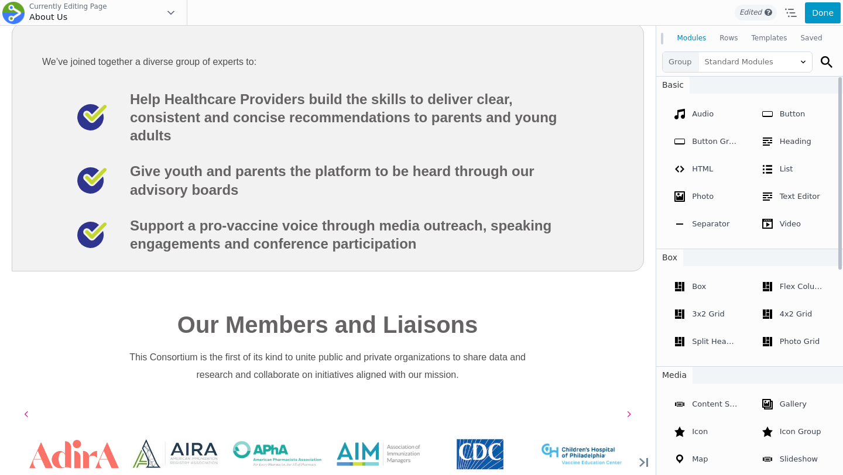
click at [816, 18] on button "Done" at bounding box center [823, 12] width 36 height 21
click at [780, 11] on span "Publish" at bounding box center [774, 12] width 43 height 21
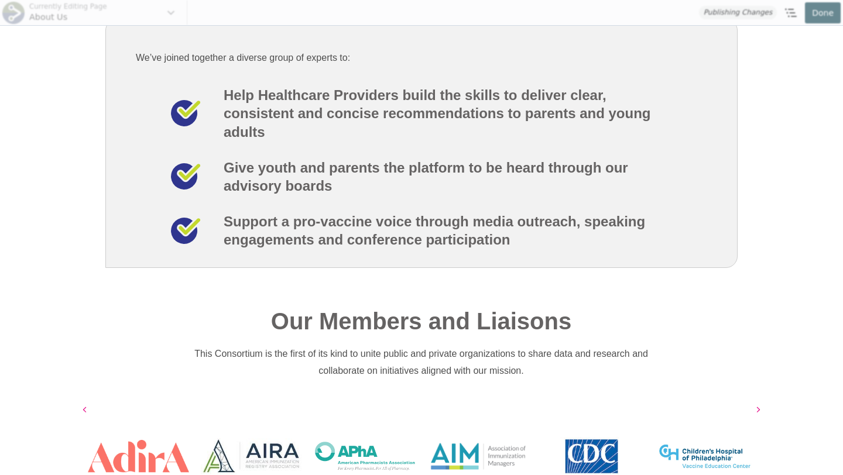
scroll to position [1864, 0]
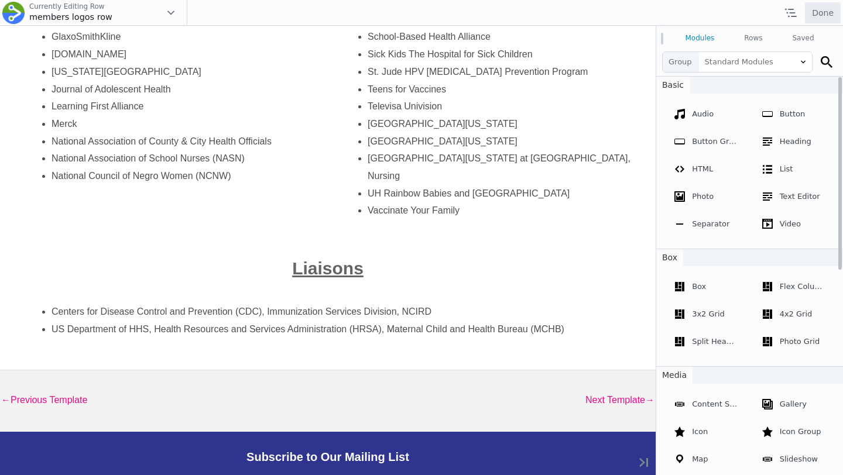
scroll to position [135, 0]
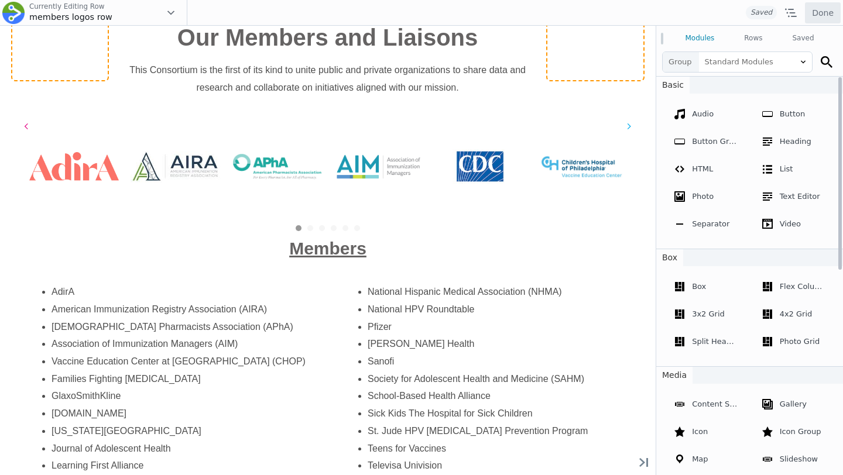
click at [629, 122] on icon at bounding box center [629, 127] width 5 height 12
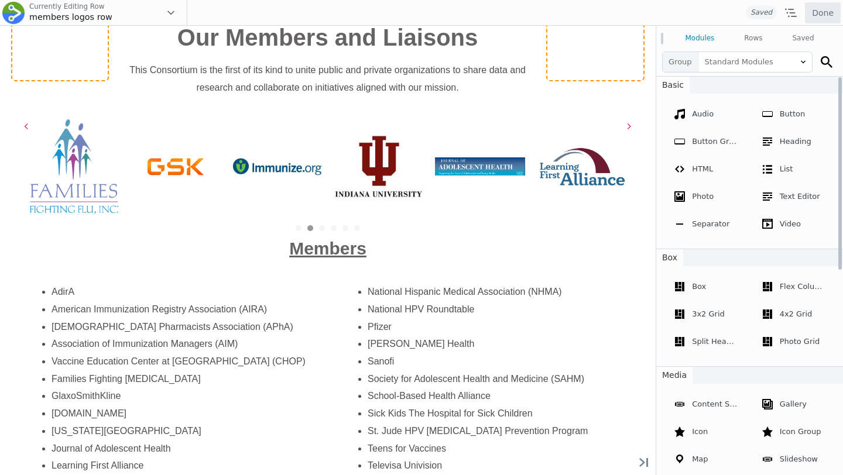
click at [575, 130] on div "Learning First Alliance" at bounding box center [581, 166] width 101 height 94
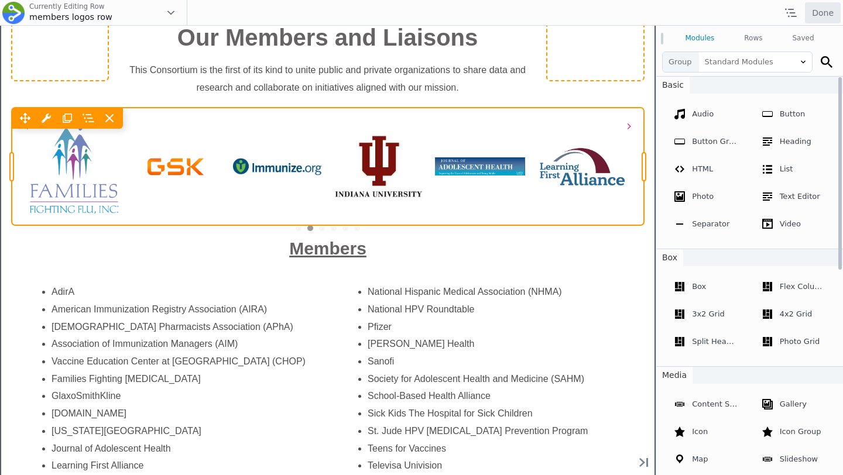
click at [485, 129] on div "Move Up Move Down Logo Grid & Carousel Settings Copy Logo Grid & Carousel Setti…" at bounding box center [328, 118] width 632 height 21
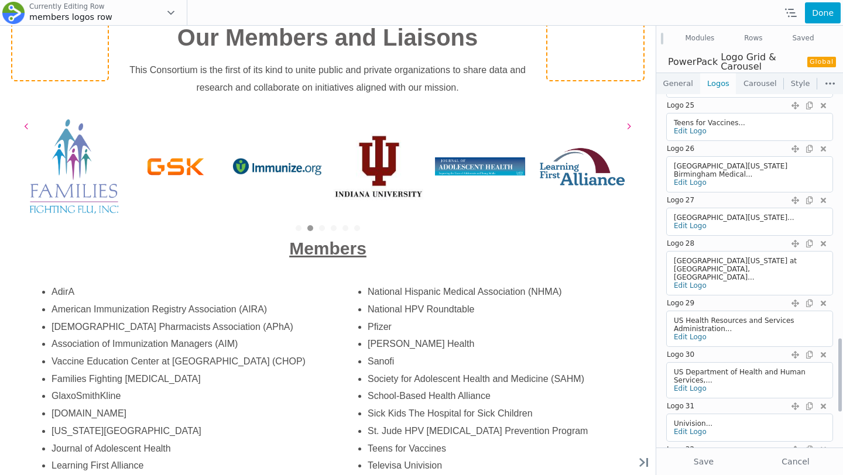
scroll to position [1339, 0]
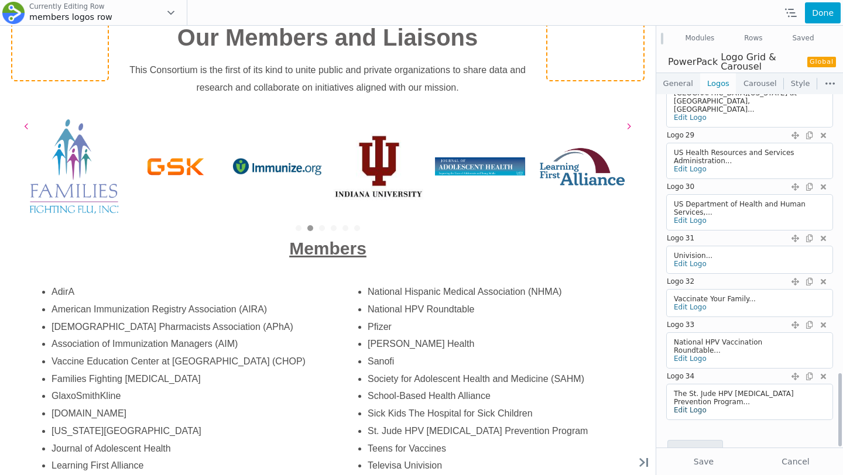
click at [692, 406] on link "Edit Logo" at bounding box center [690, 410] width 33 height 8
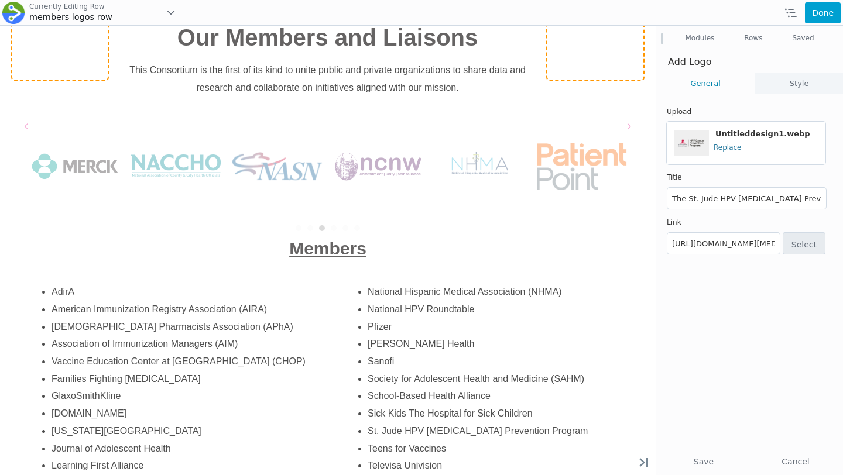
click at [722, 154] on div "Full Size Untitleddesign1.webp Edit Replace" at bounding box center [759, 143] width 101 height 32
click at [724, 149] on link "Replace" at bounding box center [728, 147] width 28 height 8
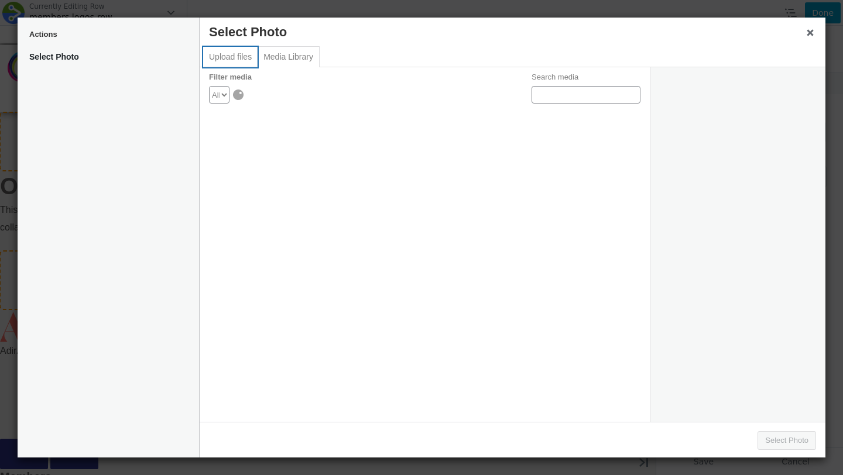
click at [222, 60] on button "Upload files" at bounding box center [230, 57] width 54 height 20
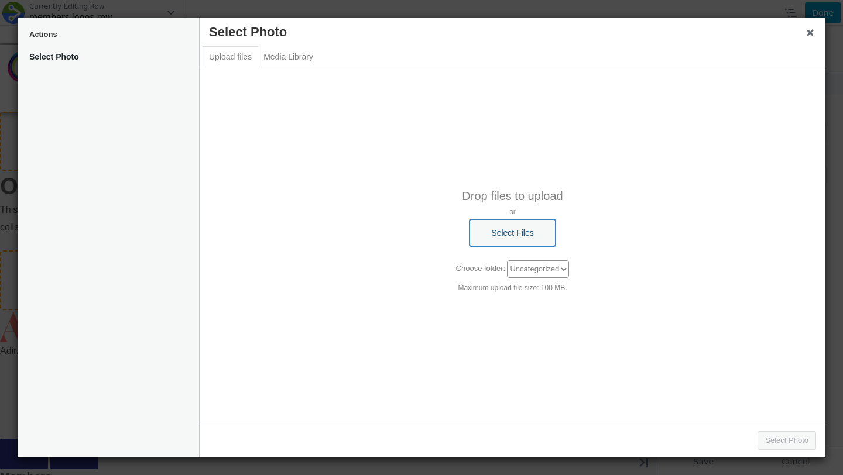
click at [536, 232] on button "Select Files" at bounding box center [512, 233] width 85 height 27
type input "C:\fakepath\images (1).png"
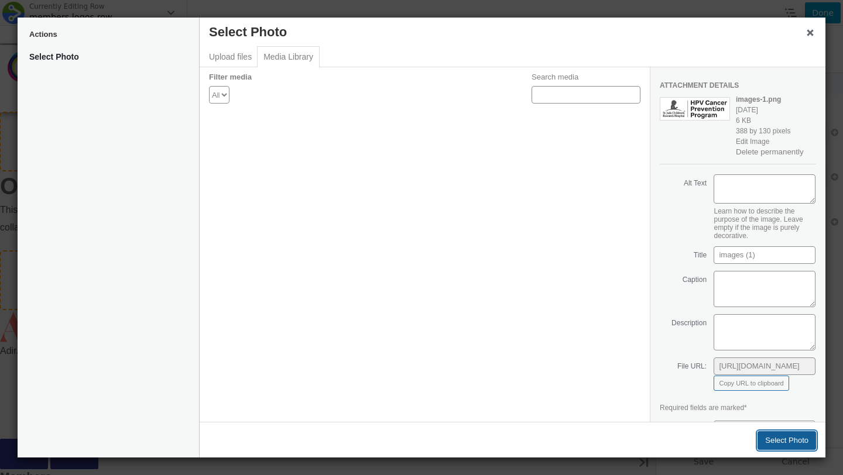
click at [787, 439] on button "Select Photo" at bounding box center [787, 440] width 59 height 19
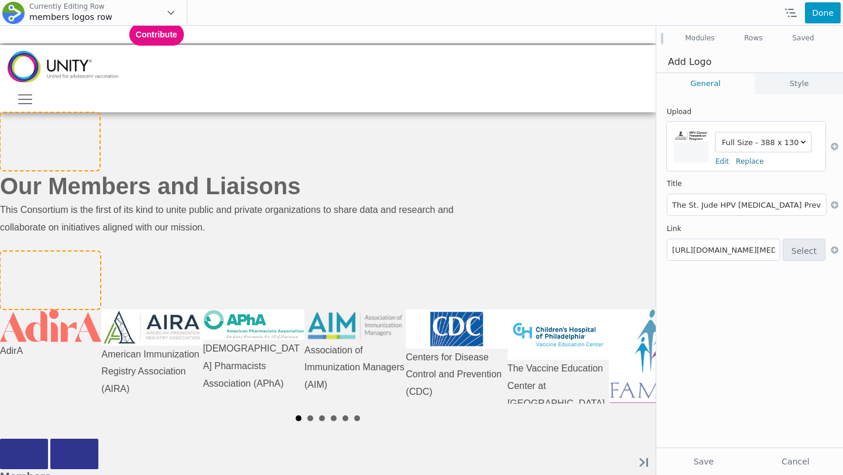
click at [831, 15] on button "Done" at bounding box center [823, 12] width 36 height 21
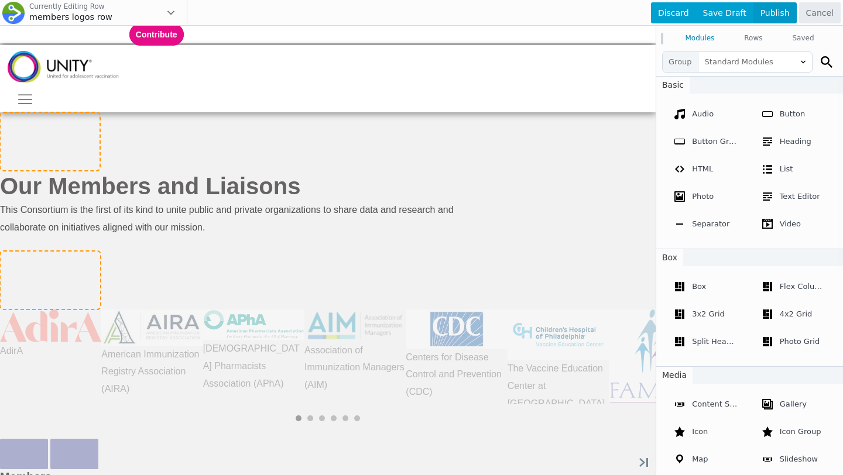
click at [780, 12] on span "Publish" at bounding box center [774, 12] width 43 height 21
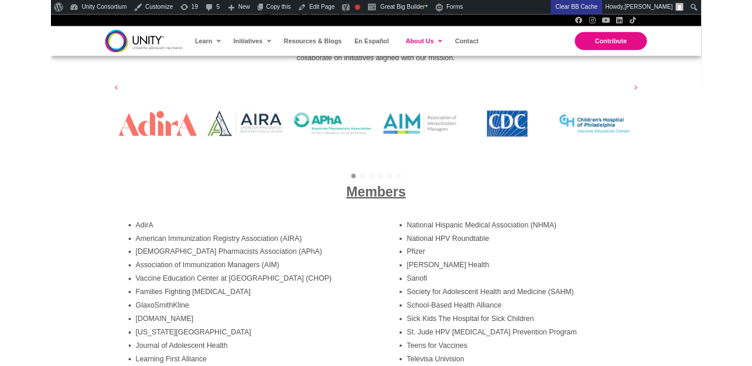
scroll to position [1890, 0]
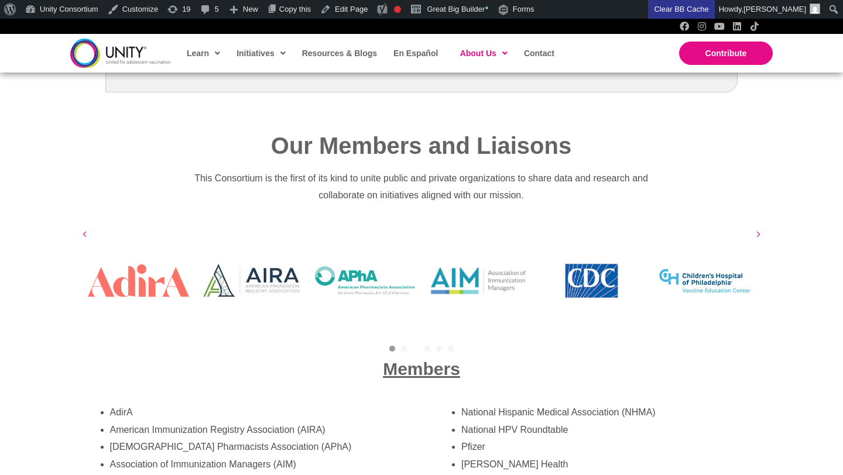
click at [414, 346] on link "3" at bounding box center [416, 349] width 6 height 6
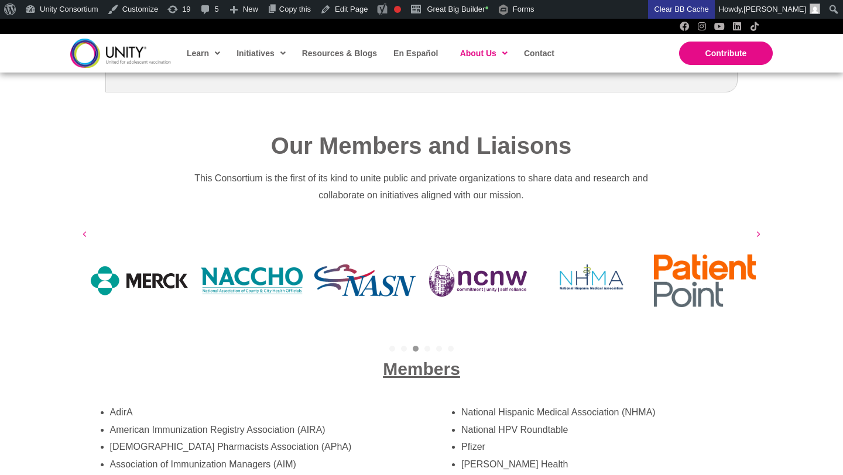
click at [431, 346] on div "Members" at bounding box center [421, 369] width 703 height 46
click at [444, 346] on div "5" at bounding box center [439, 349] width 12 height 6
click at [438, 346] on link "5" at bounding box center [439, 349] width 6 height 6
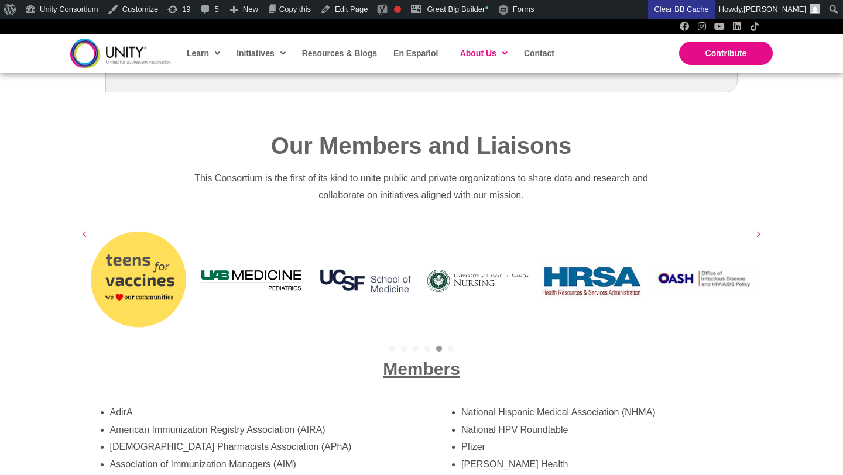
click at [447, 346] on div "6" at bounding box center [451, 349] width 12 height 6
click at [449, 346] on link "6" at bounding box center [451, 349] width 6 height 6
